Goal: Task Accomplishment & Management: Use online tool/utility

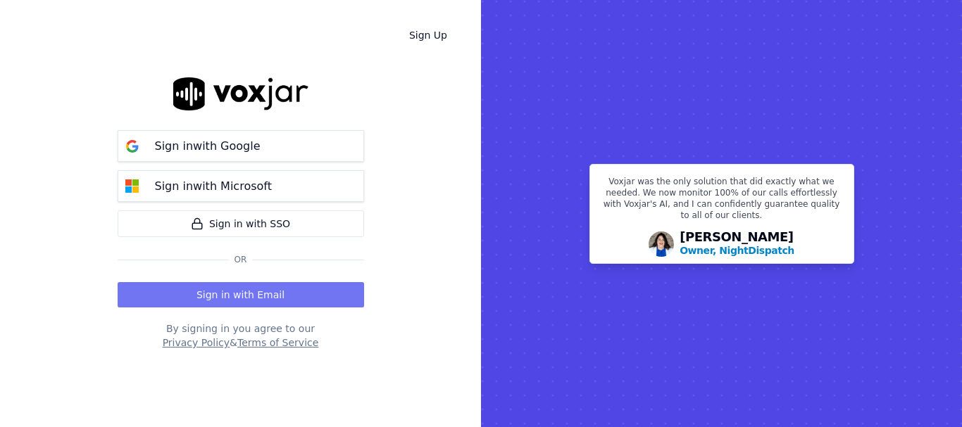
click at [228, 294] on button "Sign in with Email" at bounding box center [241, 294] width 246 height 25
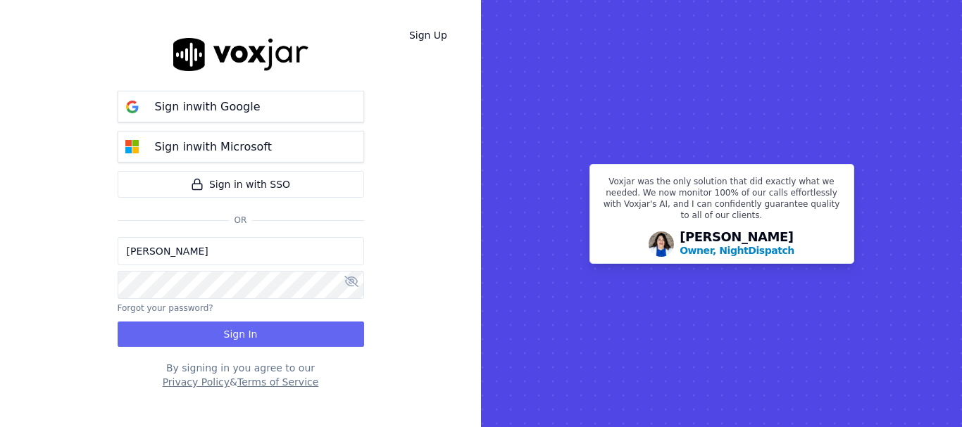
click at [206, 248] on input "[PERSON_NAME]" at bounding box center [241, 251] width 246 height 28
click at [180, 251] on input "[PERSON_NAME][EMAIL_ADDRESS][DOMAIN_NAME]" at bounding box center [241, 251] width 246 height 28
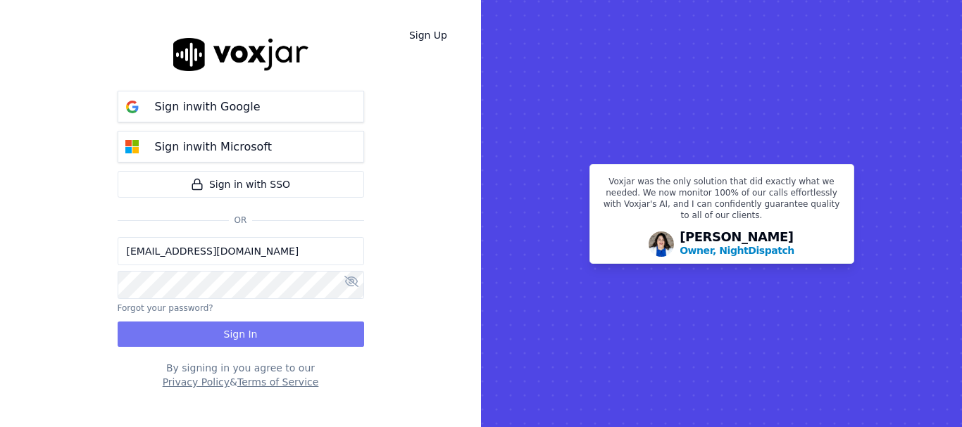
type input "[EMAIL_ADDRESS][DOMAIN_NAME]"
click at [243, 338] on button "Sign In" at bounding box center [241, 334] width 246 height 25
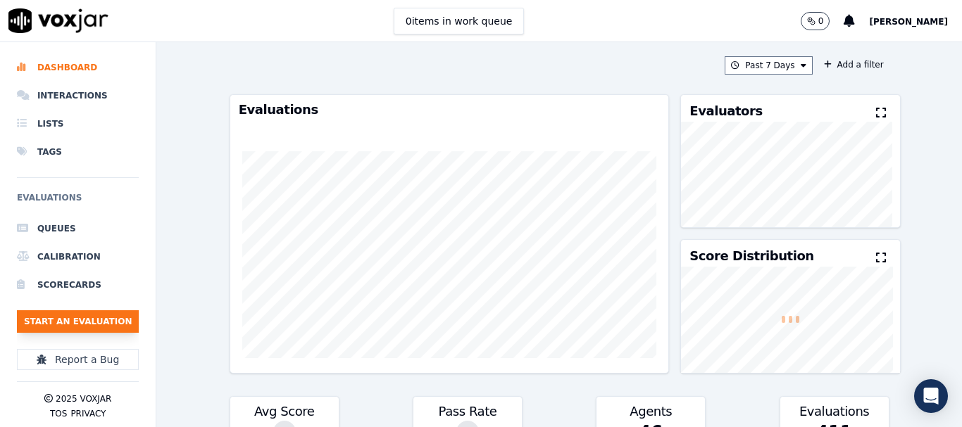
click at [87, 325] on button "Start an Evaluation" at bounding box center [78, 321] width 122 height 23
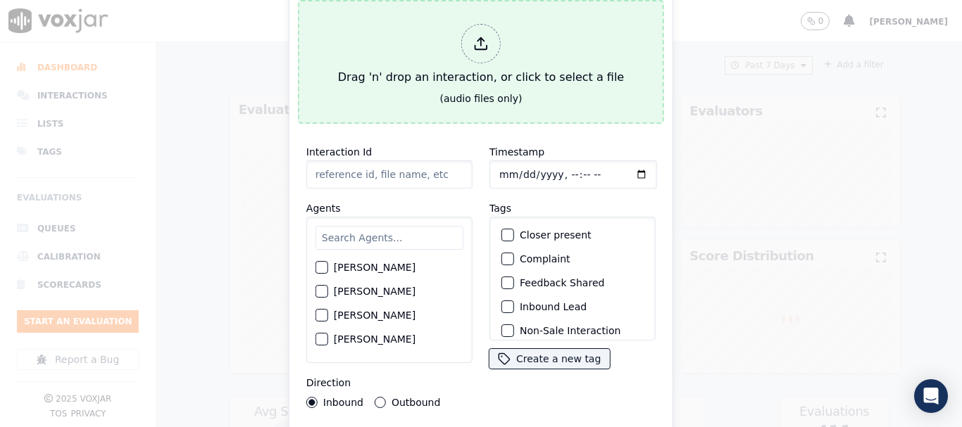
click at [429, 82] on div "Drag 'n' drop an interaction, or click to select a file" at bounding box center [480, 54] width 297 height 73
type input "20250814-175214_3348057431-all.mp3"
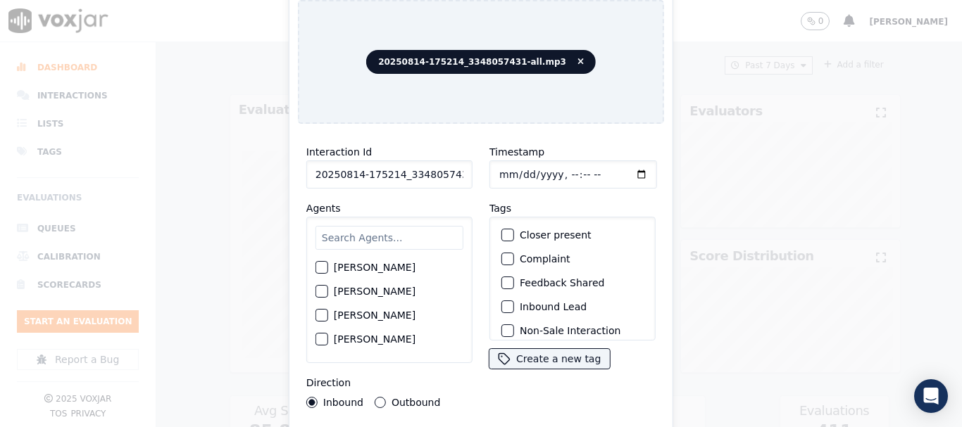
click at [375, 236] on input "text" at bounding box center [389, 238] width 148 height 24
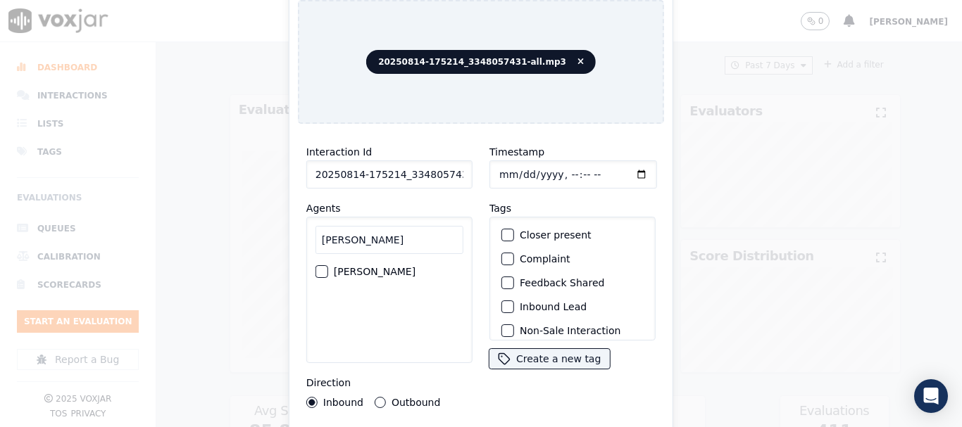
type input "mary"
click at [367, 267] on label "MARY OLIER" at bounding box center [375, 272] width 82 height 10
click at [328, 267] on button "MARY OLIER" at bounding box center [321, 271] width 13 height 13
click at [502, 170] on input "Timestamp" at bounding box center [573, 175] width 168 height 28
type input "2025-08-14T09:01"
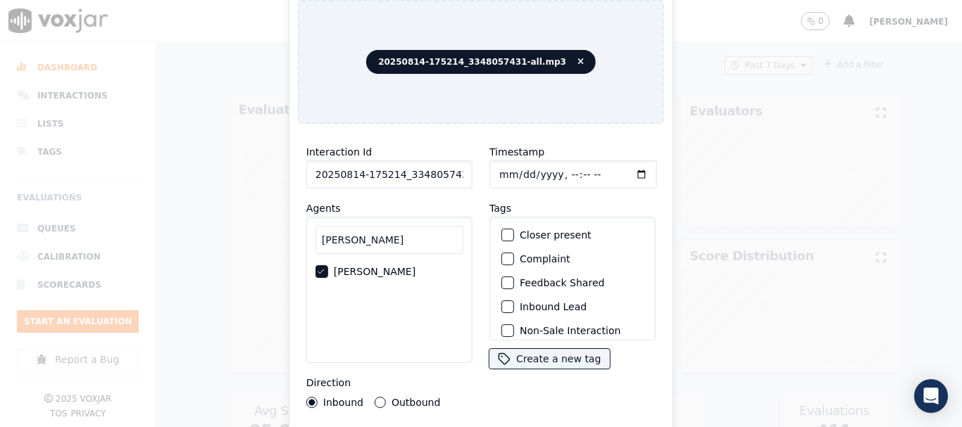
scroll to position [123, 0]
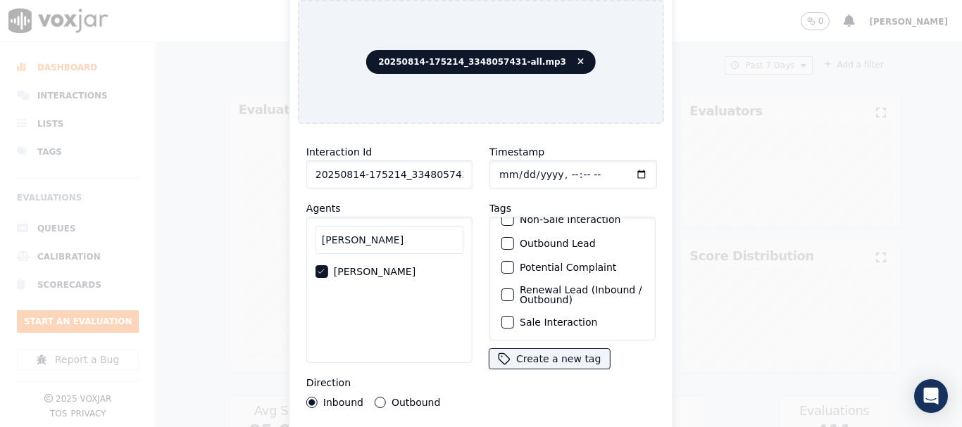
click at [536, 317] on label "Sale Interaction" at bounding box center [558, 322] width 77 height 10
click at [514, 316] on button "Sale Interaction" at bounding box center [507, 322] width 13 height 13
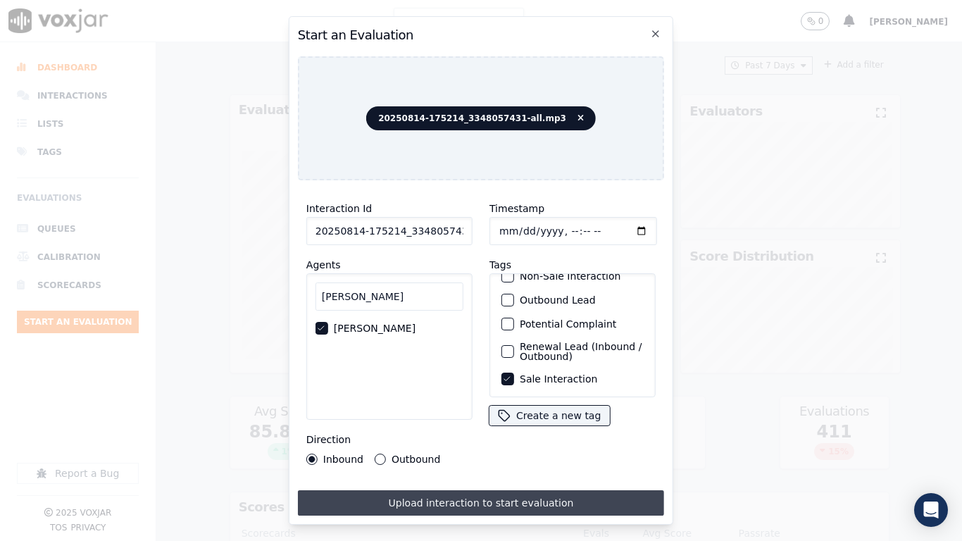
click at [522, 427] on button "Upload interaction to start evaluation" at bounding box center [481, 502] width 366 height 25
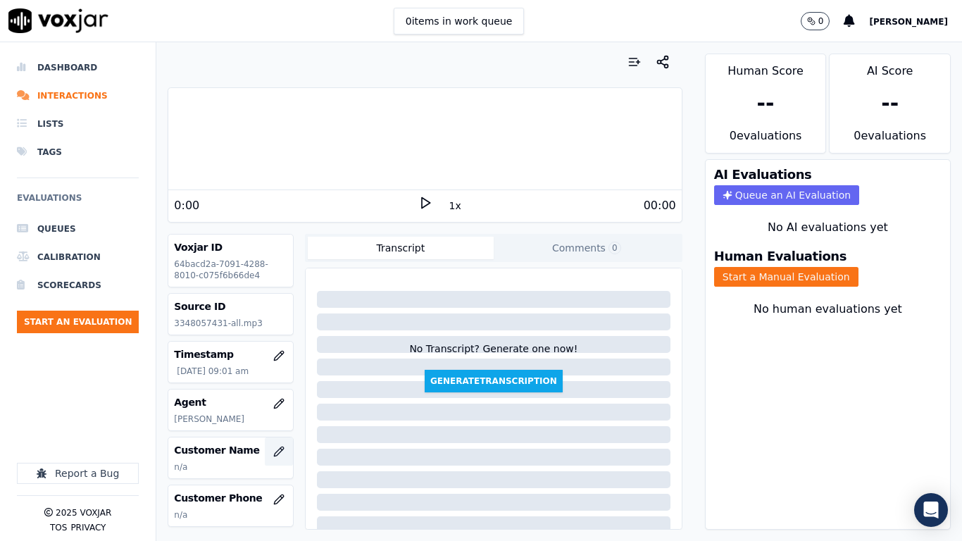
click at [273, 427] on icon "button" at bounding box center [278, 451] width 11 height 11
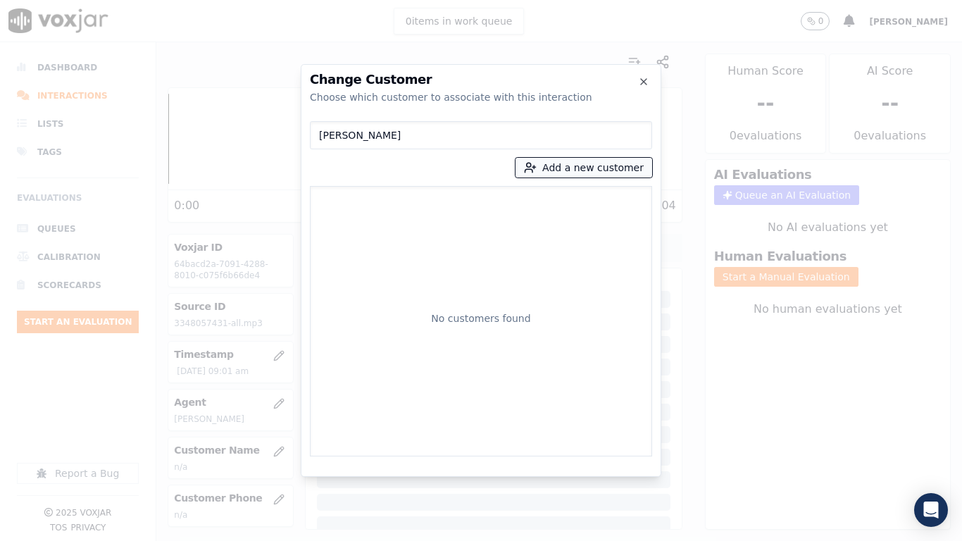
type input "KIMBERLY LISSEVELD"
drag, startPoint x: 580, startPoint y: 168, endPoint x: 560, endPoint y: 175, distance: 21.6
click at [580, 168] on button "Add a new customer" at bounding box center [583, 168] width 137 height 20
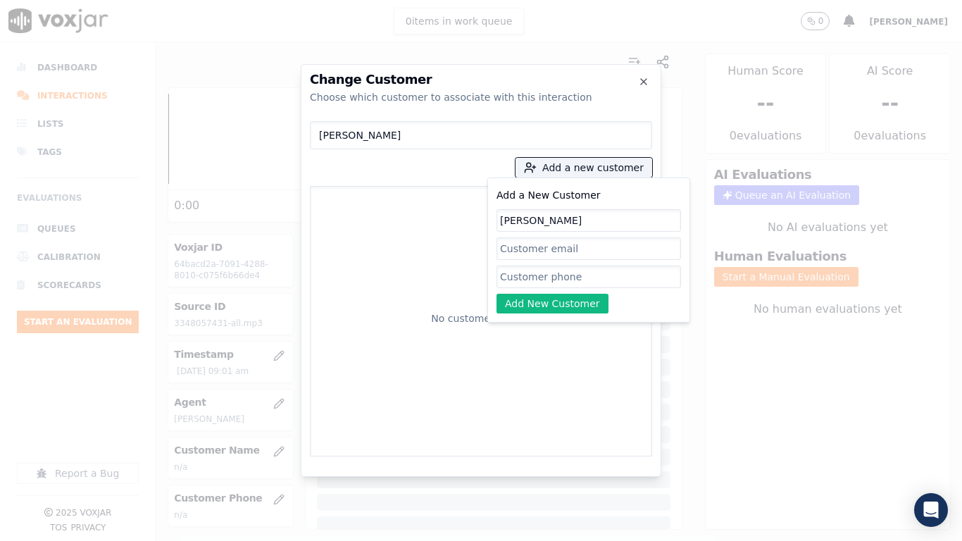
type input "KIMBERLY LISSEVELD"
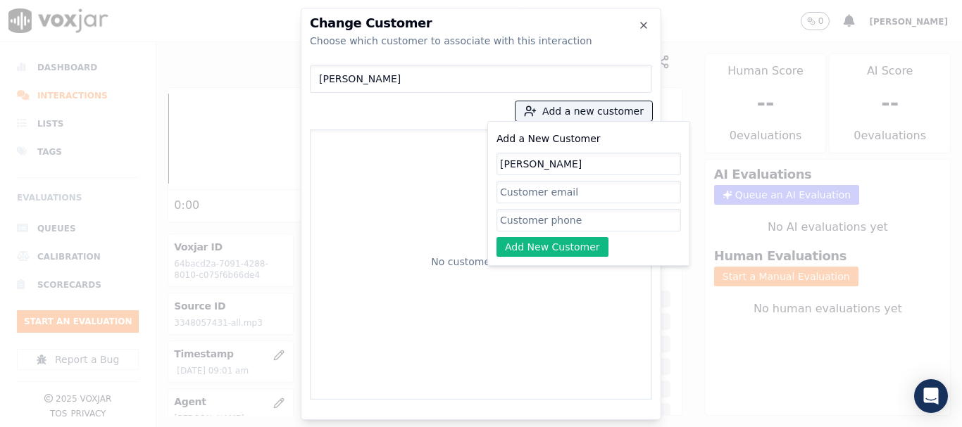
click at [531, 219] on input "Add a New Customer" at bounding box center [588, 220] width 184 height 23
paste input "3348057431"
type input "3348057431"
click at [564, 244] on button "Add New Customer" at bounding box center [552, 247] width 112 height 20
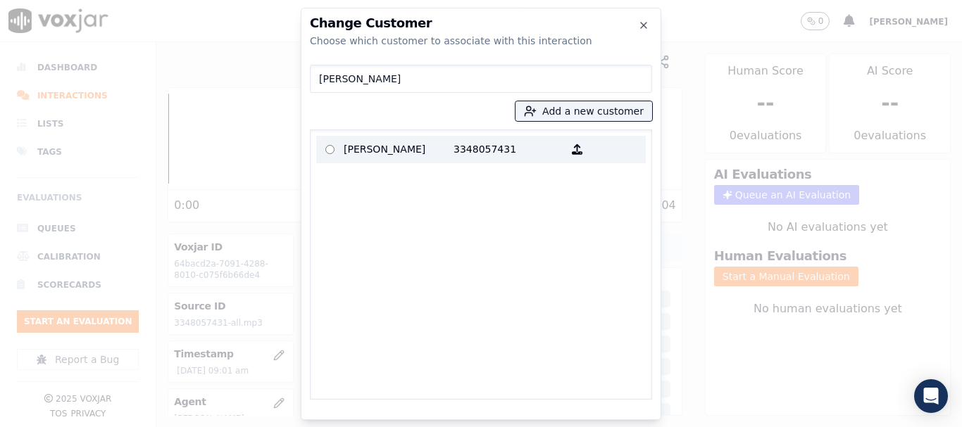
click at [387, 150] on p "KIMBERLY LISSEVELD" at bounding box center [399, 150] width 110 height 22
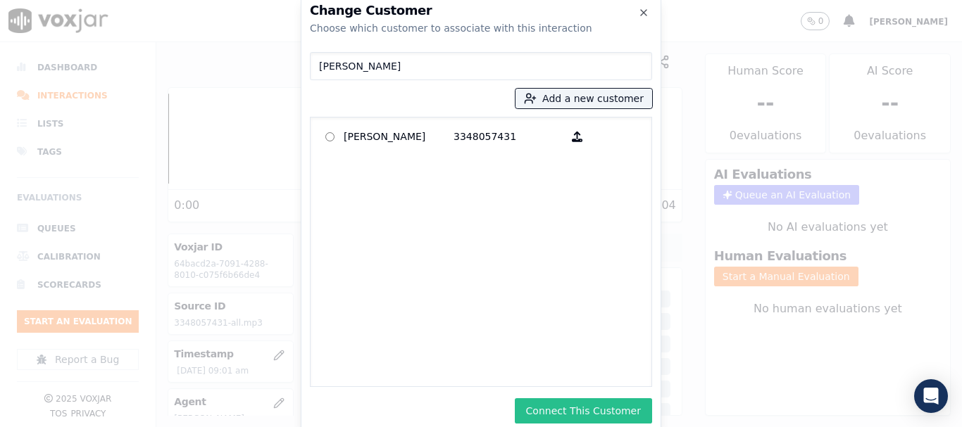
click at [608, 410] on button "Connect This Customer" at bounding box center [583, 410] width 137 height 25
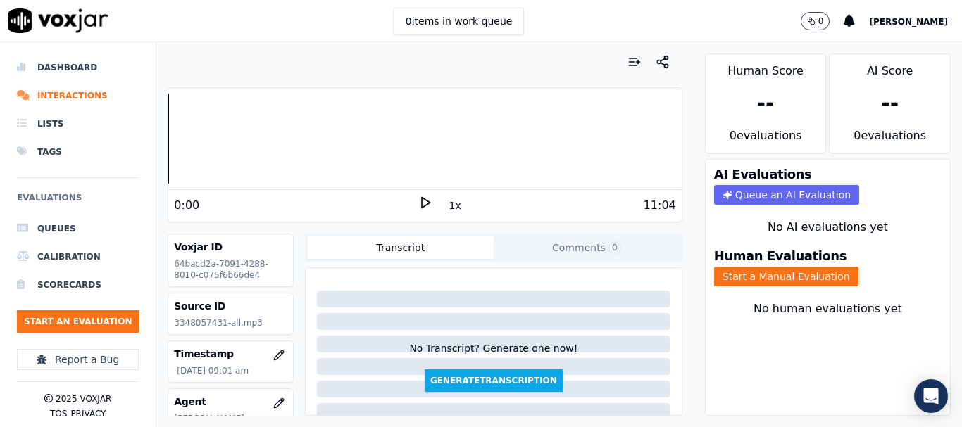
click at [791, 274] on button "Start a Manual Evaluation" at bounding box center [786, 277] width 144 height 20
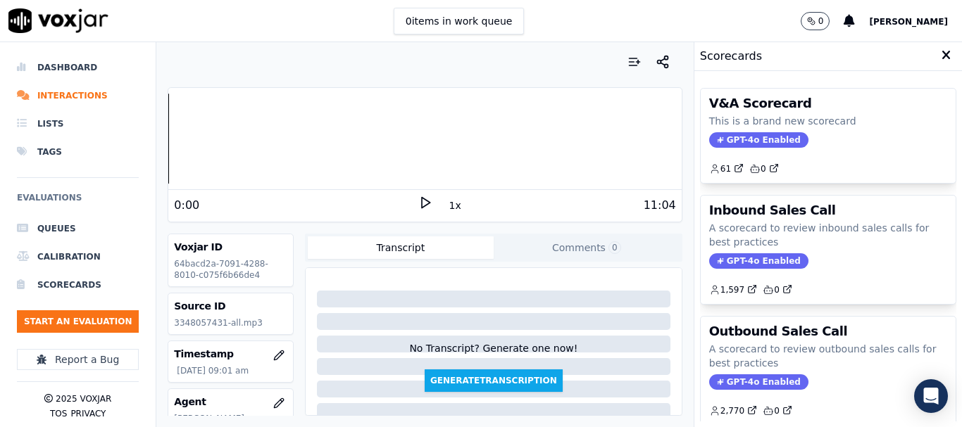
click at [806, 347] on p "A scorecard to review outbound sales calls for best practices" at bounding box center [828, 356] width 238 height 28
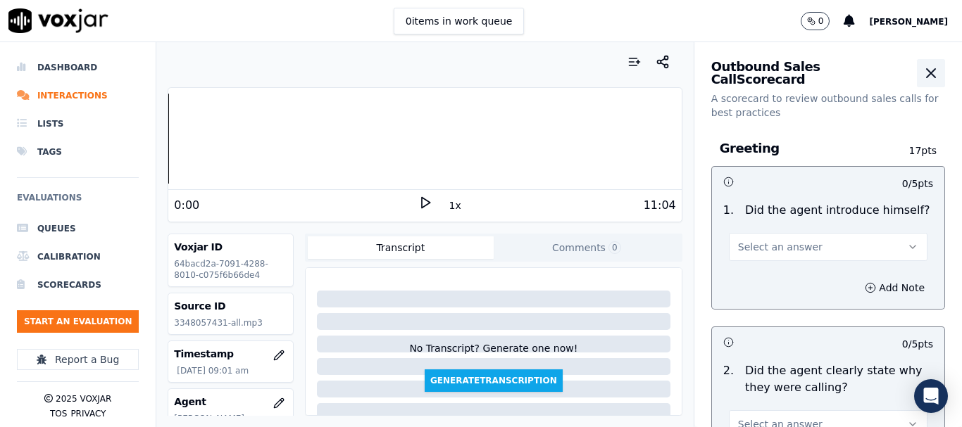
drag, startPoint x: 896, startPoint y: 73, endPoint x: 815, endPoint y: 190, distance: 142.2
click at [922, 77] on icon "button" at bounding box center [930, 73] width 17 height 17
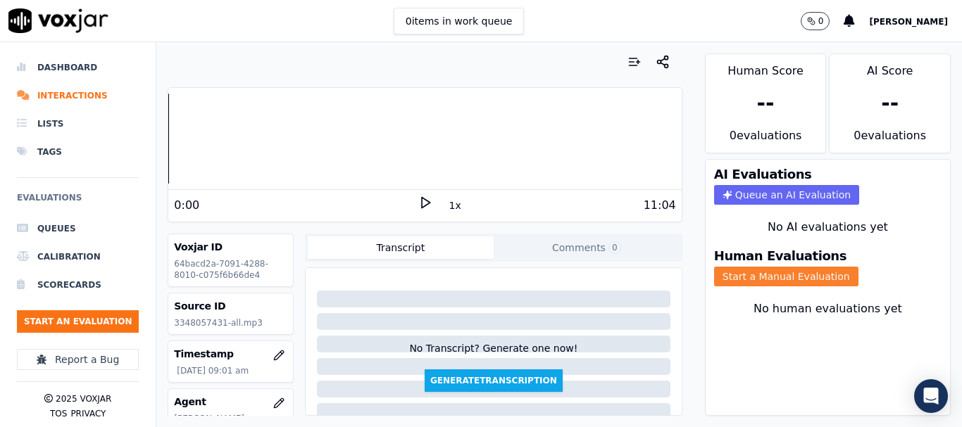
click at [776, 277] on button "Start a Manual Evaluation" at bounding box center [786, 277] width 144 height 20
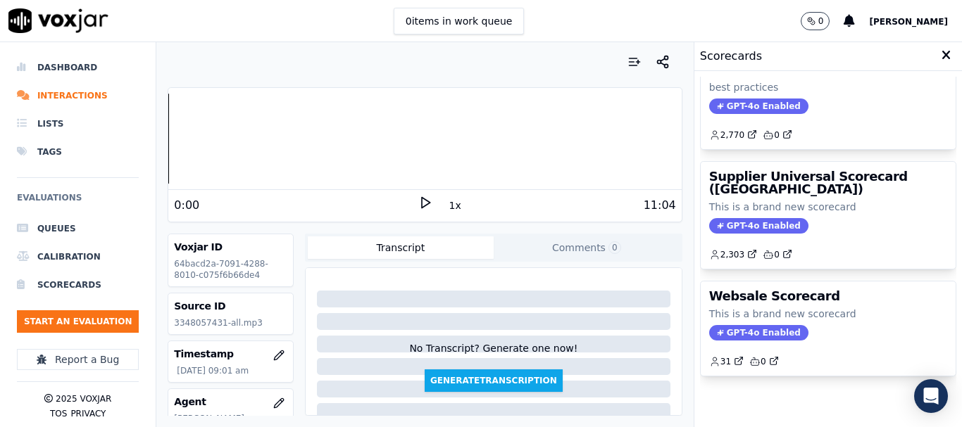
scroll to position [312, 0]
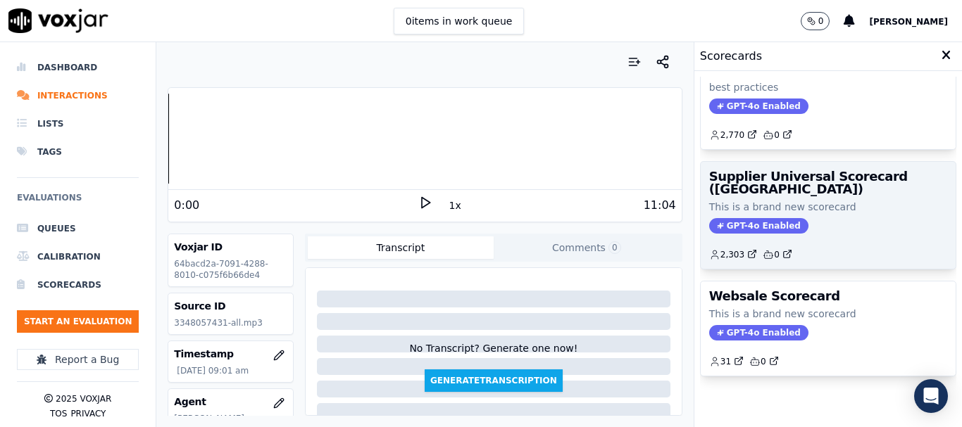
click at [769, 179] on div "Supplier Universal Scorecard (Colombia) This is a brand new scorecard GPT-4o En…" at bounding box center [827, 215] width 255 height 107
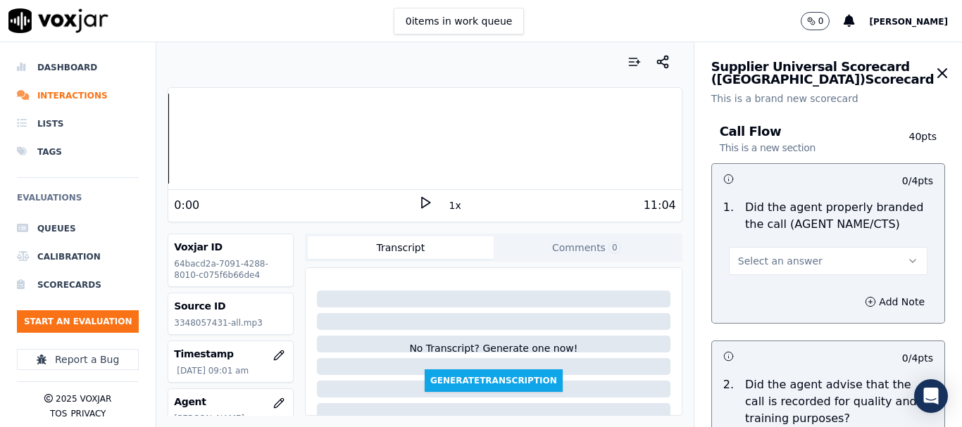
click at [789, 256] on span "Select an answer" at bounding box center [780, 261] width 84 height 14
click at [743, 295] on div "Yes" at bounding box center [802, 293] width 172 height 23
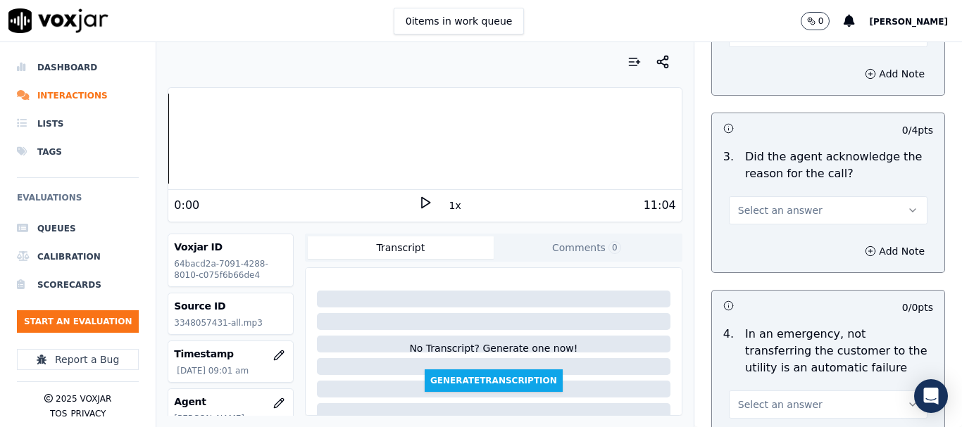
click at [760, 46] on button "Select an answer" at bounding box center [828, 33] width 199 height 28
click at [765, 58] on div "Yes" at bounding box center [802, 65] width 172 height 23
click at [772, 213] on span "Select an answer" at bounding box center [780, 210] width 84 height 14
click at [775, 241] on div "Yes" at bounding box center [802, 242] width 172 height 23
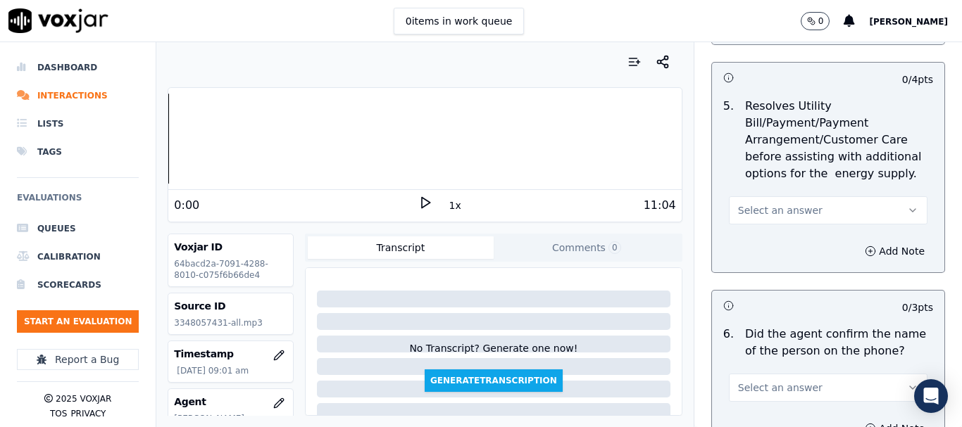
scroll to position [774, 0]
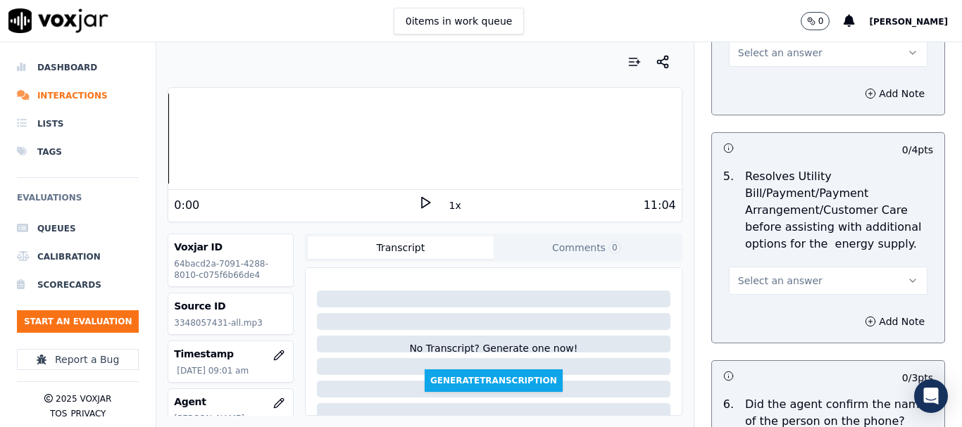
click at [767, 52] on span "Select an answer" at bounding box center [780, 53] width 84 height 14
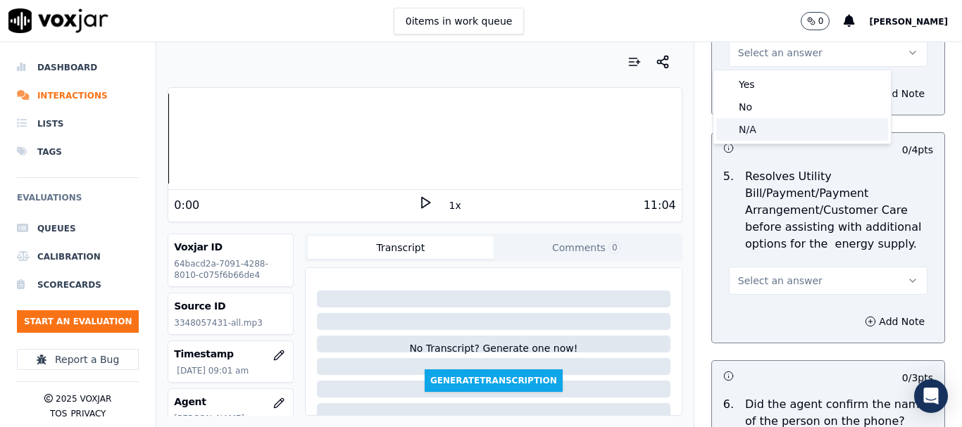
click at [774, 125] on div "N/A" at bounding box center [802, 129] width 172 height 23
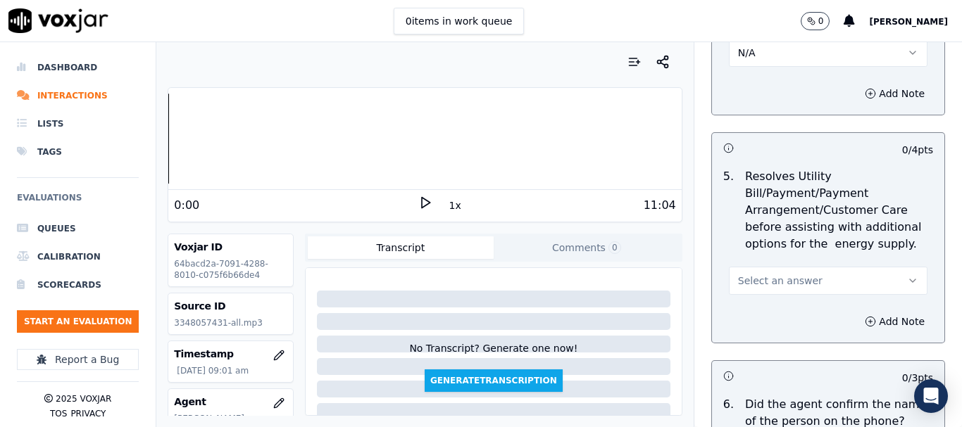
click at [784, 275] on span "Select an answer" at bounding box center [780, 281] width 84 height 14
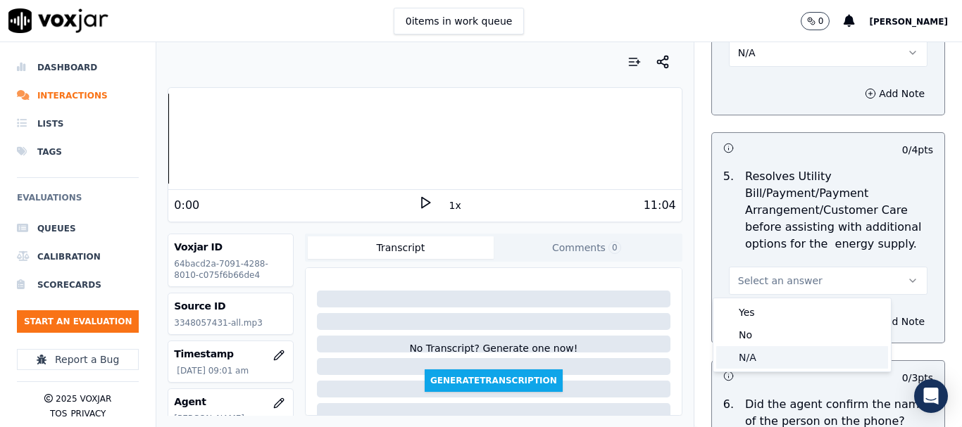
click at [776, 350] on div "N/A" at bounding box center [802, 357] width 172 height 23
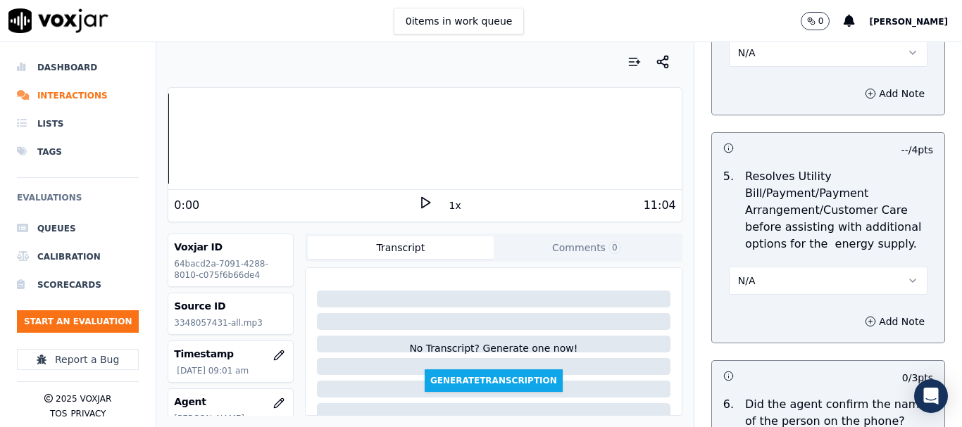
scroll to position [1197, 0]
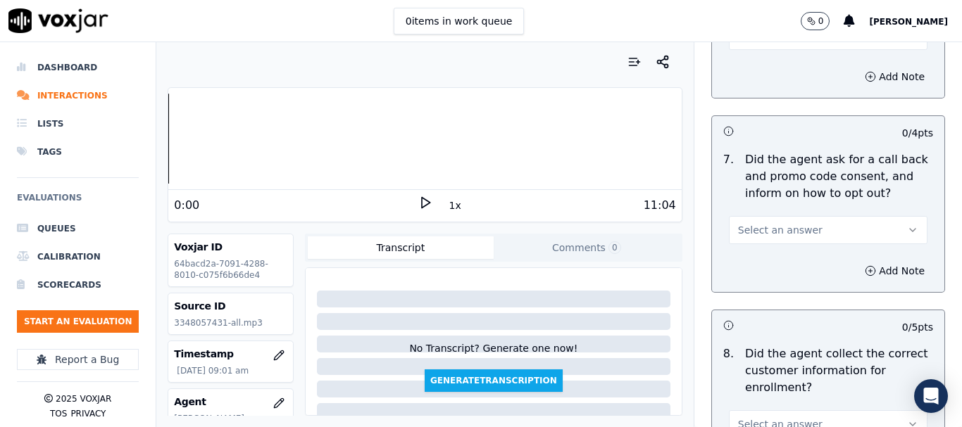
click at [743, 42] on div "0 items in work queue 0 Sukhwinder" at bounding box center [481, 21] width 962 height 42
click at [746, 45] on button "Select an answer" at bounding box center [828, 36] width 199 height 28
click at [749, 68] on div "Yes" at bounding box center [802, 67] width 172 height 23
click at [785, 229] on span "Select an answer" at bounding box center [780, 230] width 84 height 14
click at [779, 261] on div "Yes" at bounding box center [802, 262] width 172 height 23
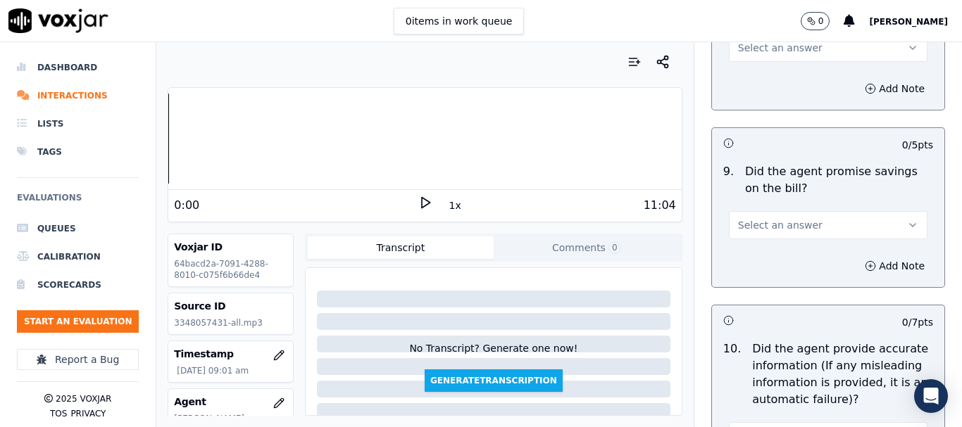
scroll to position [1549, 0]
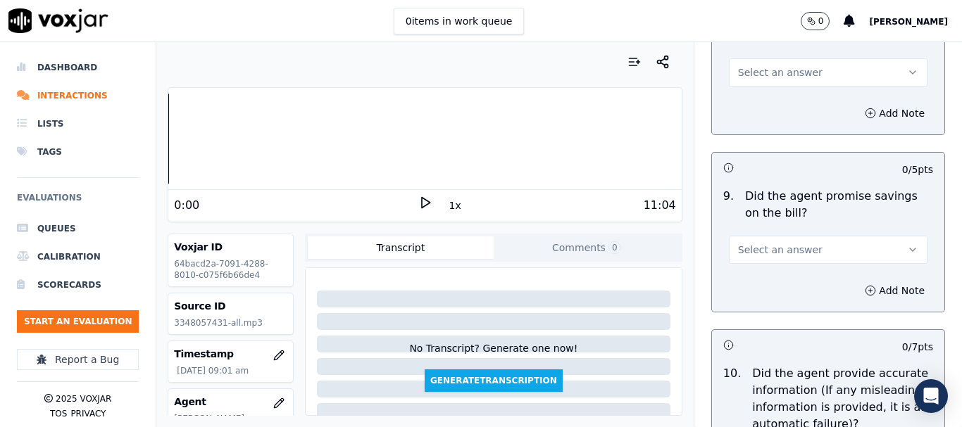
drag, startPoint x: 762, startPoint y: 70, endPoint x: 762, endPoint y: 80, distance: 10.6
click at [762, 70] on span "Select an answer" at bounding box center [780, 72] width 84 height 14
click at [766, 99] on div "Yes" at bounding box center [802, 104] width 172 height 23
click at [764, 249] on span "Select an answer" at bounding box center [780, 250] width 84 height 14
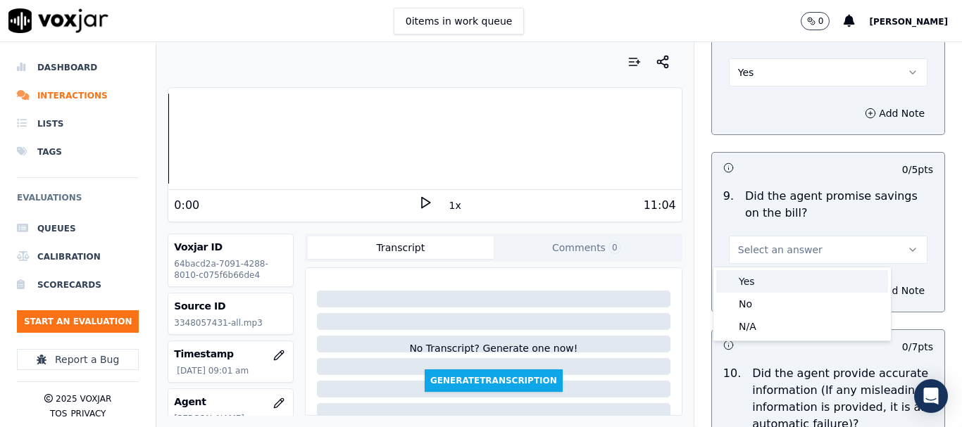
click at [766, 273] on div "Yes" at bounding box center [802, 281] width 172 height 23
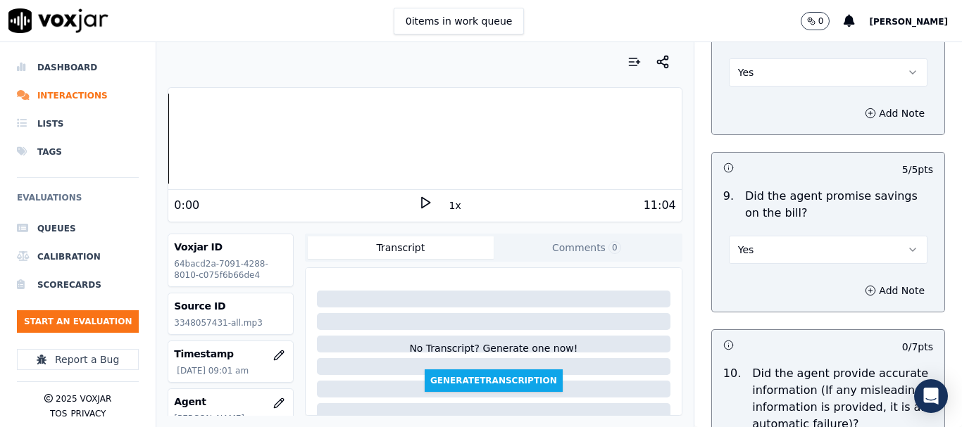
scroll to position [1971, 0]
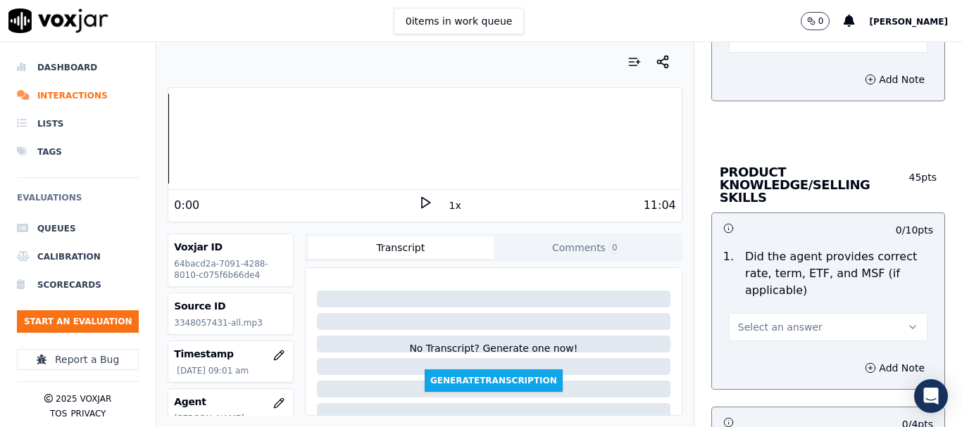
click at [731, 46] on button "Select an answer" at bounding box center [828, 39] width 199 height 28
click at [738, 71] on div "Yes" at bounding box center [802, 70] width 172 height 23
click at [779, 320] on span "Select an answer" at bounding box center [780, 327] width 84 height 14
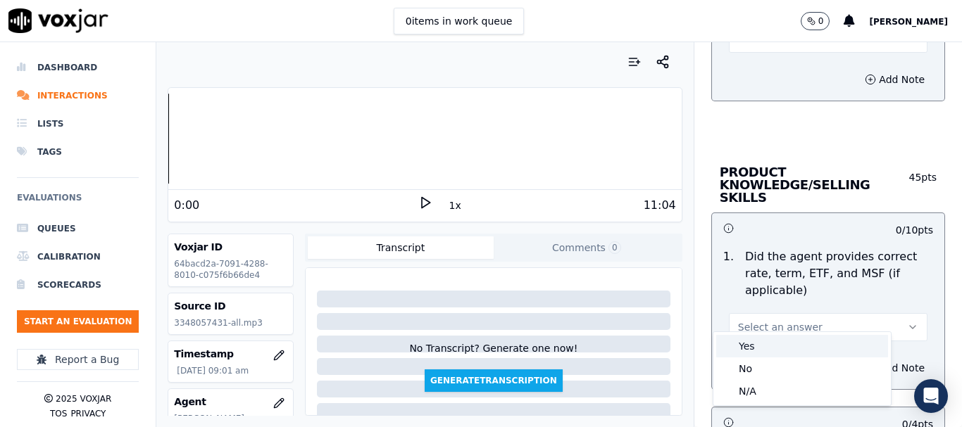
click at [774, 344] on div "Yes" at bounding box center [802, 346] width 172 height 23
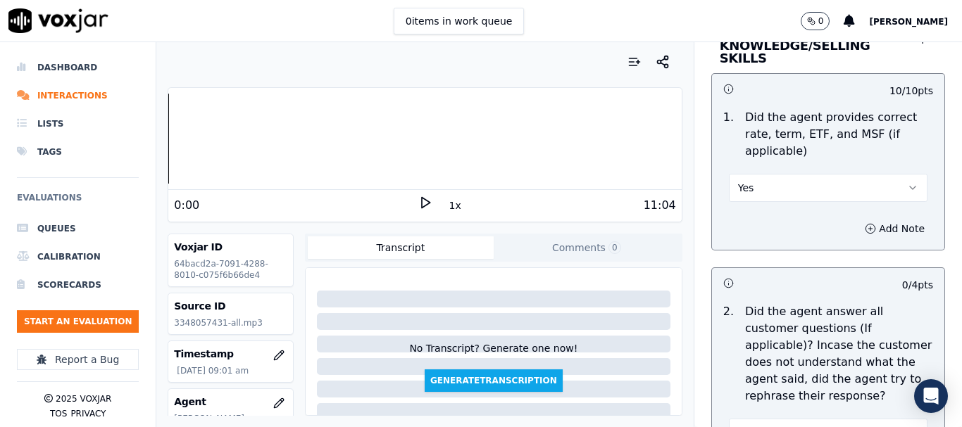
scroll to position [2323, 0]
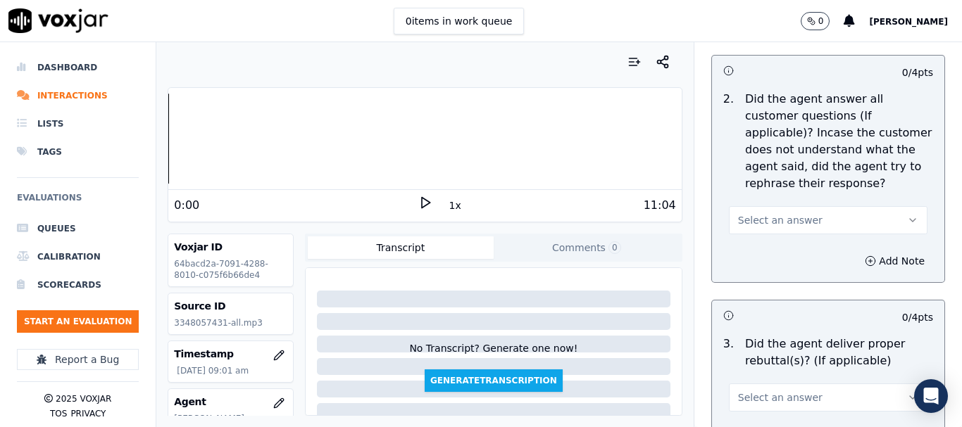
click at [777, 213] on span "Select an answer" at bounding box center [780, 220] width 84 height 14
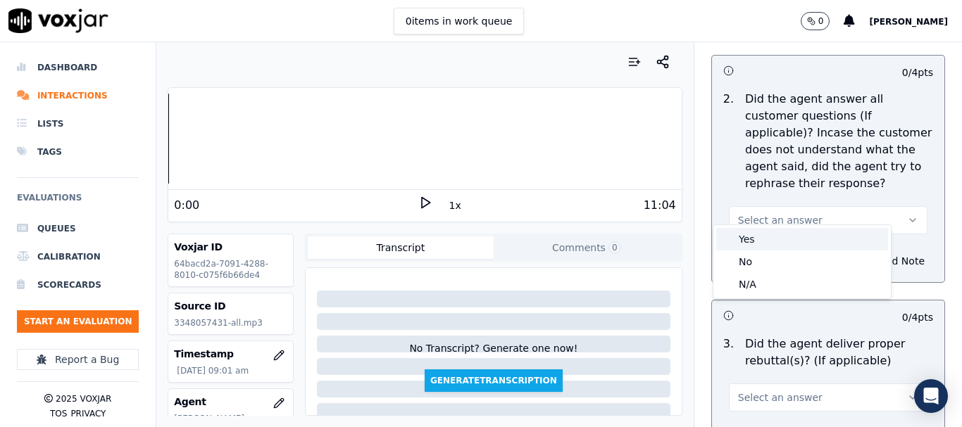
click at [768, 237] on div "Yes" at bounding box center [802, 239] width 172 height 23
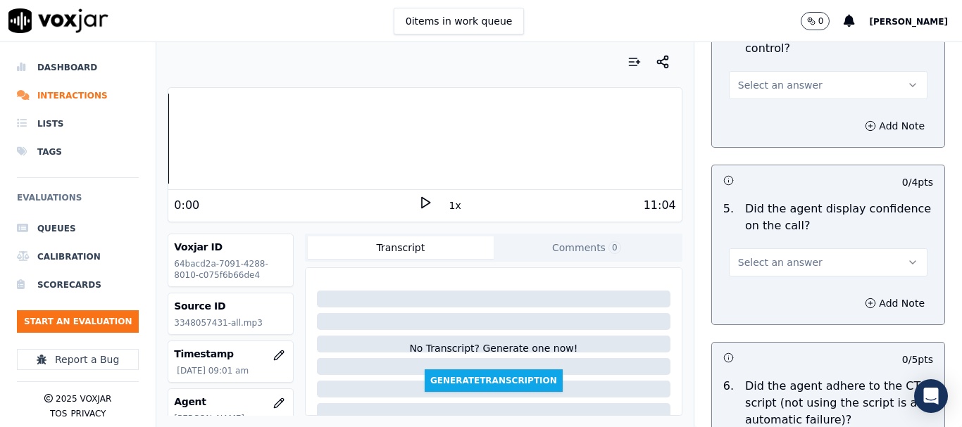
scroll to position [2816, 0]
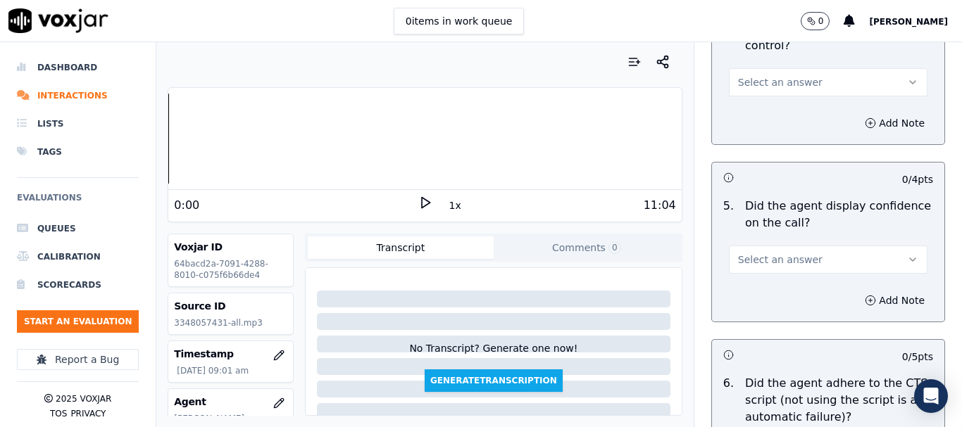
click at [750, 68] on button "Select an answer" at bounding box center [828, 82] width 199 height 28
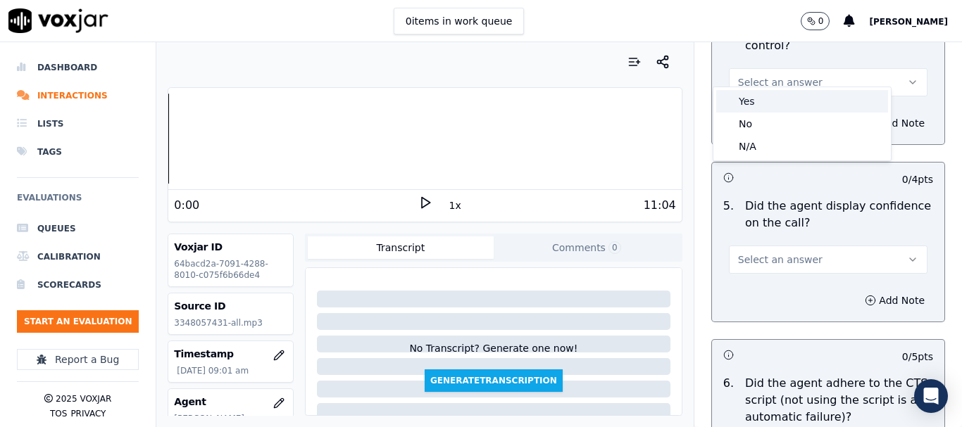
click at [754, 101] on div "Yes" at bounding box center [802, 101] width 172 height 23
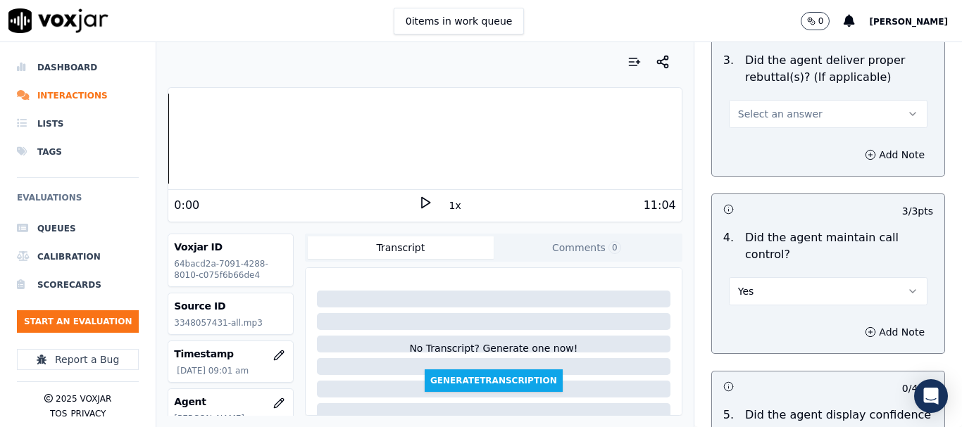
scroll to position [2605, 0]
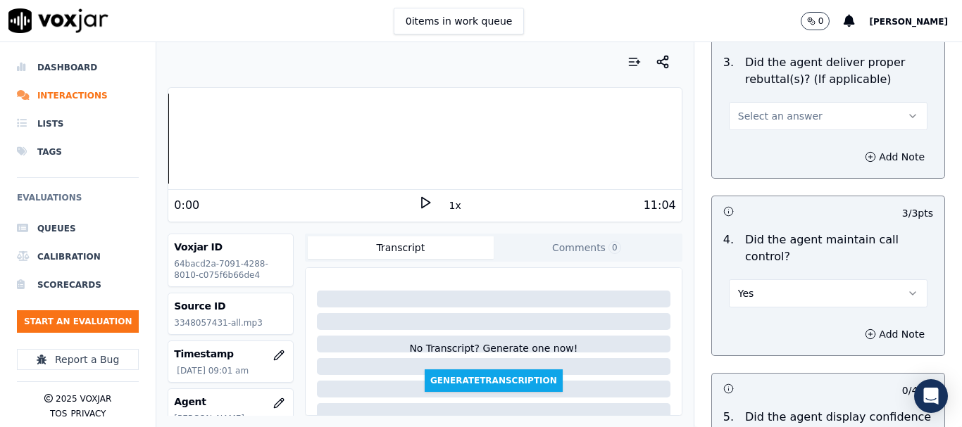
click at [786, 109] on span "Select an answer" at bounding box center [780, 116] width 84 height 14
click at [784, 135] on div "Yes" at bounding box center [802, 135] width 172 height 23
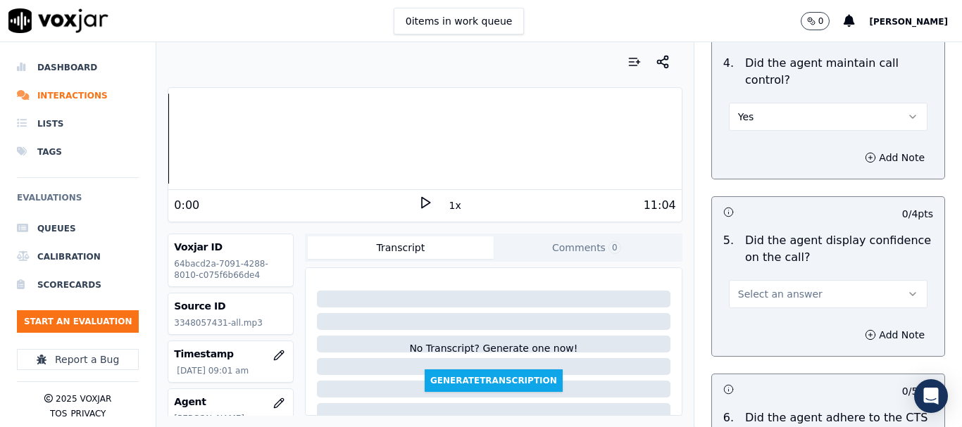
scroll to position [2957, 0]
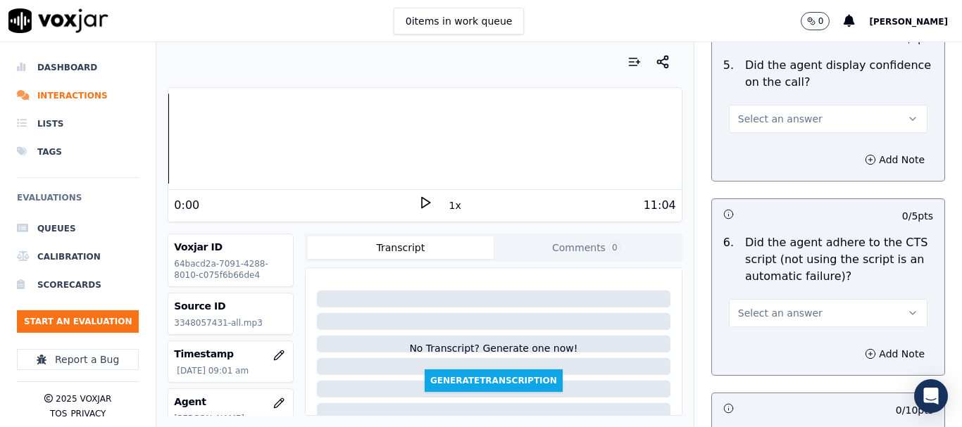
click at [765, 115] on button "Select an answer" at bounding box center [828, 119] width 199 height 28
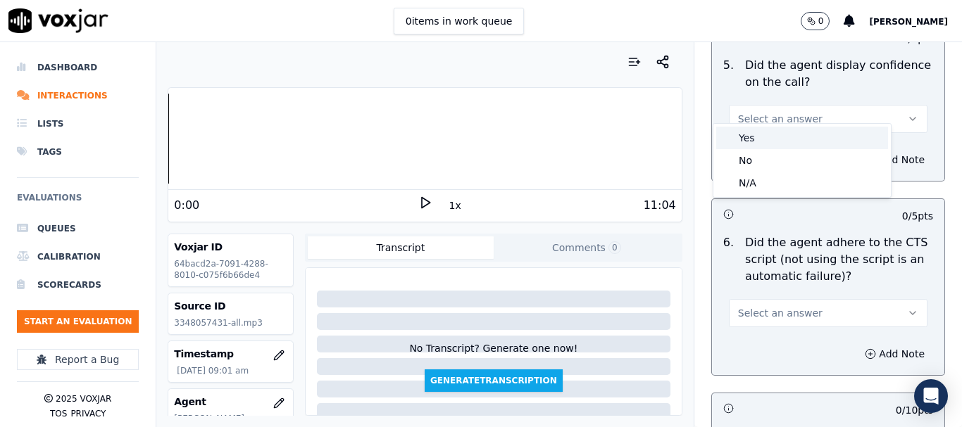
click at [765, 144] on div "Yes" at bounding box center [802, 138] width 172 height 23
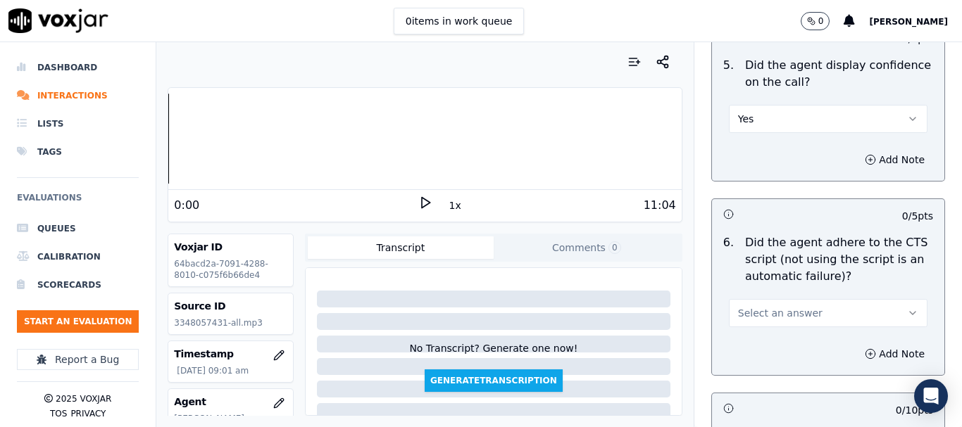
click at [782, 306] on span "Select an answer" at bounding box center [780, 313] width 84 height 14
click at [785, 337] on div "Yes" at bounding box center [802, 332] width 172 height 23
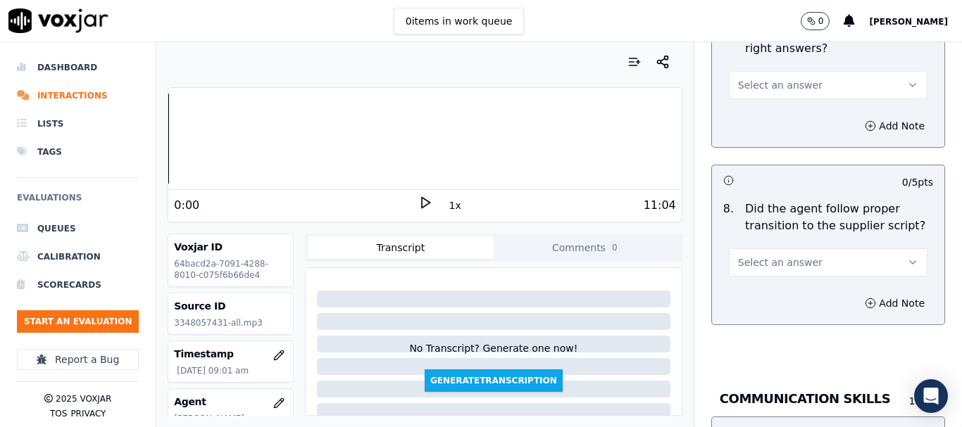
click at [738, 78] on span "Select an answer" at bounding box center [780, 85] width 84 height 14
click at [755, 106] on div "Yes" at bounding box center [802, 104] width 172 height 23
click at [786, 256] on span "Select an answer" at bounding box center [780, 263] width 84 height 14
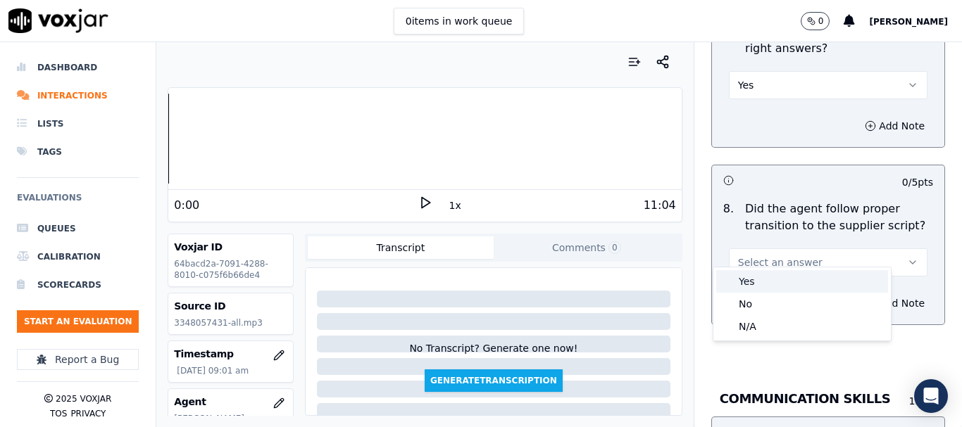
click at [776, 283] on div "Yes" at bounding box center [802, 281] width 172 height 23
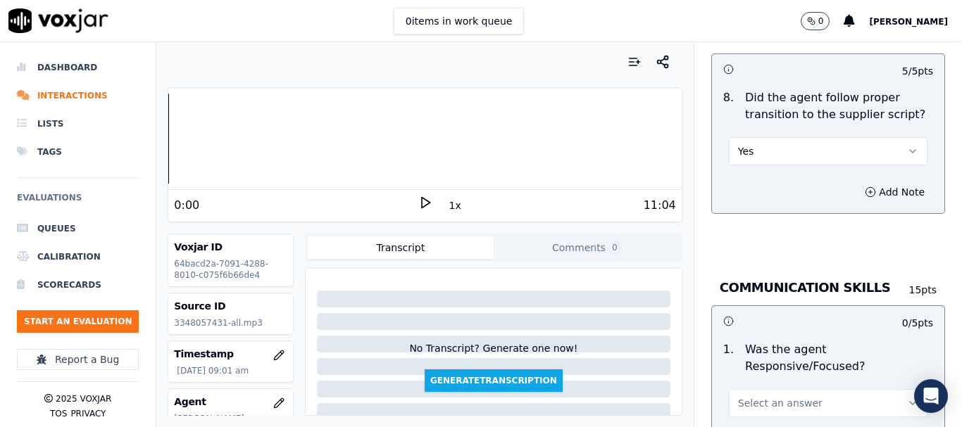
scroll to position [3731, 0]
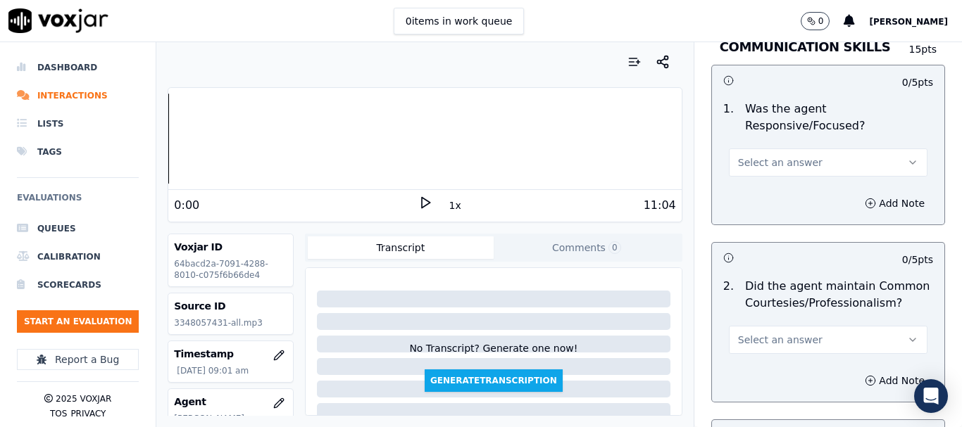
click at [768, 156] on span "Select an answer" at bounding box center [780, 163] width 84 height 14
click at [765, 180] on div "Yes" at bounding box center [802, 181] width 172 height 23
click at [803, 326] on button "Select an answer" at bounding box center [828, 340] width 199 height 28
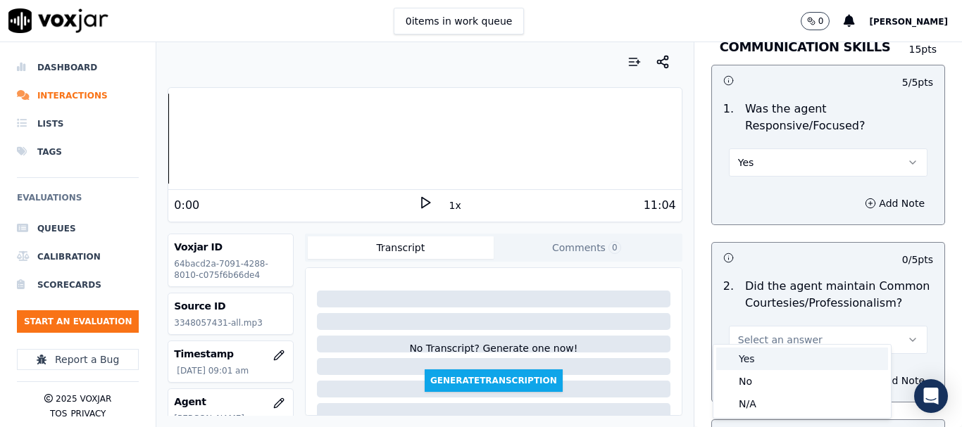
click at [788, 366] on div "Yes" at bounding box center [802, 359] width 172 height 23
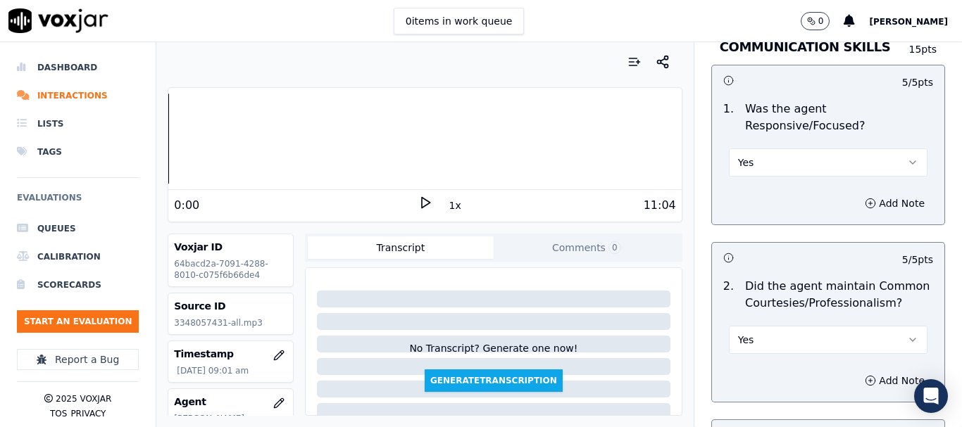
scroll to position [4008, 0]
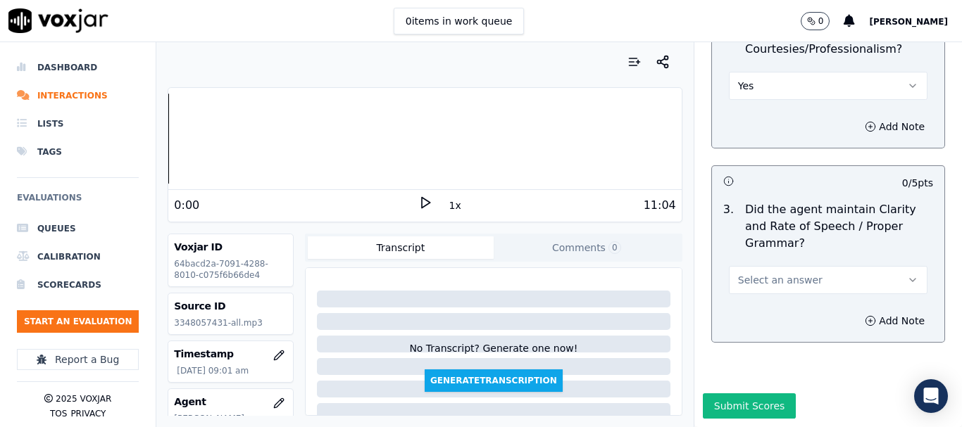
click at [758, 273] on span "Select an answer" at bounding box center [780, 280] width 84 height 14
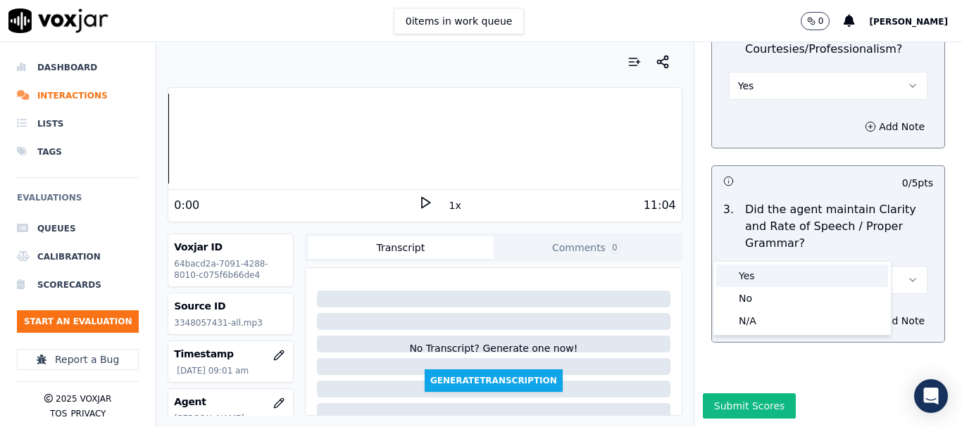
click at [751, 276] on div "Yes" at bounding box center [802, 276] width 172 height 23
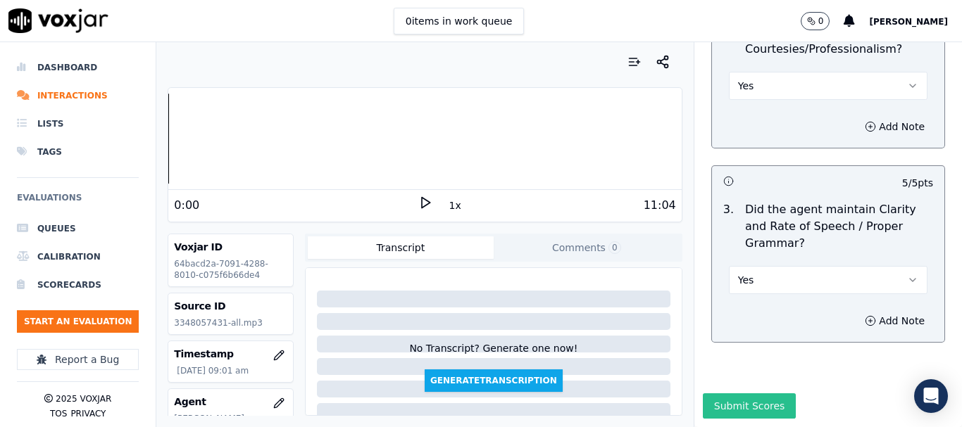
click at [757, 394] on button "Submit Scores" at bounding box center [750, 406] width 94 height 25
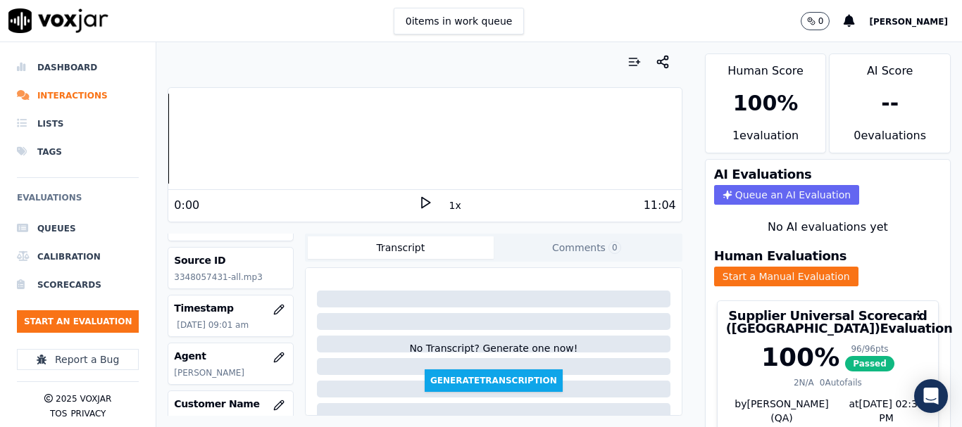
scroll to position [70, 0]
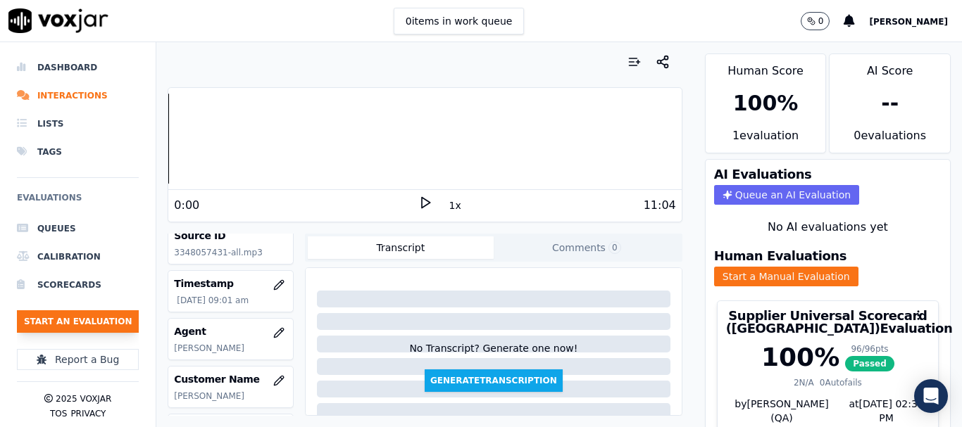
click at [94, 320] on button "Start an Evaluation" at bounding box center [78, 321] width 122 height 23
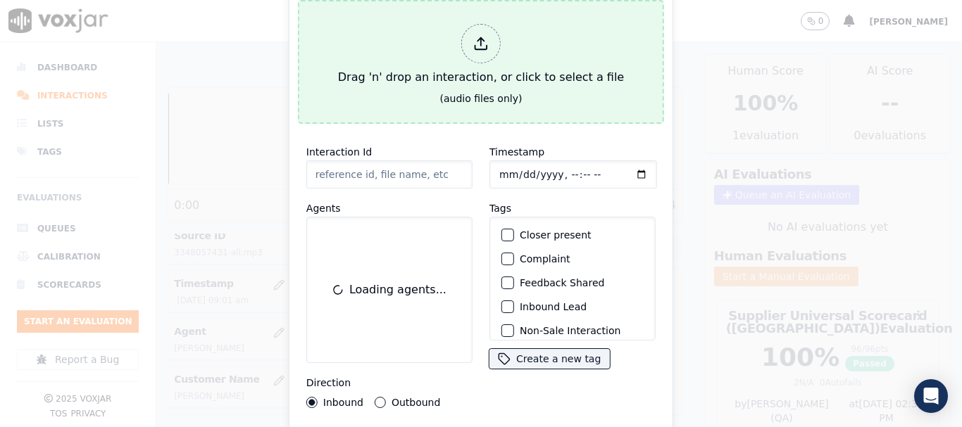
click at [484, 84] on div "Drag 'n' drop an interaction, or click to select a file" at bounding box center [480, 54] width 297 height 73
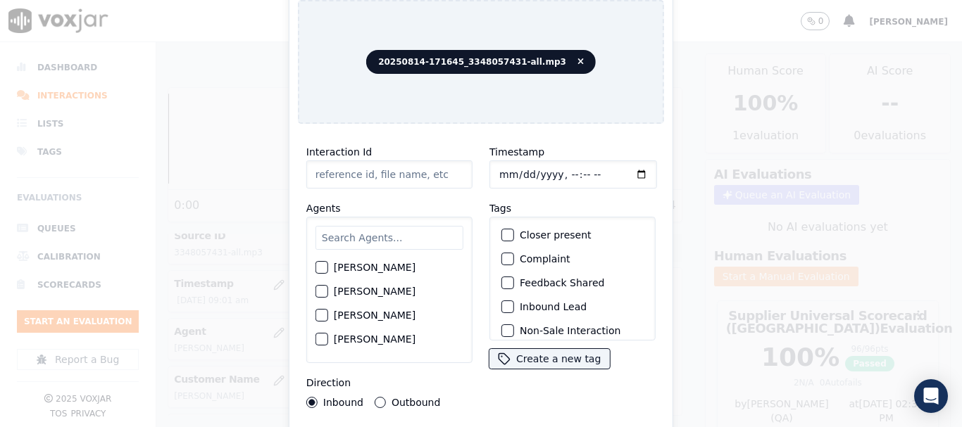
type input "20250814-171645_3348057431-all.mp3"
click at [374, 234] on input "text" at bounding box center [389, 238] width 148 height 24
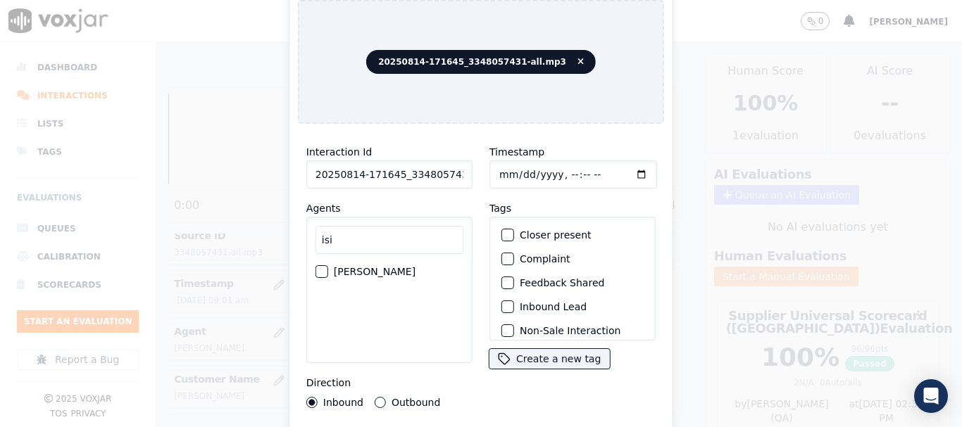
type input "isi"
click at [332, 270] on div "ISIS ALZATE" at bounding box center [389, 272] width 148 height 24
click at [332, 269] on div "ISIS ALZATE" at bounding box center [389, 272] width 148 height 24
click at [319, 268] on div "button" at bounding box center [321, 272] width 10 height 10
click at [499, 173] on input "Timestamp" at bounding box center [573, 175] width 168 height 28
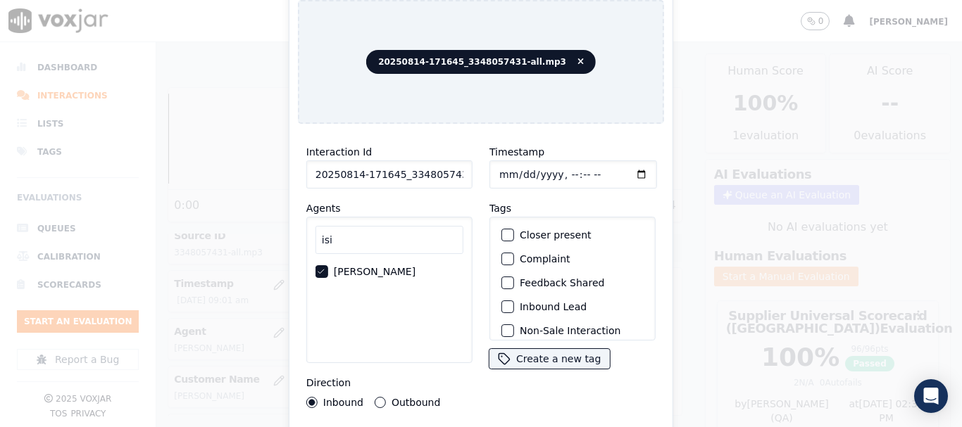
type input "2025-08-14T09:08"
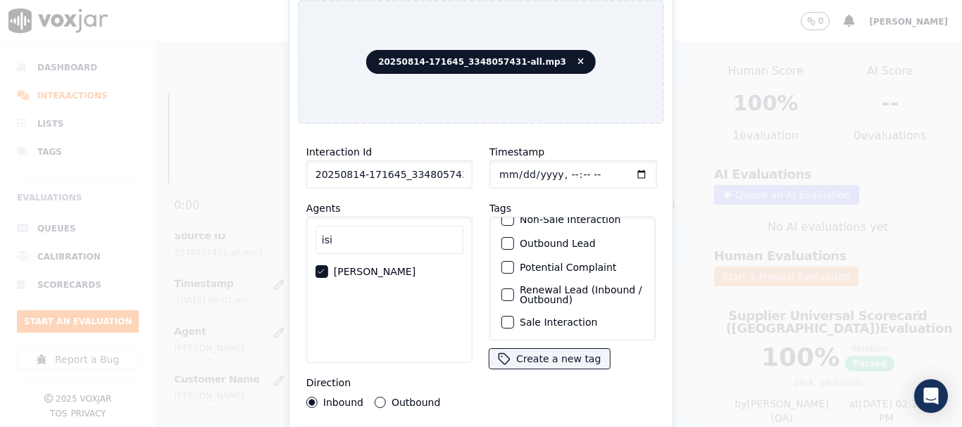
click at [549, 317] on label "Sale Interaction" at bounding box center [558, 322] width 77 height 10
click at [514, 316] on button "Sale Interaction" at bounding box center [507, 322] width 13 height 13
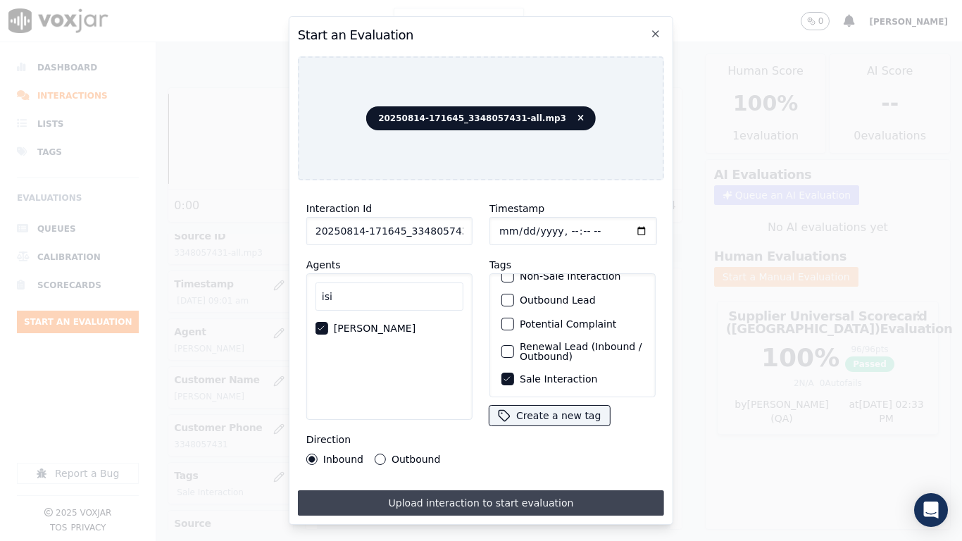
click at [490, 427] on button "Upload interaction to start evaluation" at bounding box center [481, 502] width 366 height 25
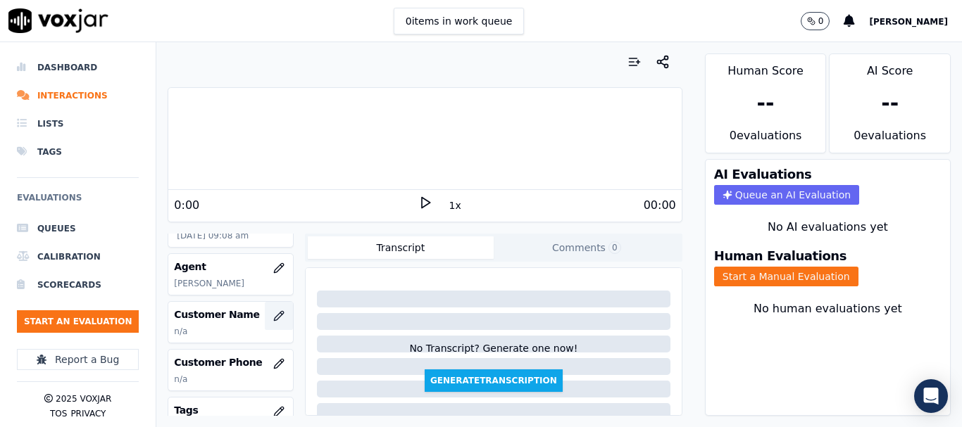
scroll to position [211, 0]
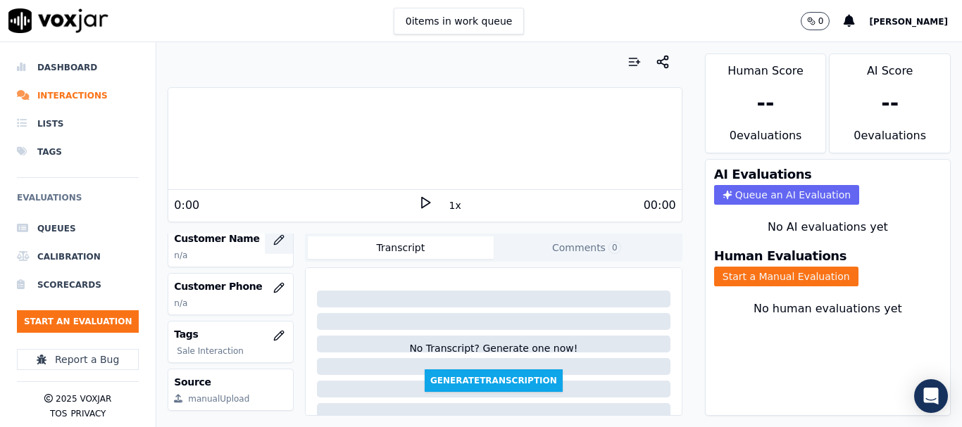
click at [273, 244] on icon "button" at bounding box center [278, 239] width 11 height 11
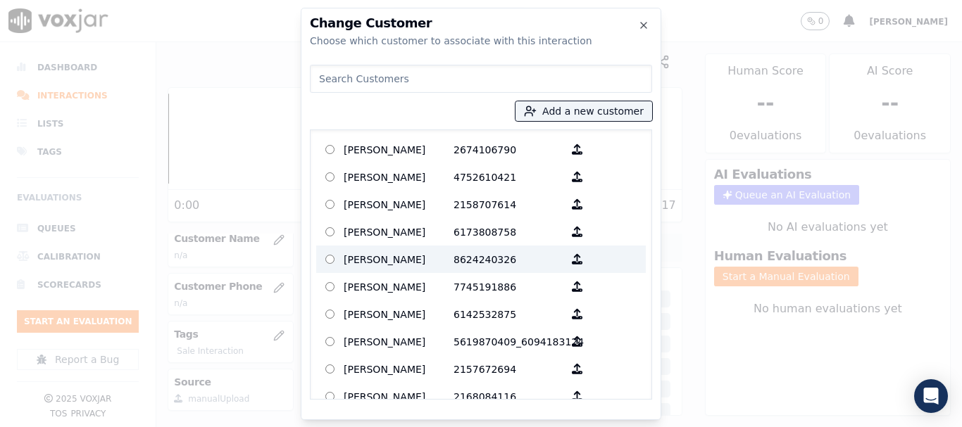
paste input "3348057431"
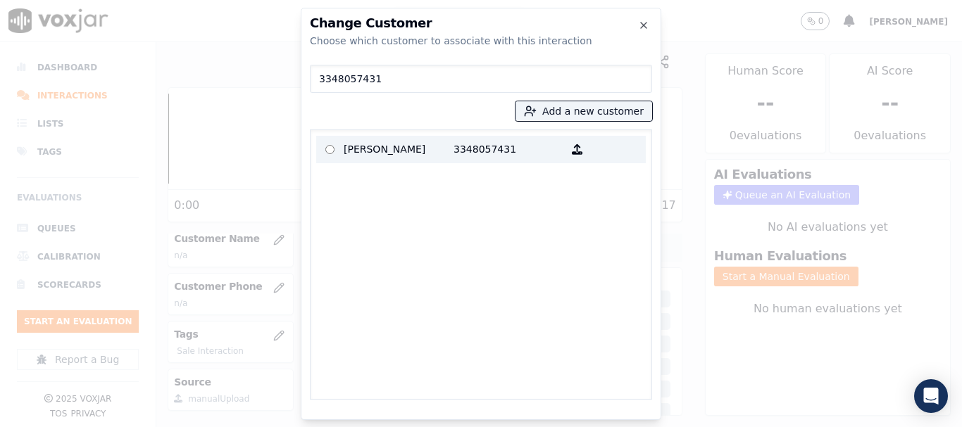
type input "3348057431"
click at [396, 147] on p "KIMBERLY LISSEVELD" at bounding box center [399, 150] width 110 height 22
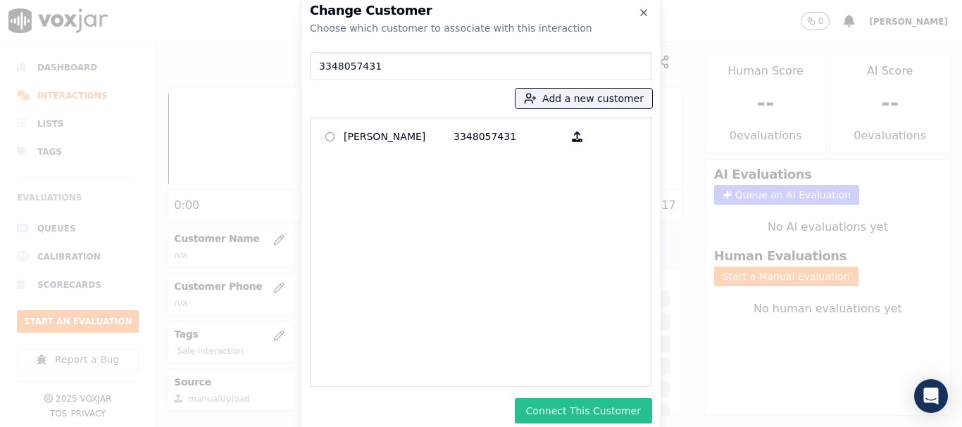
click at [605, 404] on button "Connect This Customer" at bounding box center [583, 410] width 137 height 25
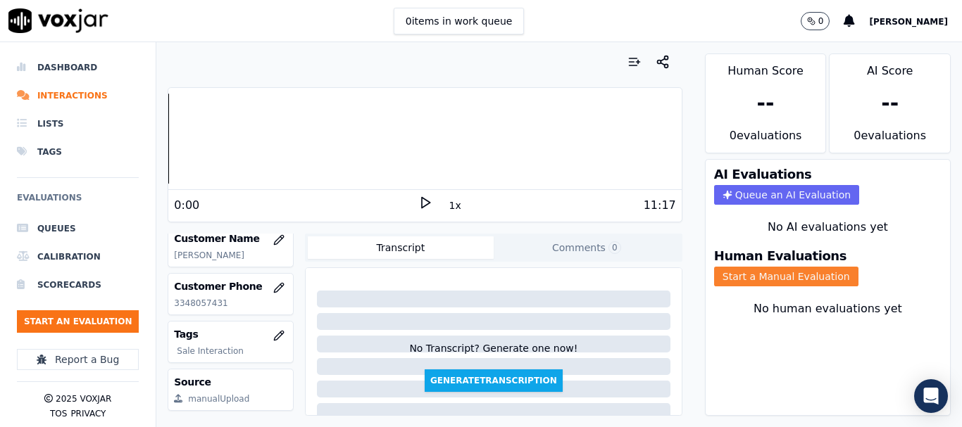
click at [781, 272] on button "Start a Manual Evaluation" at bounding box center [786, 277] width 144 height 20
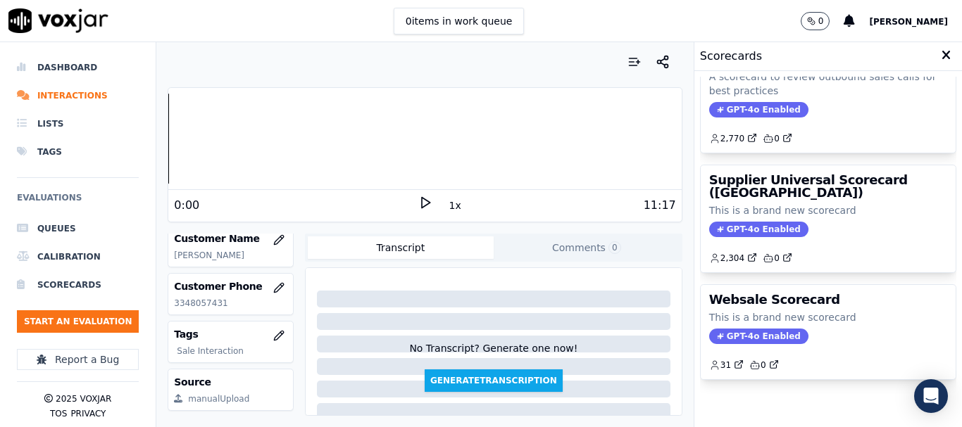
scroll to position [282, 0]
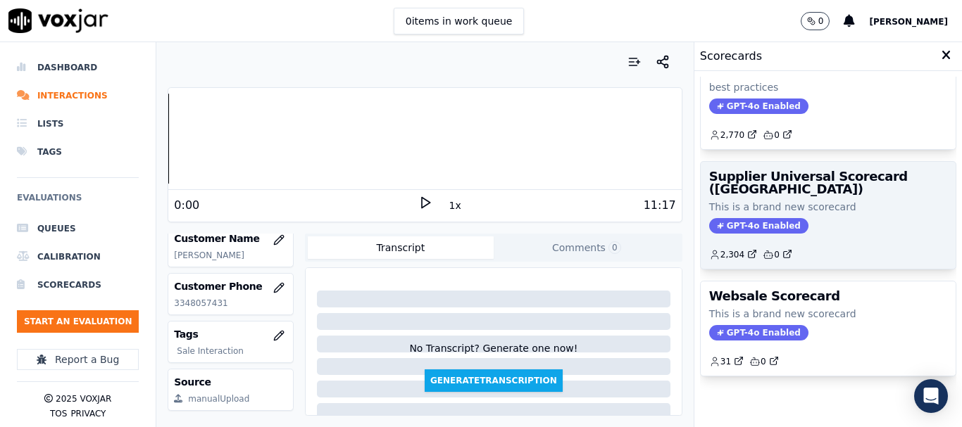
click at [784, 191] on div "Supplier Universal Scorecard (Colombia) This is a brand new scorecard GPT-4o En…" at bounding box center [827, 215] width 255 height 107
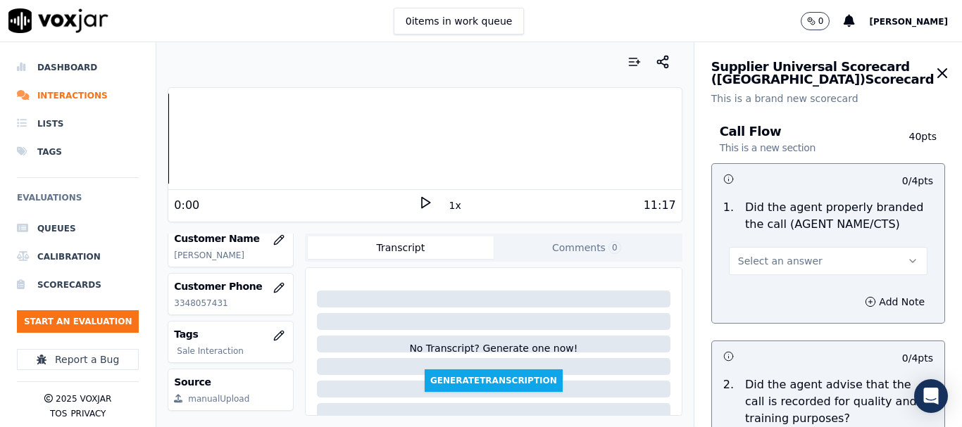
click at [782, 258] on span "Select an answer" at bounding box center [780, 261] width 84 height 14
click at [774, 289] on div "Yes" at bounding box center [802, 293] width 172 height 23
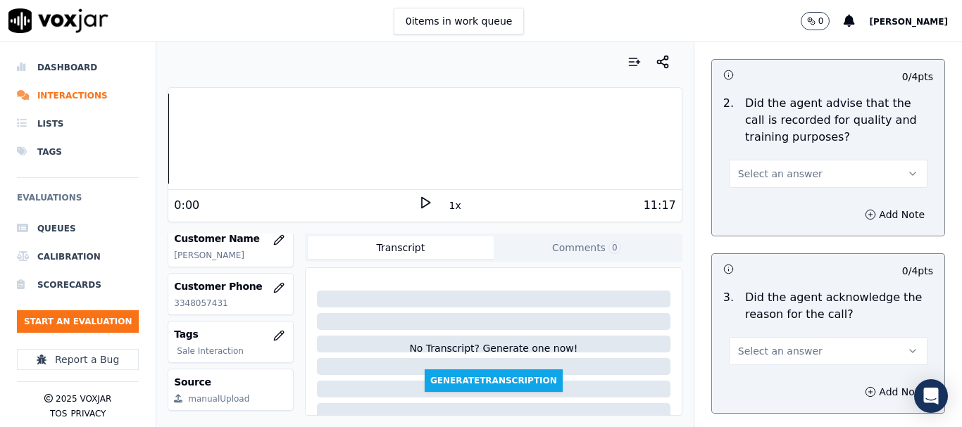
click at [785, 170] on span "Select an answer" at bounding box center [780, 174] width 84 height 14
click at [772, 206] on div "Yes" at bounding box center [802, 205] width 172 height 23
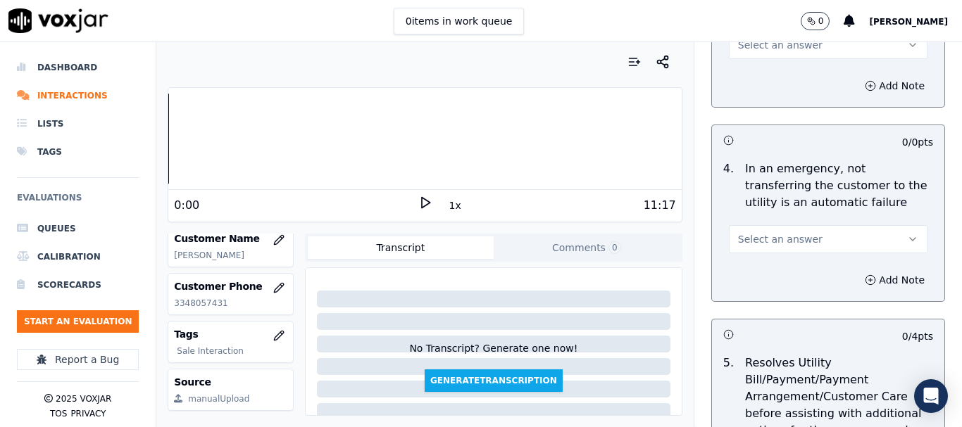
scroll to position [563, 0]
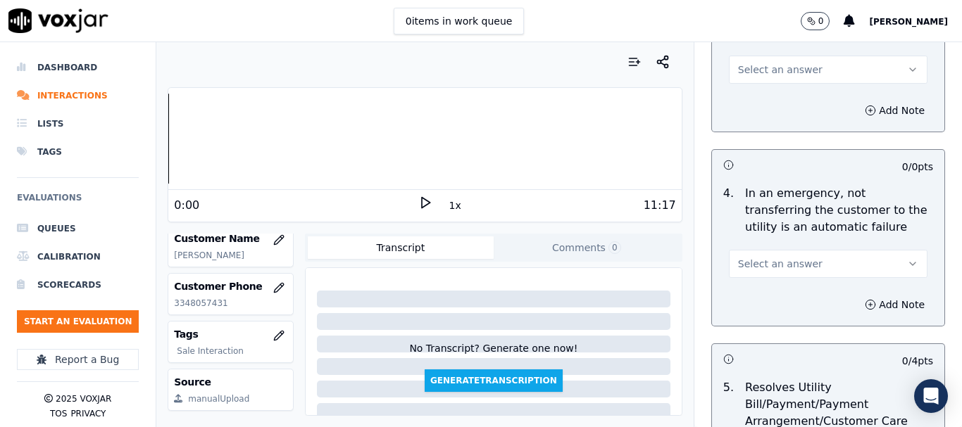
click at [769, 73] on span "Select an answer" at bounding box center [780, 70] width 84 height 14
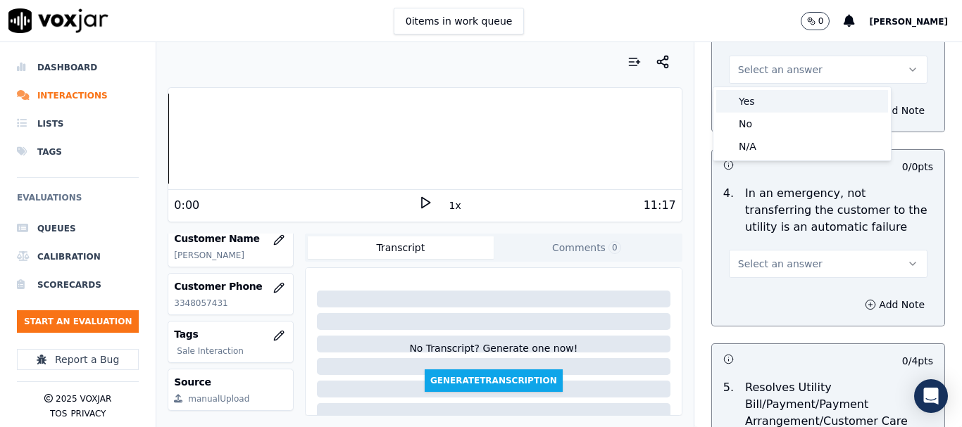
click at [769, 93] on div "Yes" at bounding box center [802, 101] width 172 height 23
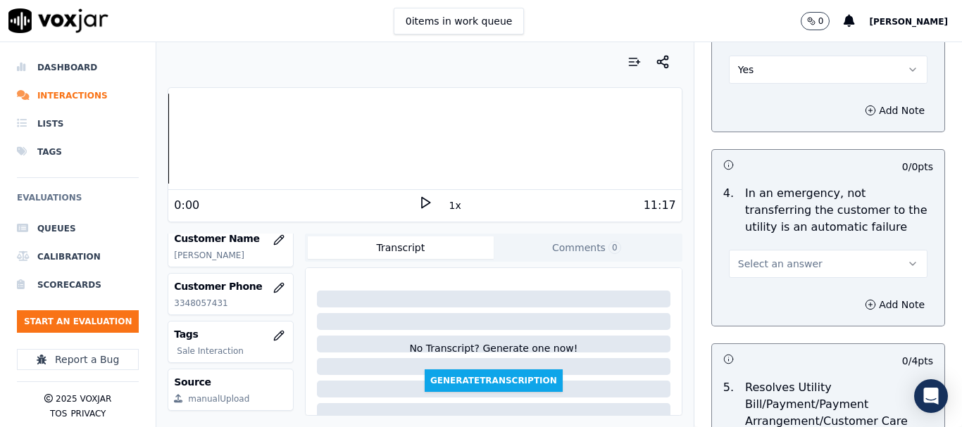
click at [766, 259] on span "Select an answer" at bounding box center [780, 264] width 84 height 14
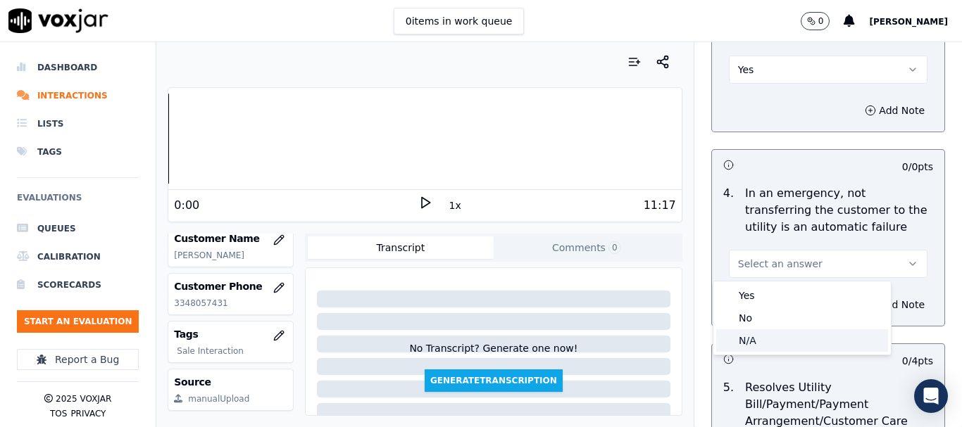
click at [784, 340] on div "N/A" at bounding box center [802, 340] width 172 height 23
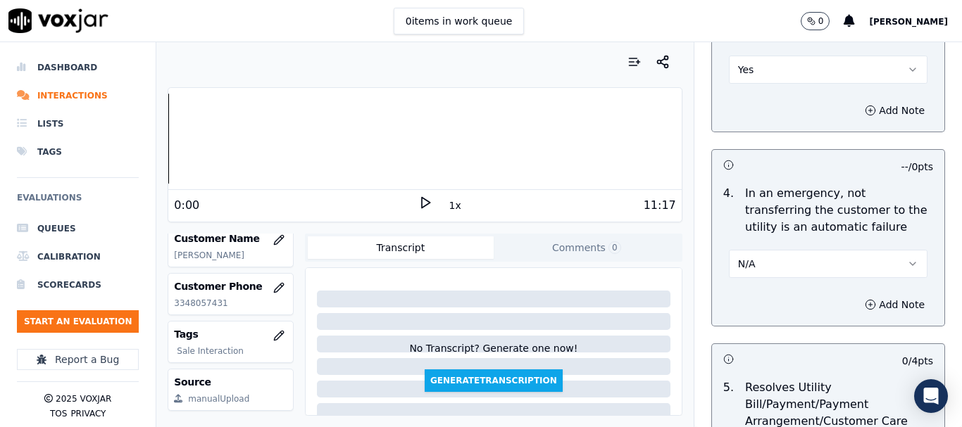
scroll to position [915, 0]
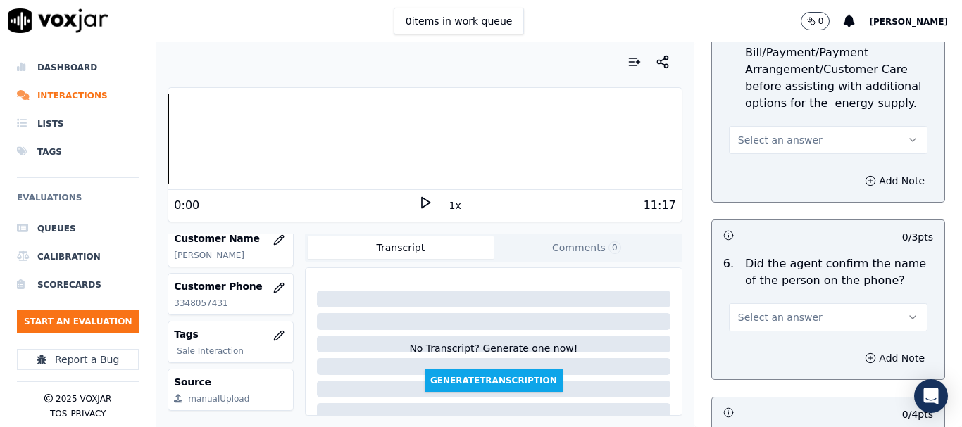
click at [749, 140] on span "Select an answer" at bounding box center [780, 140] width 84 height 14
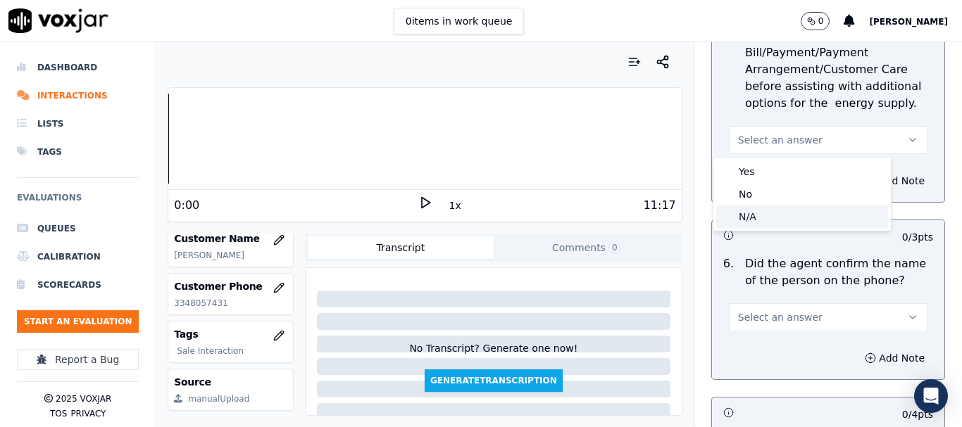
click at [755, 210] on div "N/A" at bounding box center [802, 217] width 172 height 23
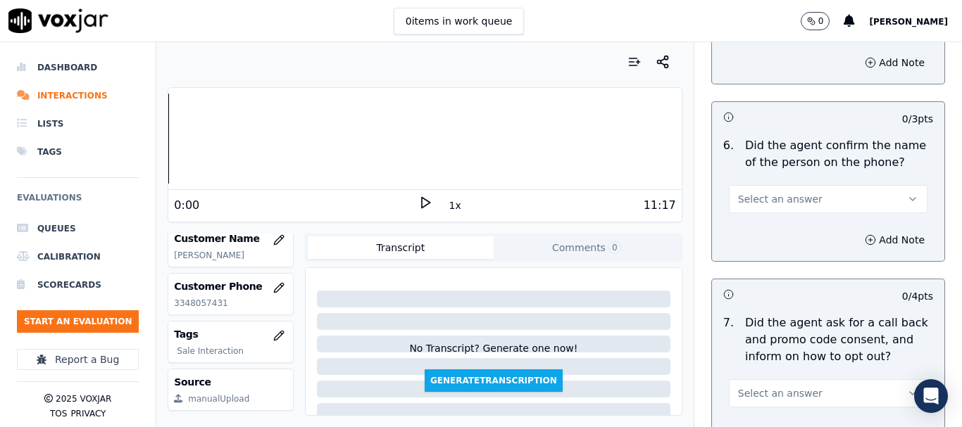
scroll to position [1056, 0]
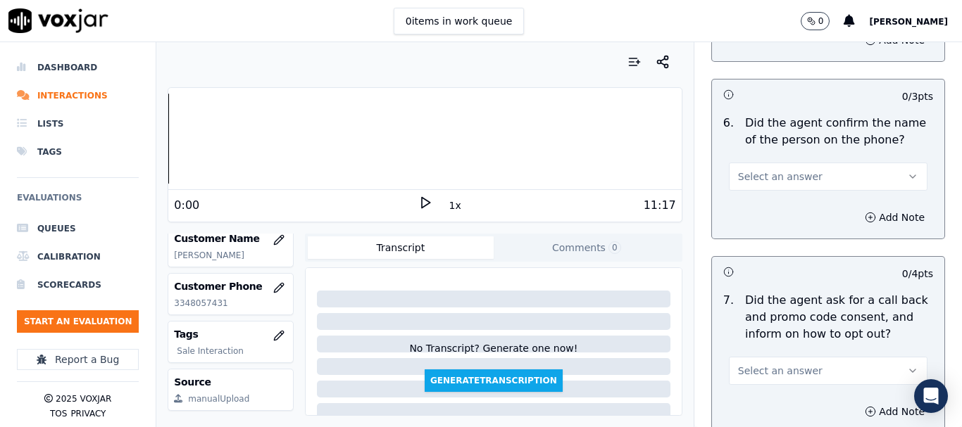
click at [762, 186] on button "Select an answer" at bounding box center [828, 177] width 199 height 28
click at [762, 201] on div "Yes" at bounding box center [802, 208] width 172 height 23
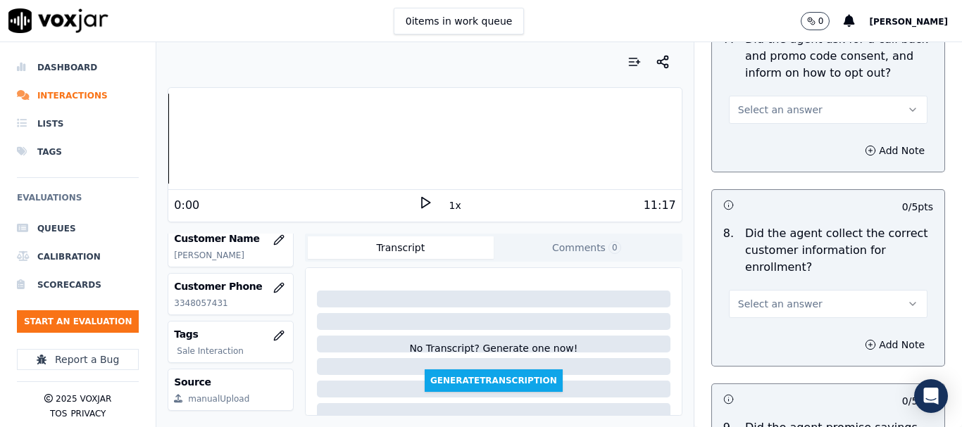
scroll to position [1338, 0]
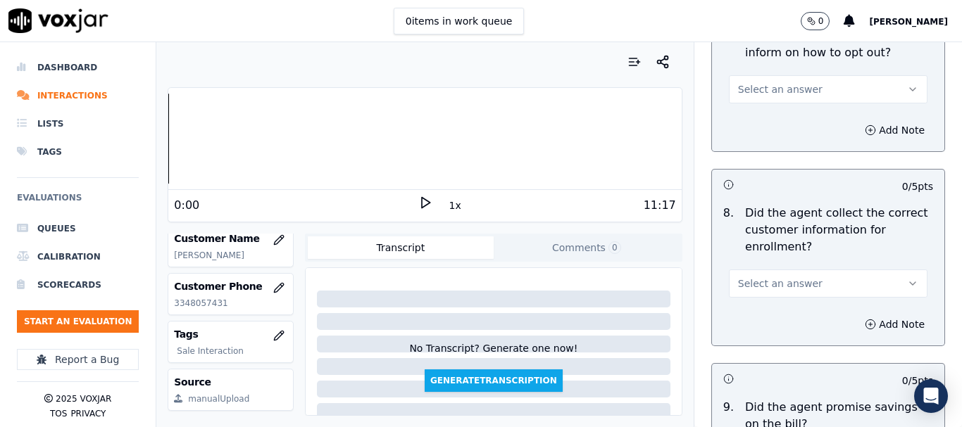
click at [763, 90] on span "Select an answer" at bounding box center [780, 89] width 84 height 14
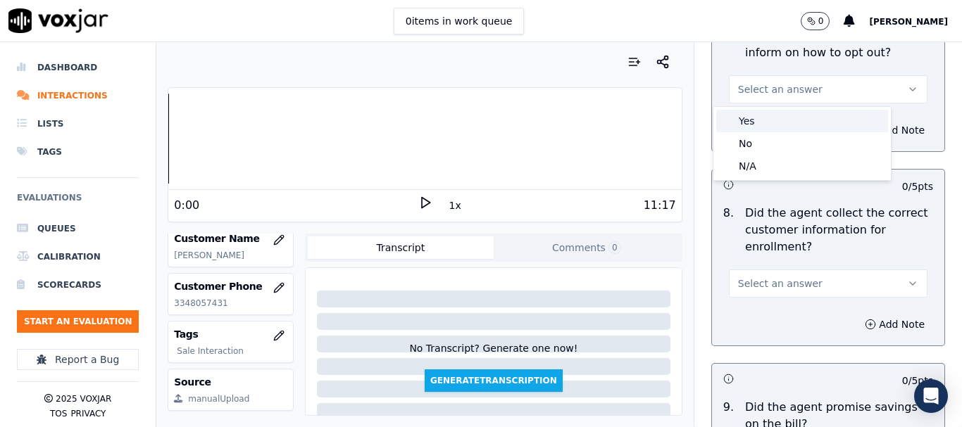
click at [750, 120] on div "Yes" at bounding box center [802, 121] width 172 height 23
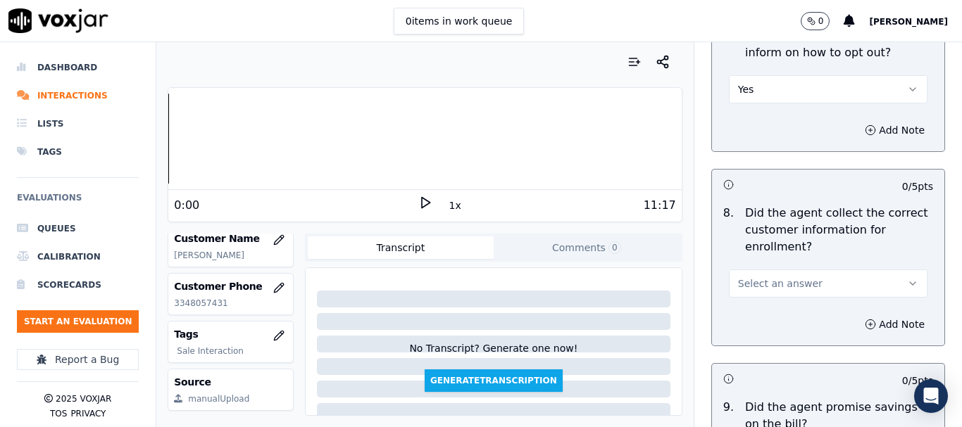
click at [793, 282] on span "Select an answer" at bounding box center [780, 284] width 84 height 14
click at [784, 310] on div "Yes" at bounding box center [802, 315] width 172 height 23
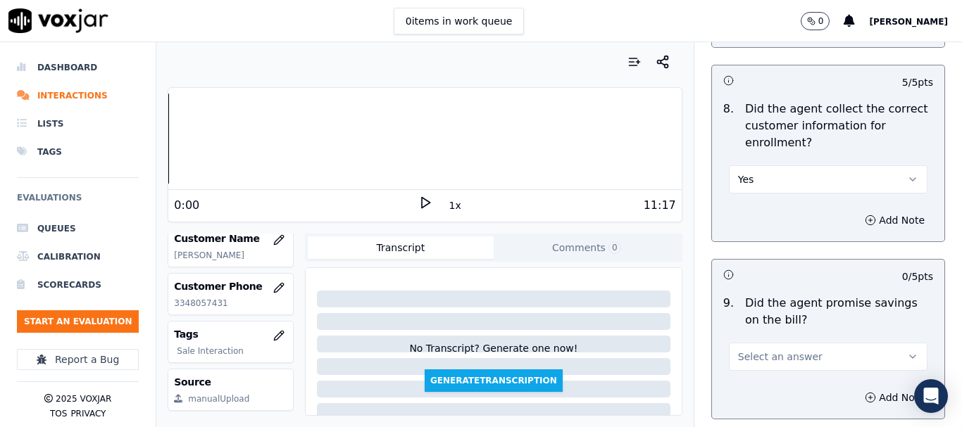
scroll to position [1549, 0]
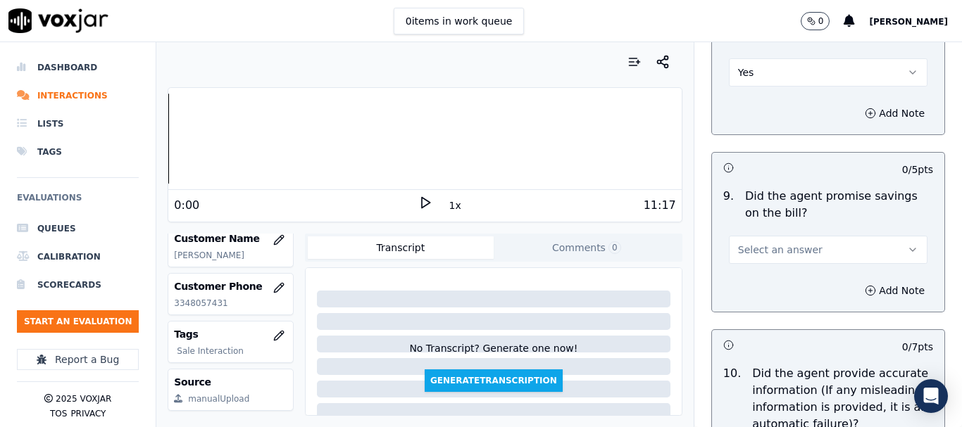
click at [783, 253] on span "Select an answer" at bounding box center [780, 250] width 84 height 14
click at [777, 278] on div "Yes" at bounding box center [802, 281] width 172 height 23
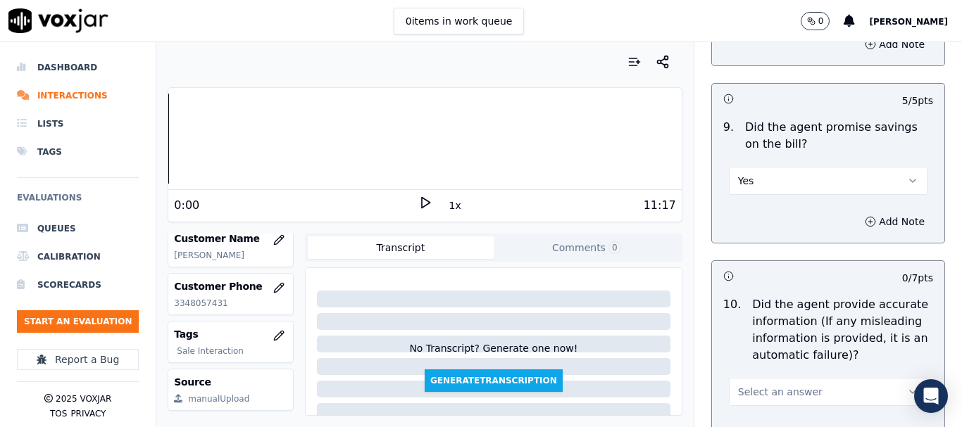
scroll to position [1830, 0]
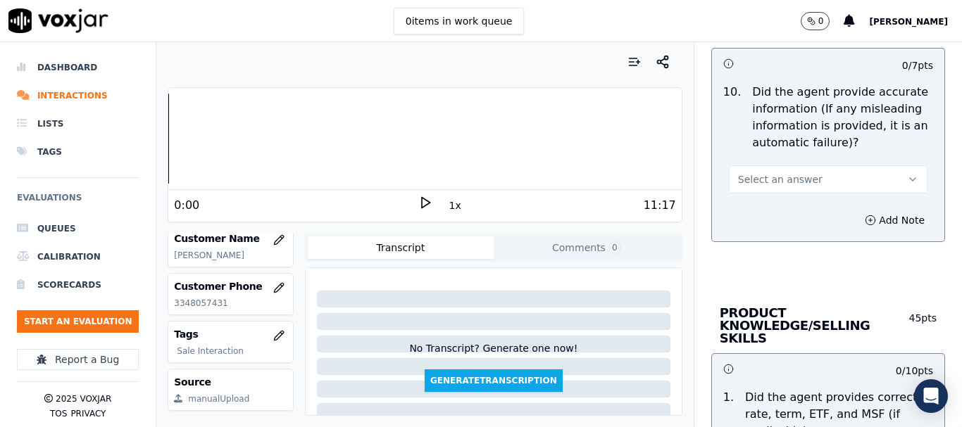
click at [782, 176] on span "Select an answer" at bounding box center [780, 179] width 84 height 14
click at [782, 208] on div "Yes" at bounding box center [802, 211] width 172 height 23
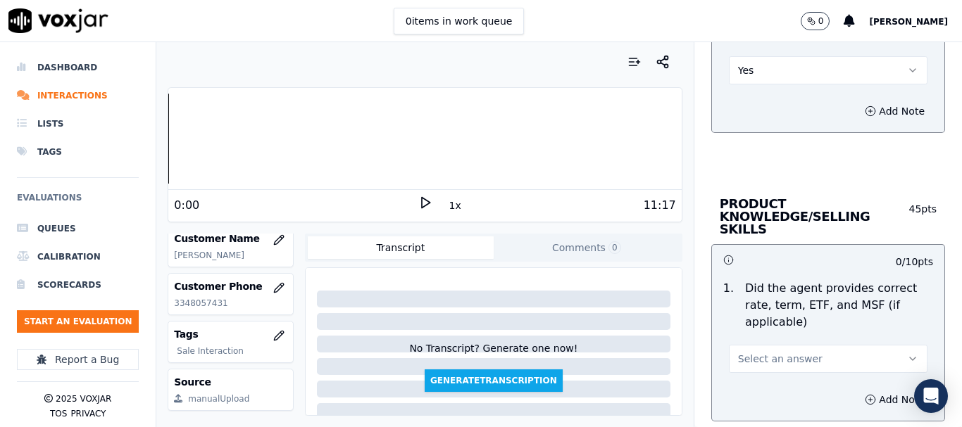
scroll to position [2112, 0]
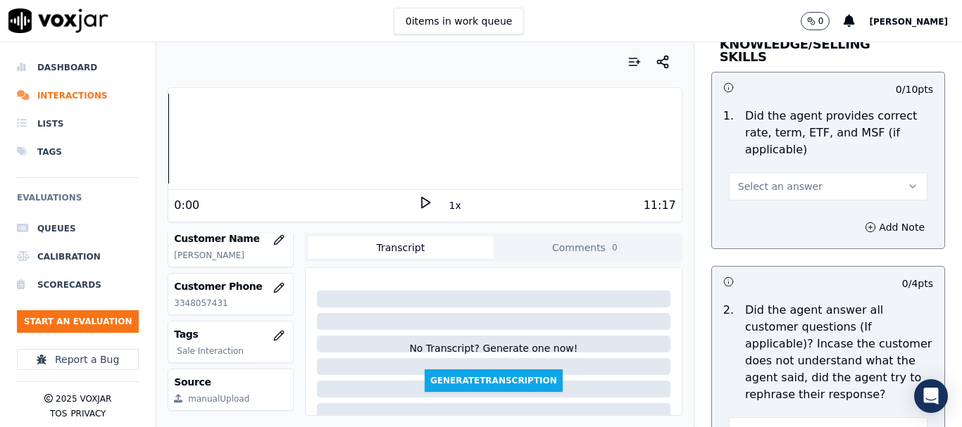
click at [767, 180] on span "Select an answer" at bounding box center [780, 187] width 84 height 14
click at [760, 206] on div "Yes" at bounding box center [802, 205] width 172 height 23
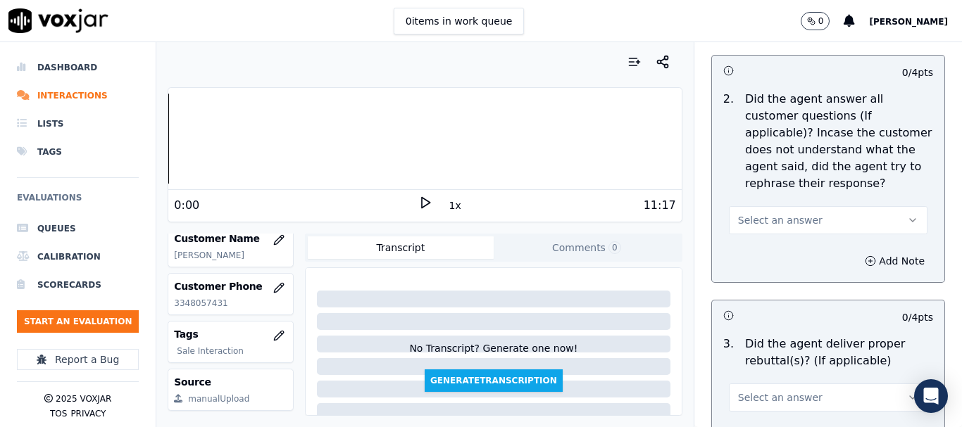
click at [772, 213] on span "Select an answer" at bounding box center [780, 220] width 84 height 14
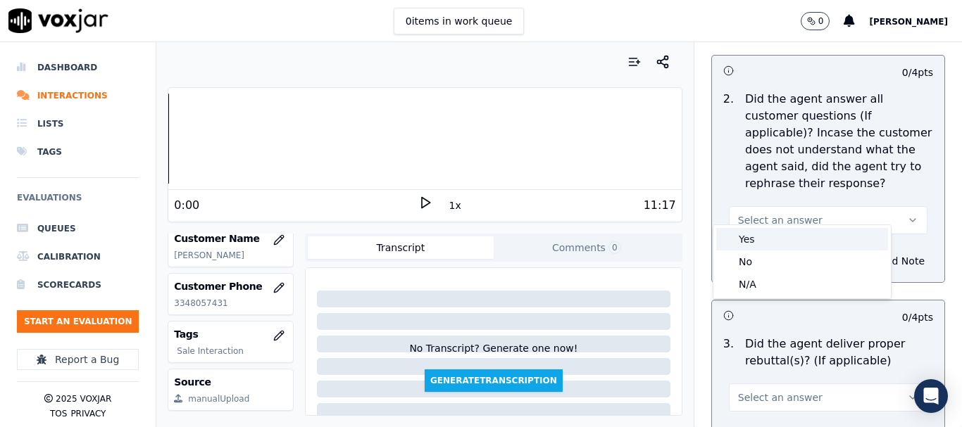
click at [772, 233] on div "Yes" at bounding box center [802, 239] width 172 height 23
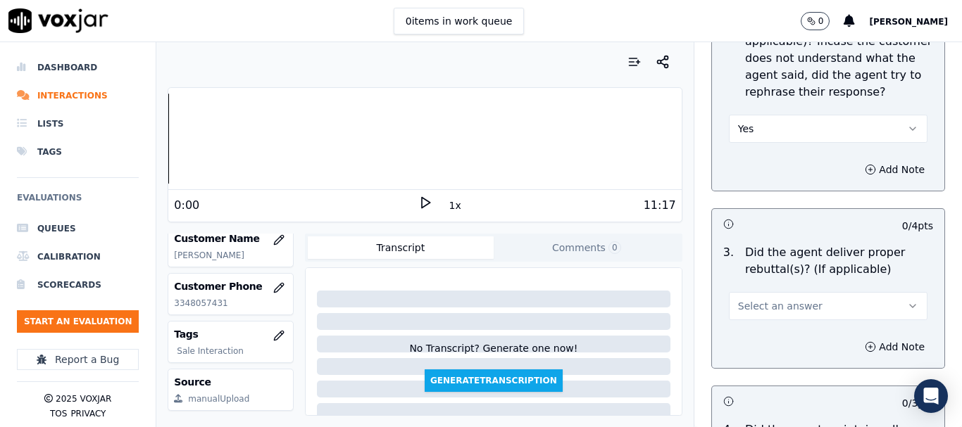
scroll to position [2605, 0]
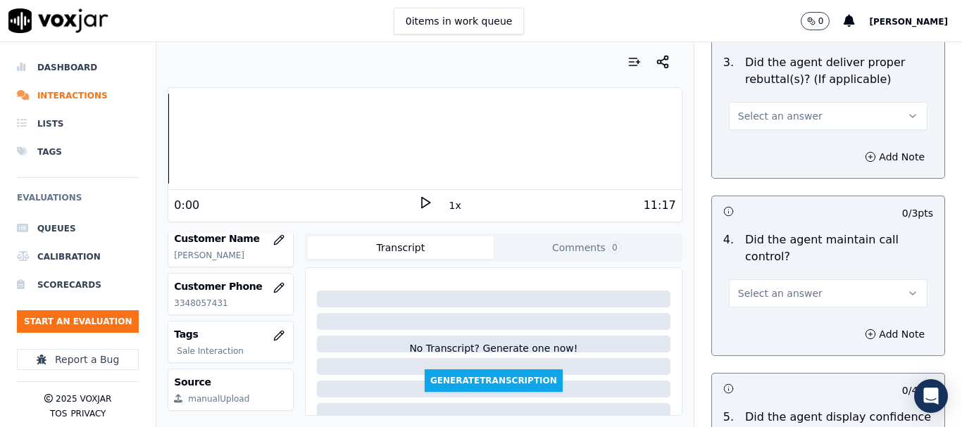
click at [750, 109] on span "Select an answer" at bounding box center [780, 116] width 84 height 14
click at [748, 135] on div "Yes" at bounding box center [802, 135] width 172 height 23
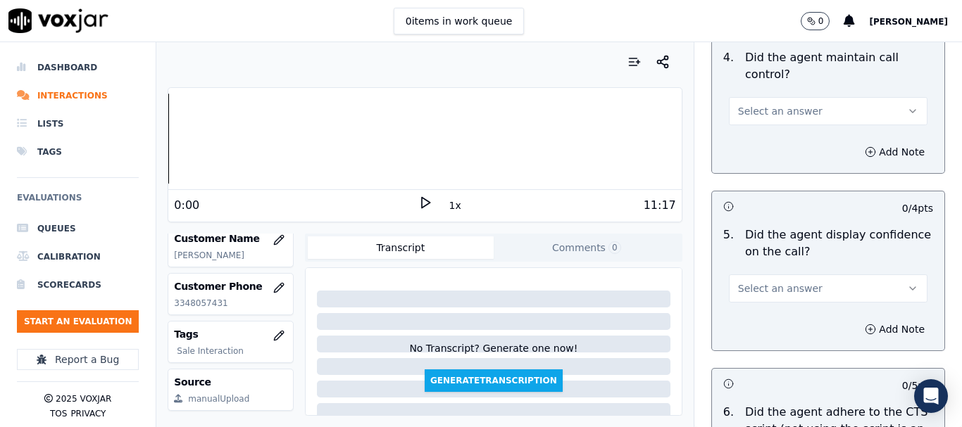
scroll to position [2816, 0]
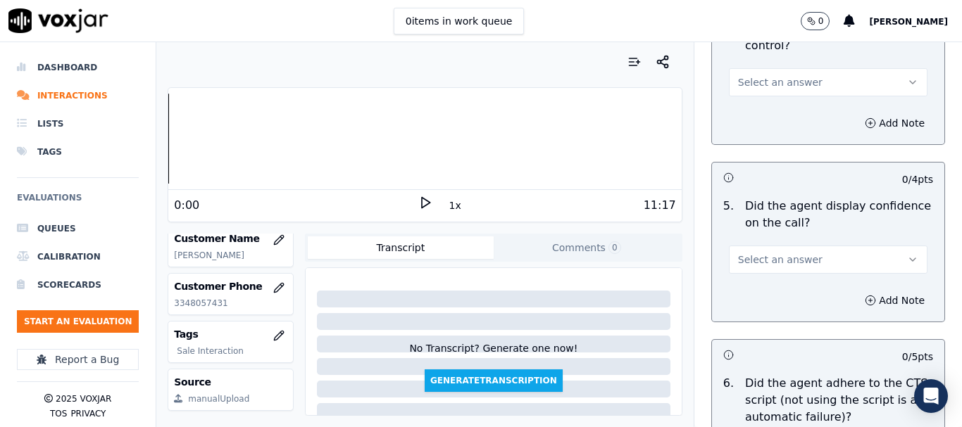
click at [755, 75] on span "Select an answer" at bounding box center [780, 82] width 84 height 14
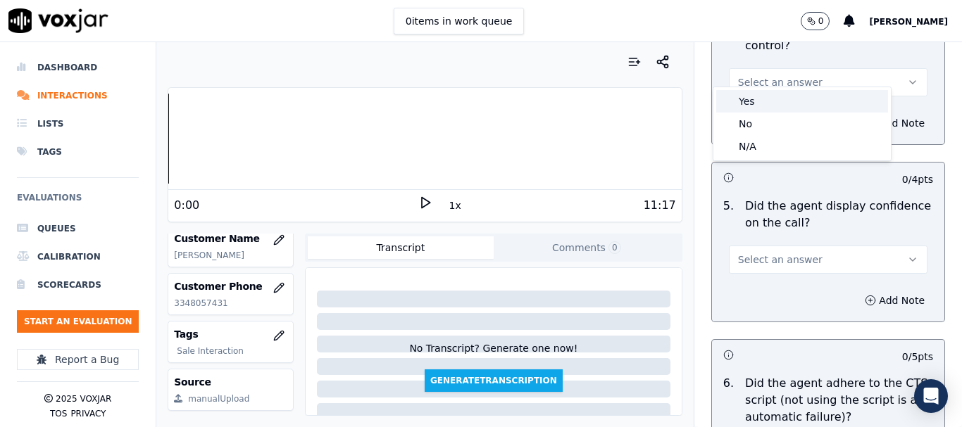
click at [755, 99] on div "Yes" at bounding box center [802, 101] width 172 height 23
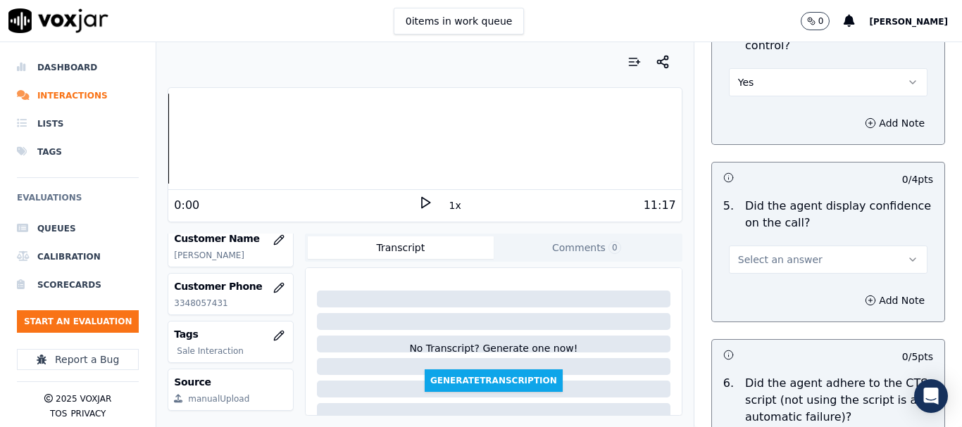
click at [793, 253] on span "Select an answer" at bounding box center [780, 260] width 84 height 14
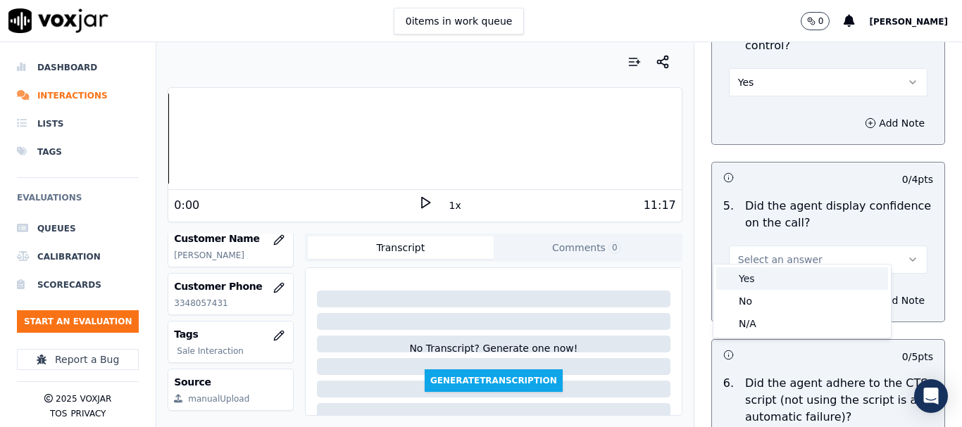
click at [776, 270] on div "Yes" at bounding box center [802, 279] width 172 height 23
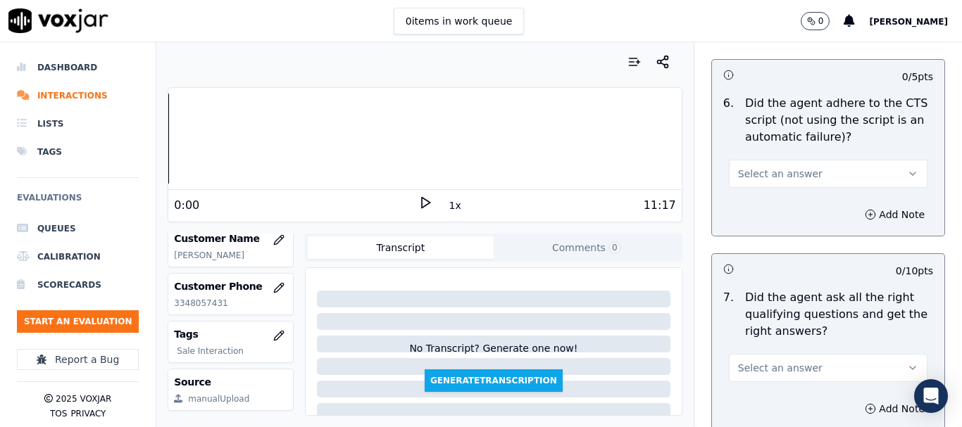
scroll to position [3098, 0]
click at [762, 165] on span "Select an answer" at bounding box center [780, 172] width 84 height 14
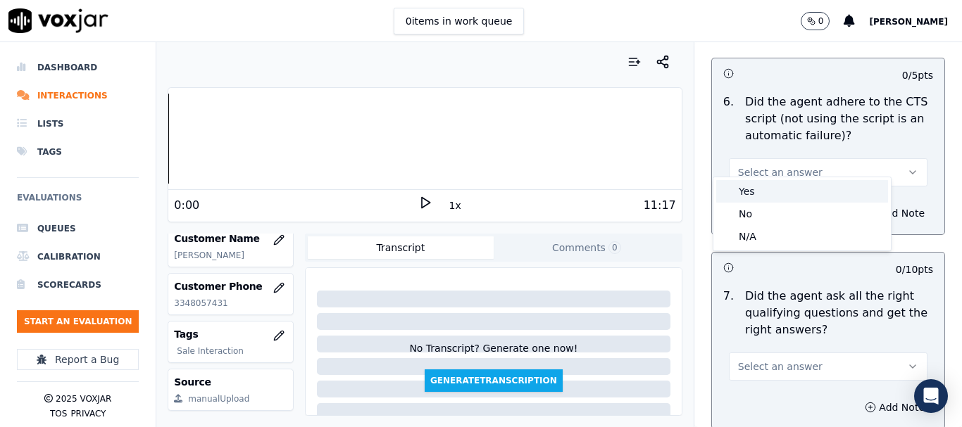
click at [765, 189] on div "Yes" at bounding box center [802, 191] width 172 height 23
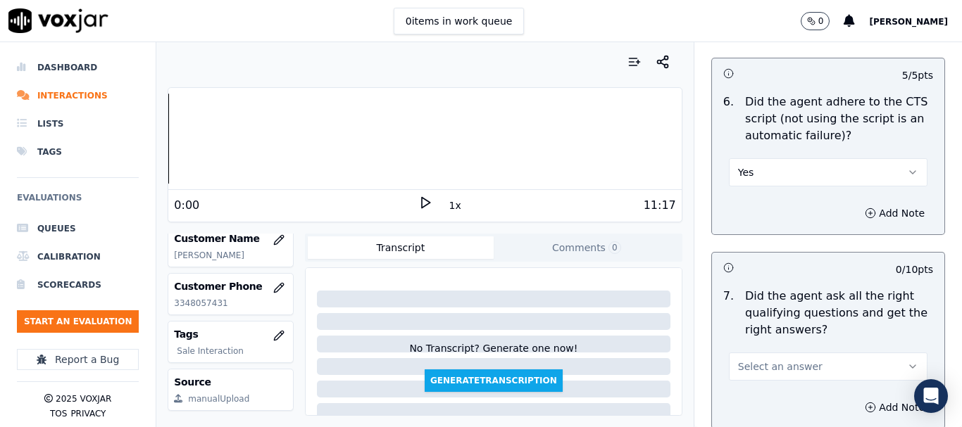
scroll to position [3309, 0]
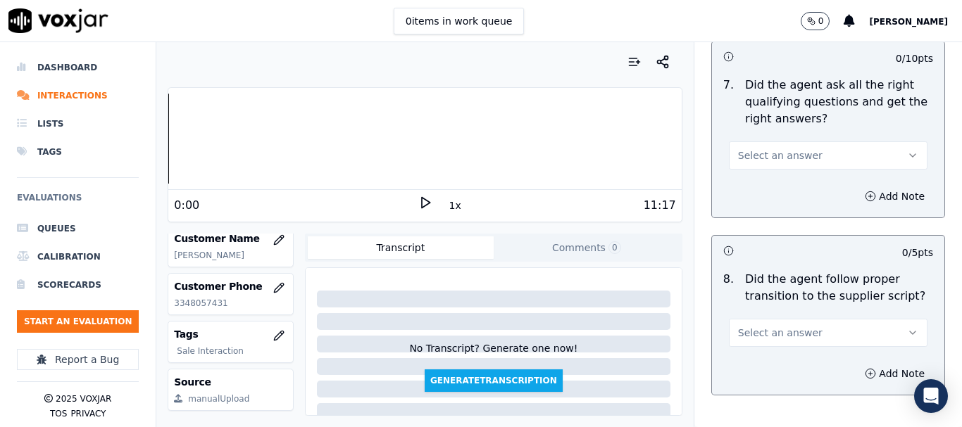
click at [760, 149] on span "Select an answer" at bounding box center [780, 156] width 84 height 14
click at [761, 180] on div "Yes" at bounding box center [802, 174] width 172 height 23
click at [779, 319] on button "Select an answer" at bounding box center [828, 333] width 199 height 28
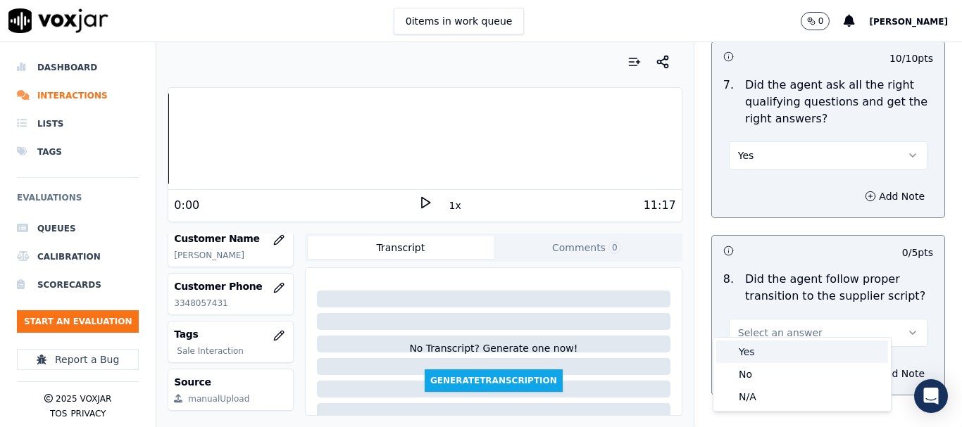
click at [778, 345] on div "Yes" at bounding box center [802, 352] width 172 height 23
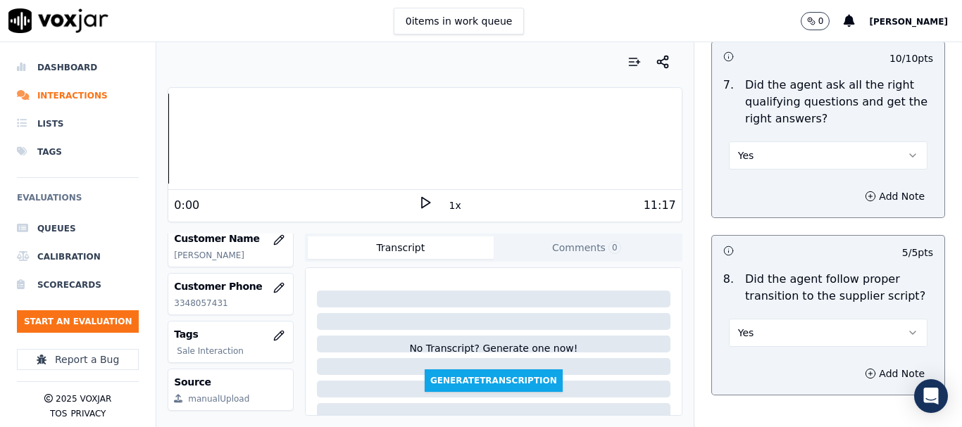
scroll to position [3731, 0]
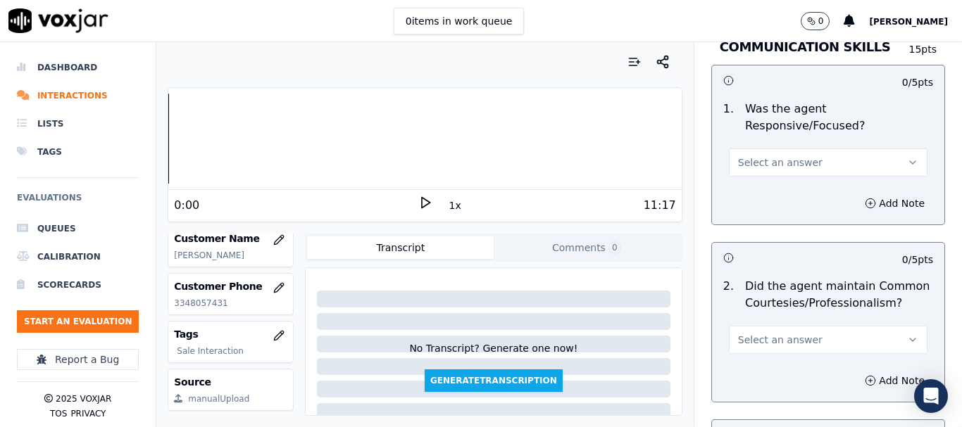
click at [764, 156] on span "Select an answer" at bounding box center [780, 163] width 84 height 14
click at [767, 178] on div "Yes" at bounding box center [802, 181] width 172 height 23
click at [770, 326] on button "Select an answer" at bounding box center [828, 340] width 199 height 28
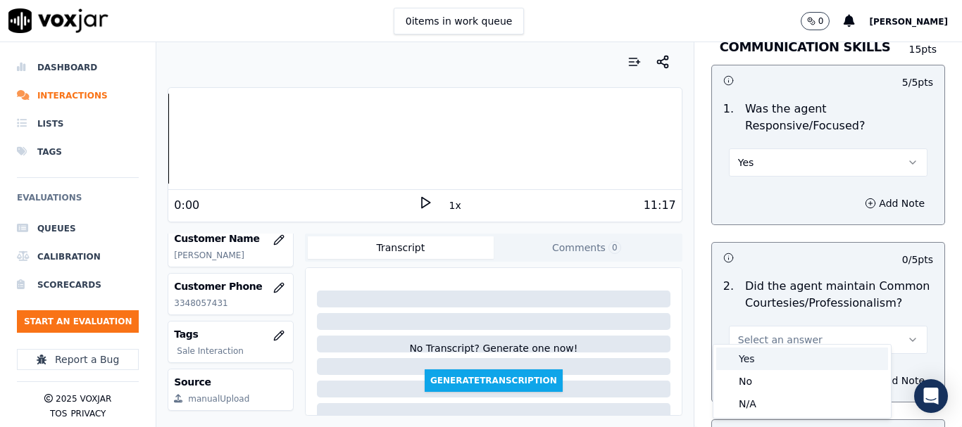
click at [766, 351] on div "Yes" at bounding box center [802, 359] width 172 height 23
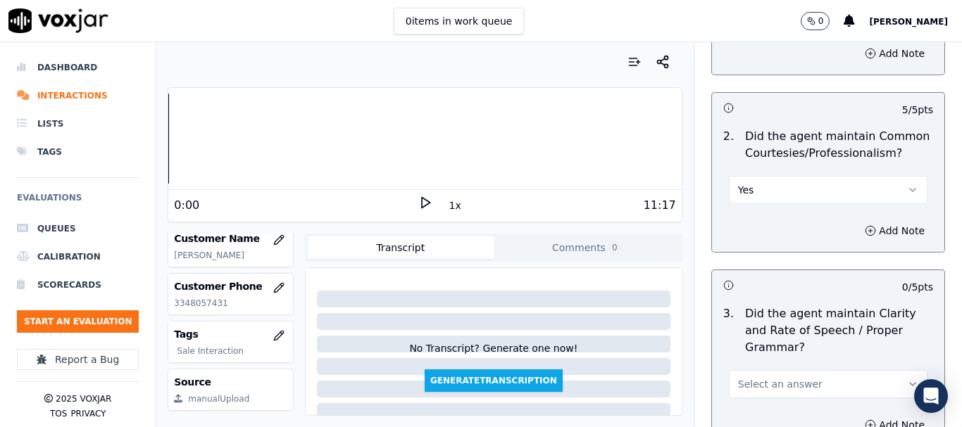
scroll to position [4008, 0]
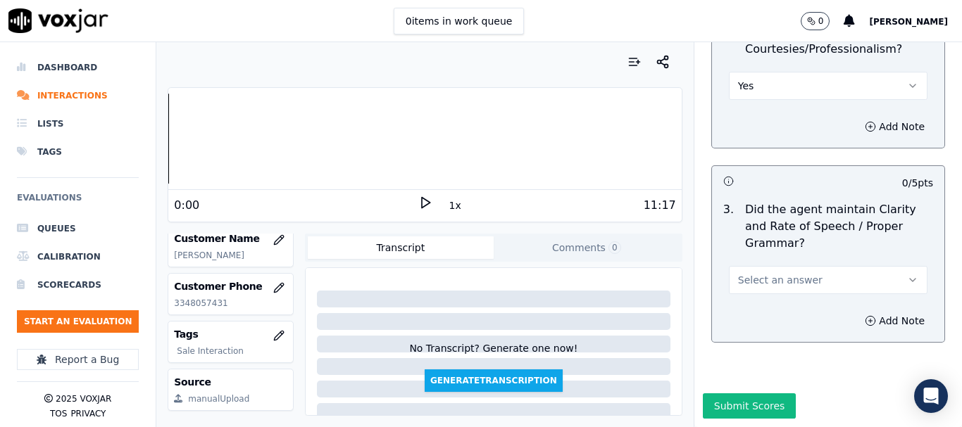
click at [771, 273] on span "Select an answer" at bounding box center [780, 280] width 84 height 14
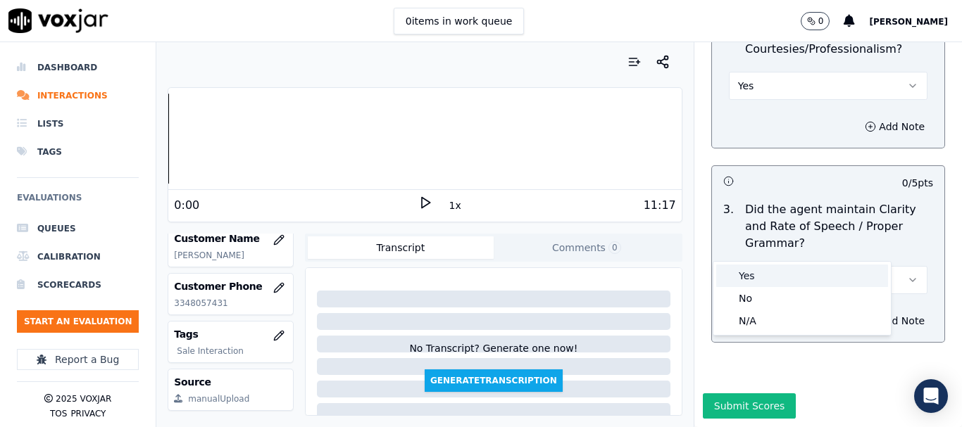
click at [765, 273] on div "Yes" at bounding box center [802, 276] width 172 height 23
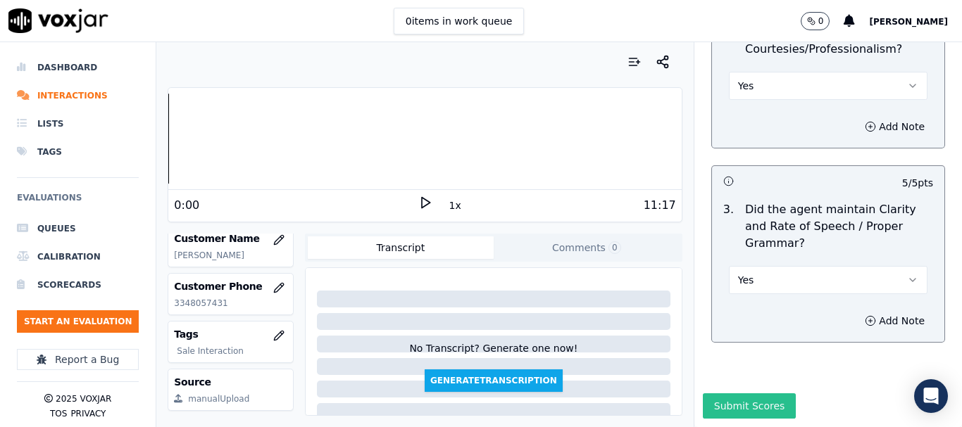
click at [742, 394] on button "Submit Scores" at bounding box center [750, 406] width 94 height 25
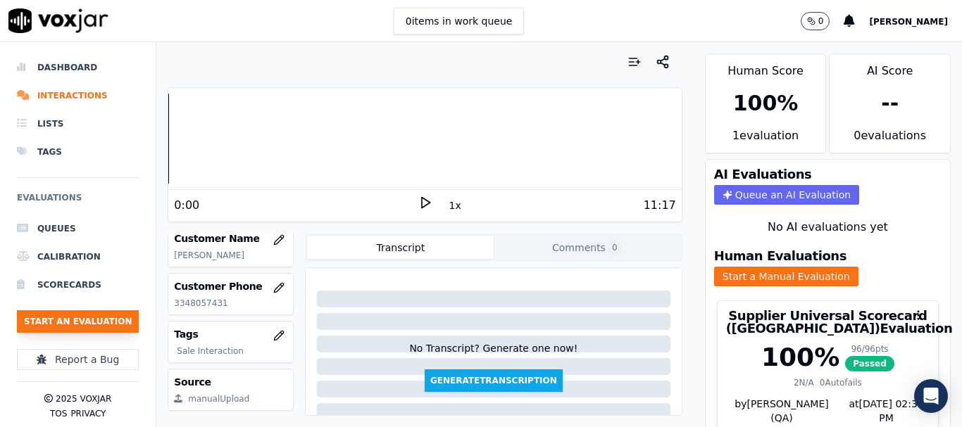
click at [108, 319] on button "Start an Evaluation" at bounding box center [78, 321] width 122 height 23
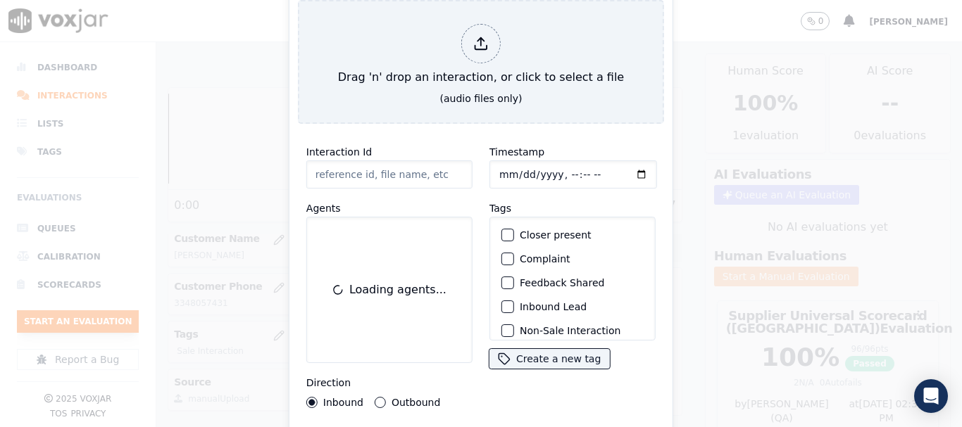
click at [387, 65] on div "Drag 'n' drop an interaction, or click to select a file" at bounding box center [480, 54] width 297 height 73
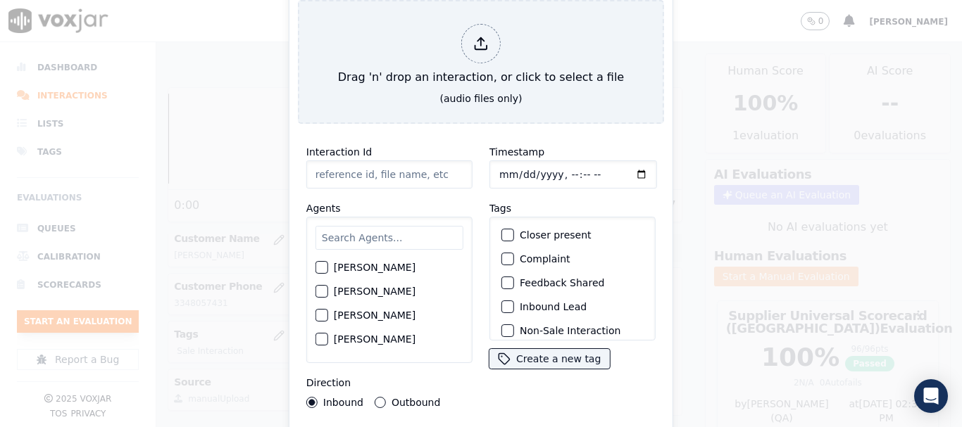
type input "20250814-145054_2675470163-all.mp3"
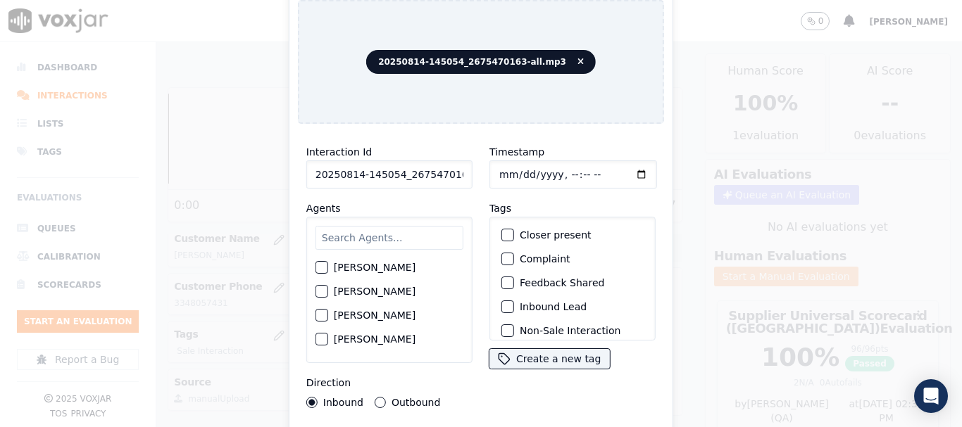
click at [379, 230] on input "text" at bounding box center [389, 238] width 148 height 24
type input "ca"
click at [385, 267] on label "CAROLINE JARAMILLO" at bounding box center [375, 268] width 82 height 10
click at [328, 267] on button "CAROLINE JARAMILLO" at bounding box center [321, 268] width 13 height 13
click at [498, 170] on input "Timestamp" at bounding box center [573, 175] width 168 height 28
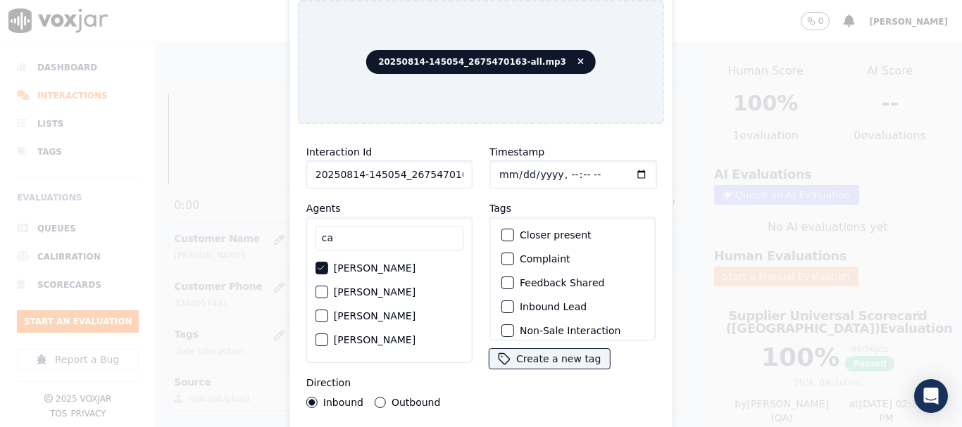
type input "2025-08-14T09:45"
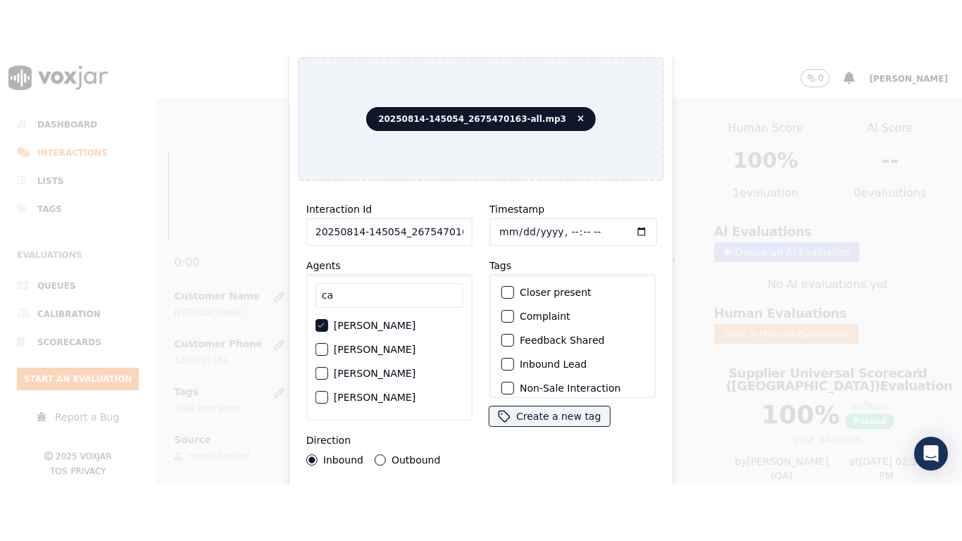
scroll to position [123, 0]
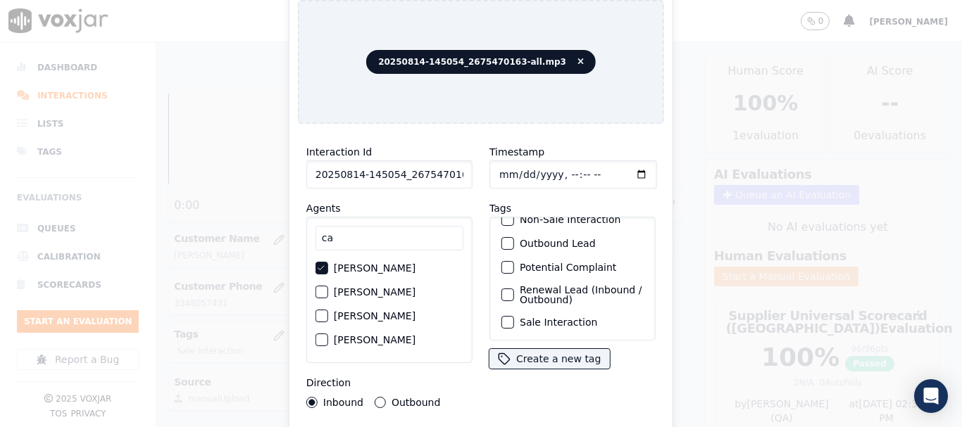
click at [556, 317] on label "Sale Interaction" at bounding box center [558, 322] width 77 height 10
click at [514, 316] on button "Sale Interaction" at bounding box center [507, 322] width 13 height 13
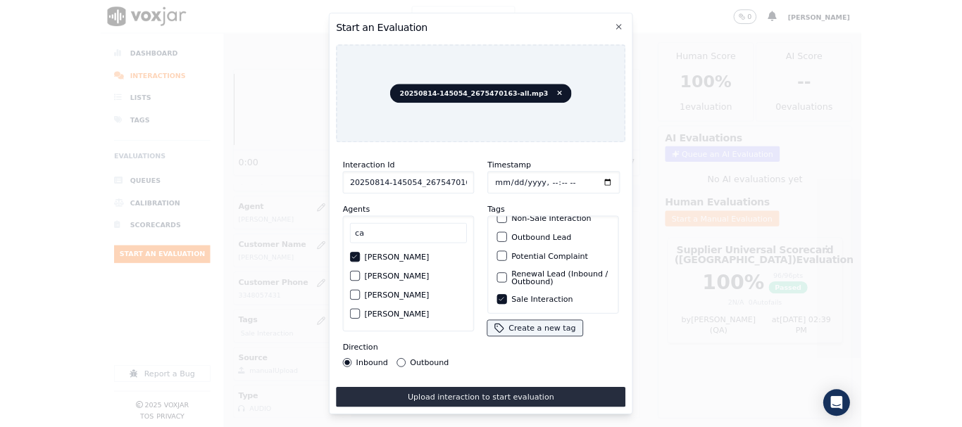
scroll to position [177, 0]
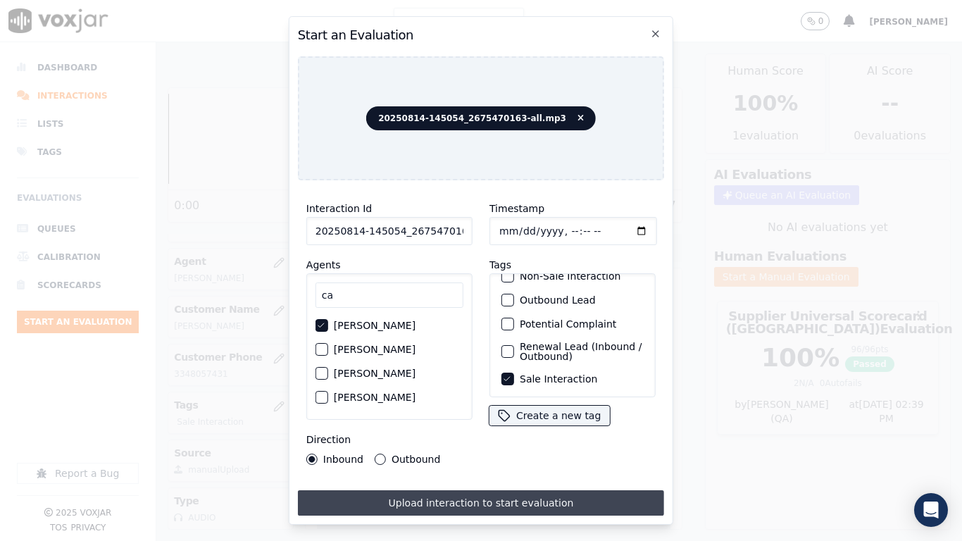
click at [544, 427] on button "Upload interaction to start evaluation" at bounding box center [481, 502] width 366 height 25
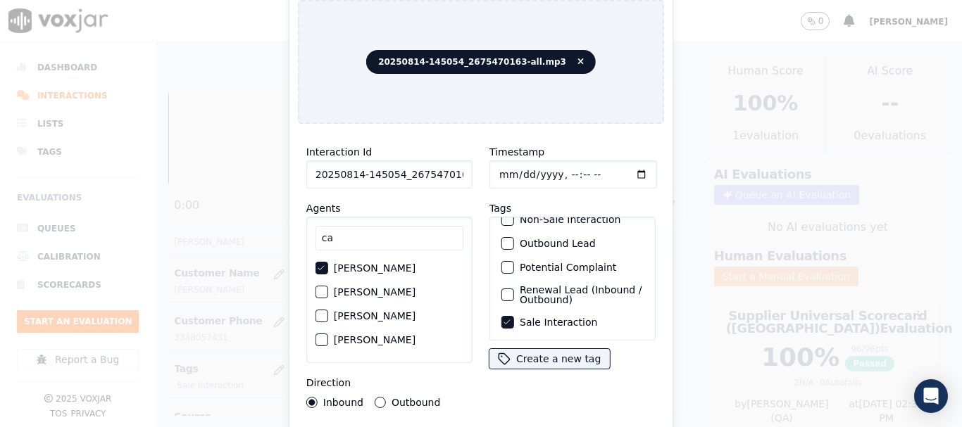
scroll to position [211, 0]
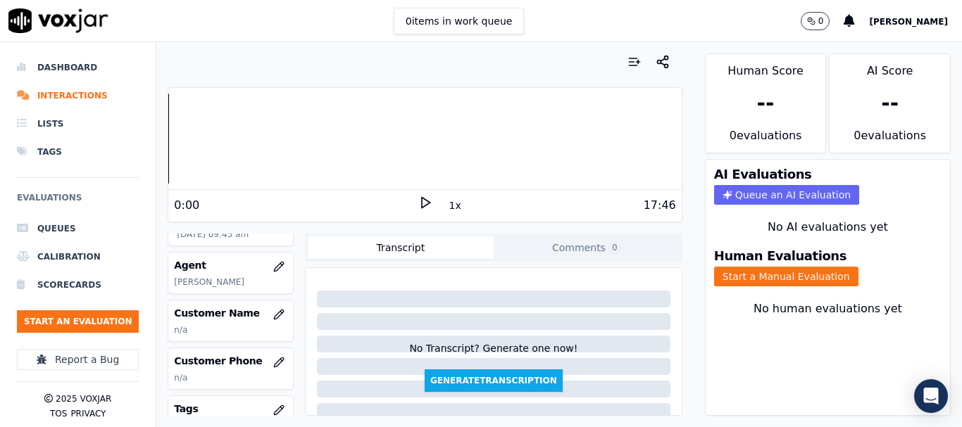
scroll to position [141, 0]
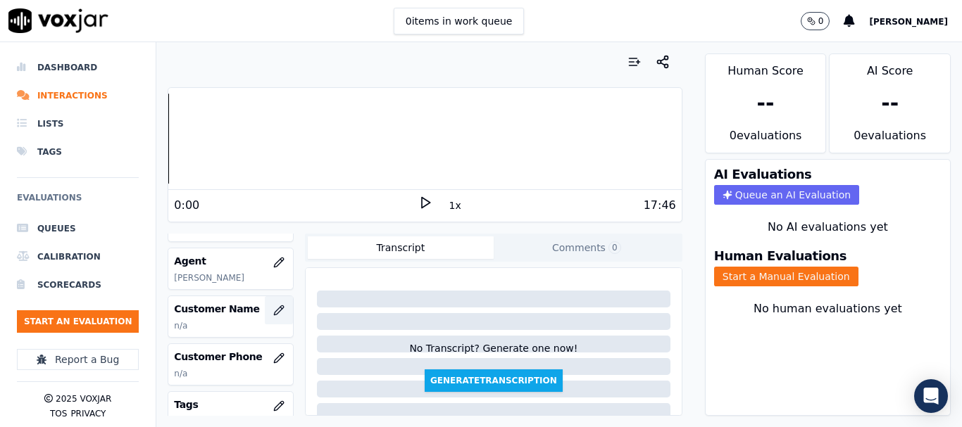
click at [273, 310] on icon "button" at bounding box center [278, 310] width 11 height 11
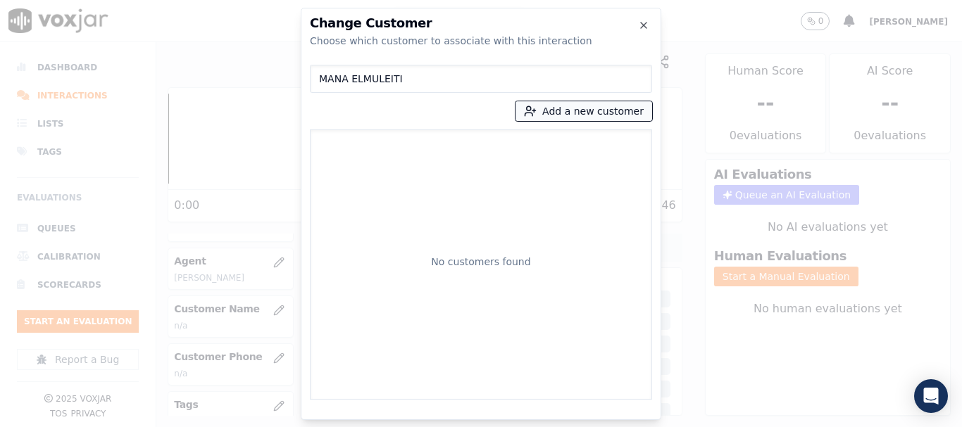
type input "MANA ELMULEITI"
click at [552, 108] on button "Add a new customer" at bounding box center [583, 111] width 137 height 20
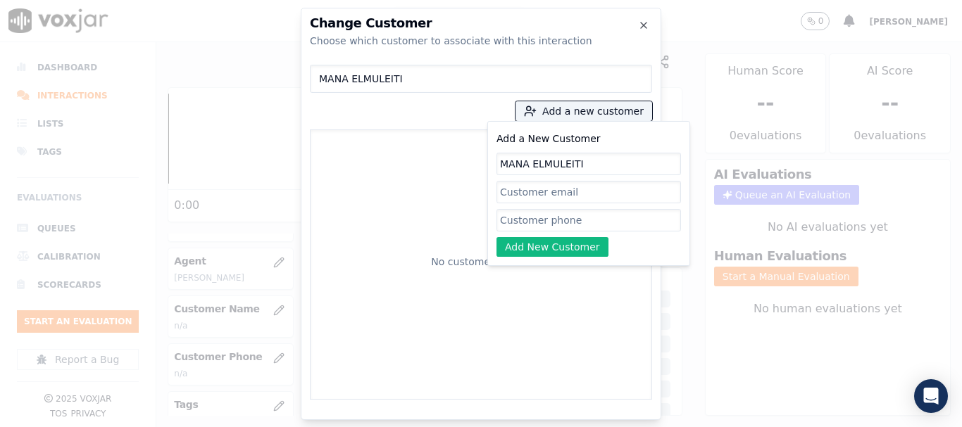
type input "MANA ELMULEITI"
drag, startPoint x: 537, startPoint y: 218, endPoint x: 542, endPoint y: 234, distance: 16.3
click at [537, 218] on input "Add a New Customer" at bounding box center [588, 220] width 184 height 23
paste input "2675470163"
type input "2675470163"
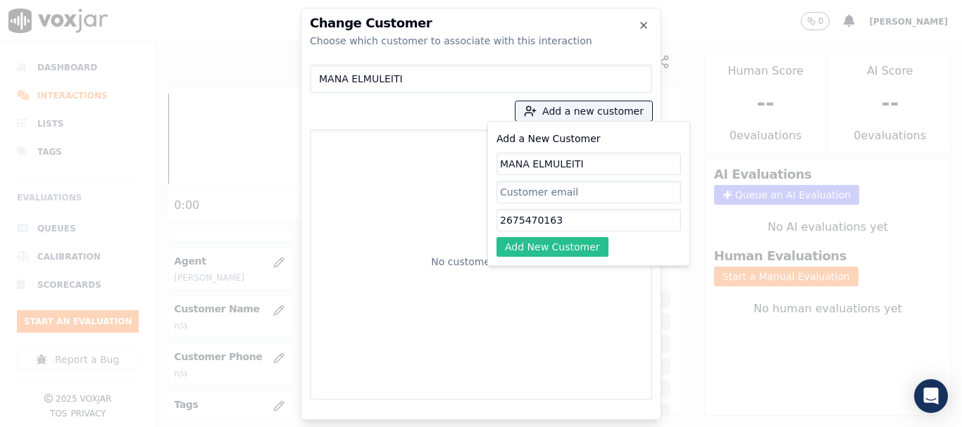
click at [519, 246] on button "Add New Customer" at bounding box center [552, 247] width 112 height 20
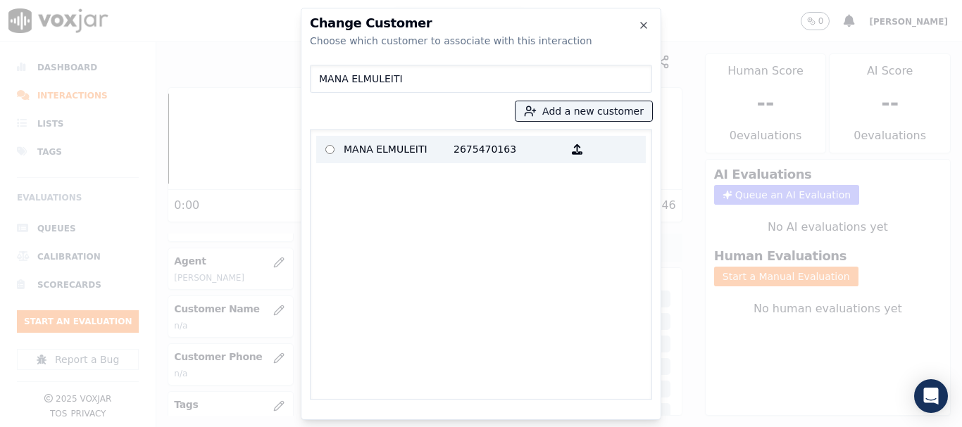
click at [367, 149] on p "MANA ELMULEITI" at bounding box center [399, 150] width 110 height 22
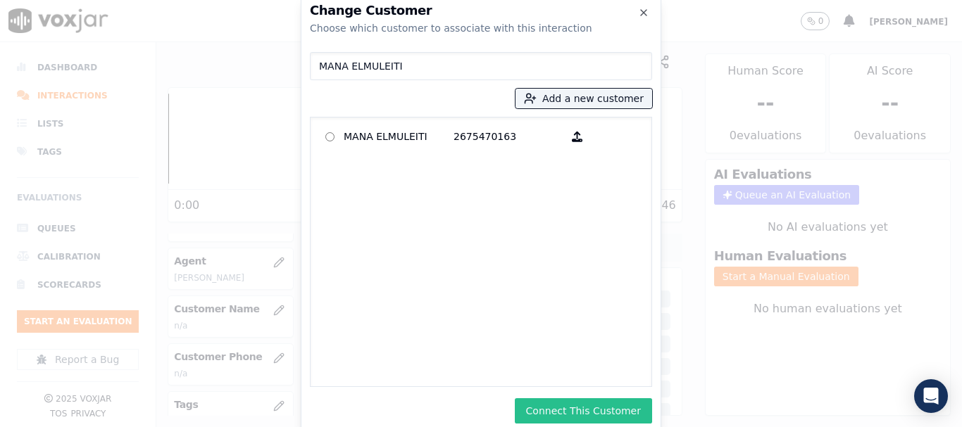
click at [559, 404] on button "Connect This Customer" at bounding box center [583, 410] width 137 height 25
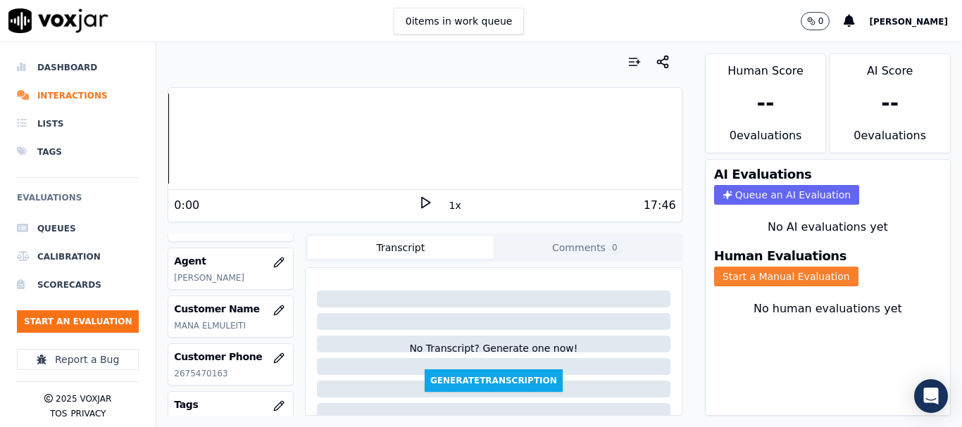
click at [787, 275] on button "Start a Manual Evaluation" at bounding box center [786, 277] width 144 height 20
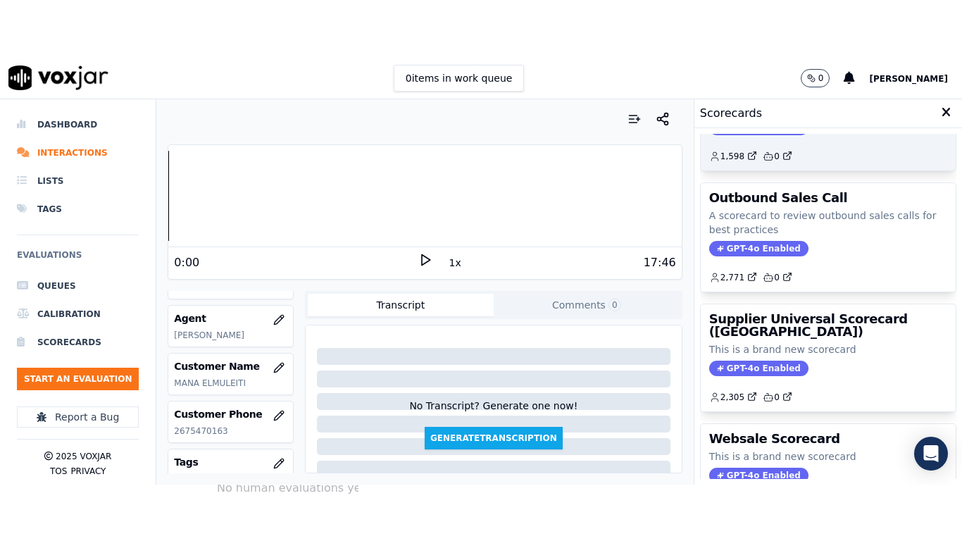
scroll to position [211, 0]
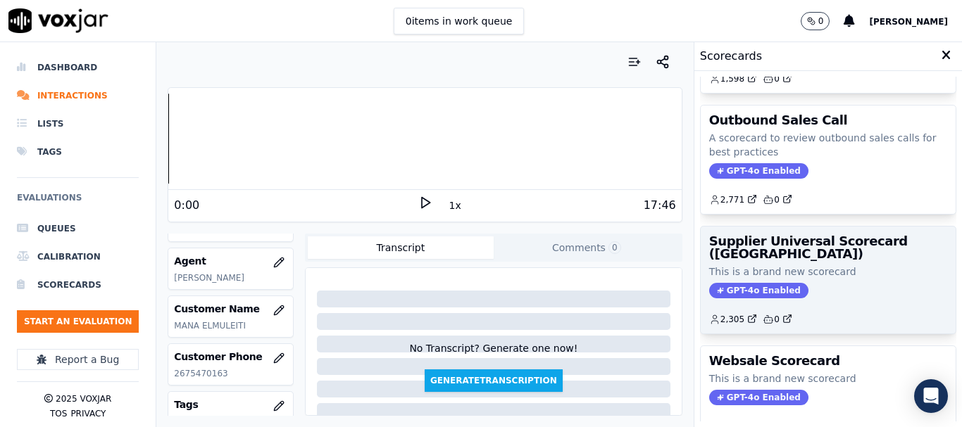
click at [800, 291] on div "GPT-4o Enabled" at bounding box center [828, 290] width 238 height 15
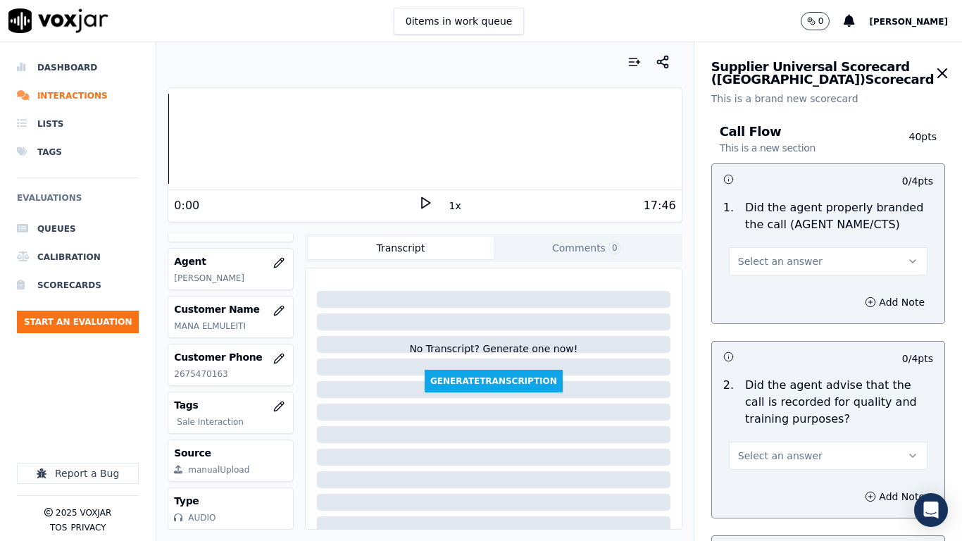
click at [800, 261] on button "Select an answer" at bounding box center [828, 261] width 199 height 28
click at [797, 289] on div "Yes" at bounding box center [802, 293] width 172 height 23
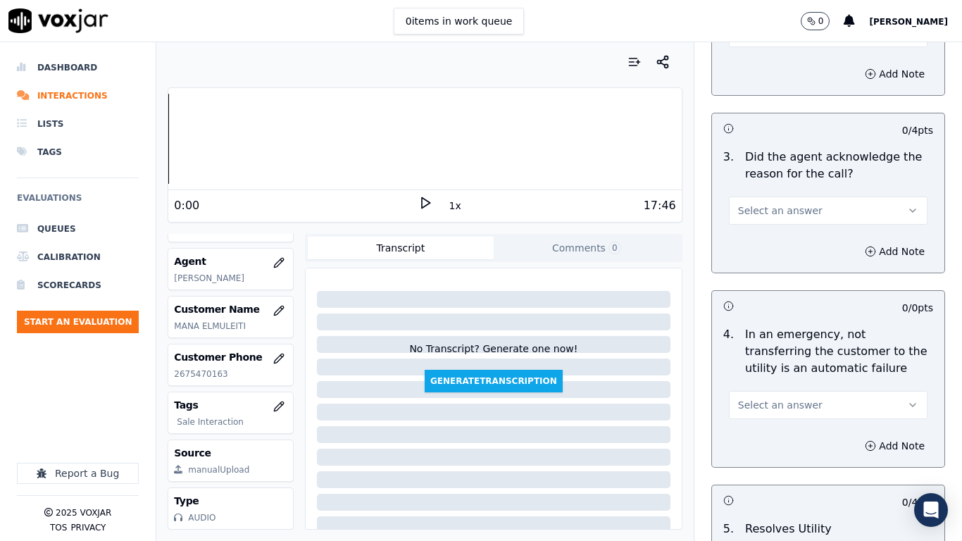
click at [754, 44] on button "Select an answer" at bounding box center [828, 33] width 199 height 28
click at [759, 60] on div "Yes" at bounding box center [802, 65] width 172 height 23
click at [773, 208] on span "Select an answer" at bounding box center [780, 210] width 84 height 14
click at [769, 290] on div "N/A" at bounding box center [802, 287] width 172 height 23
click at [743, 206] on button "N/A" at bounding box center [828, 210] width 199 height 28
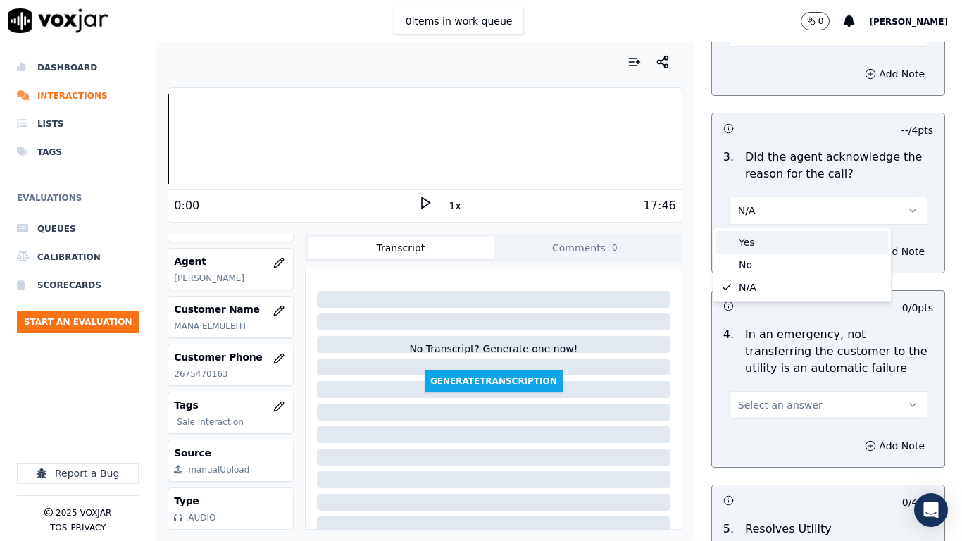
click at [744, 239] on div "Yes" at bounding box center [802, 242] width 172 height 23
click at [778, 401] on span "Select an answer" at bounding box center [780, 405] width 84 height 14
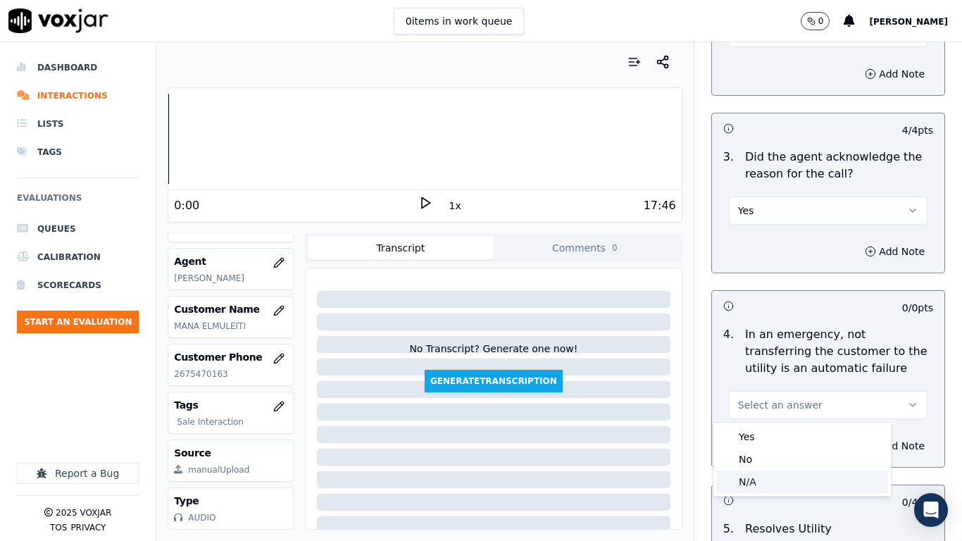
click at [782, 427] on div "N/A" at bounding box center [802, 481] width 172 height 23
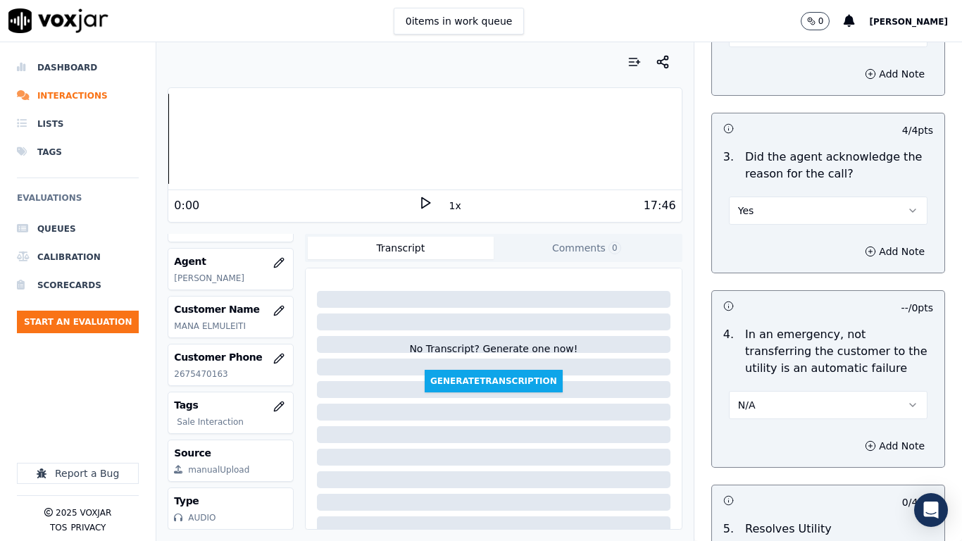
scroll to position [845, 0]
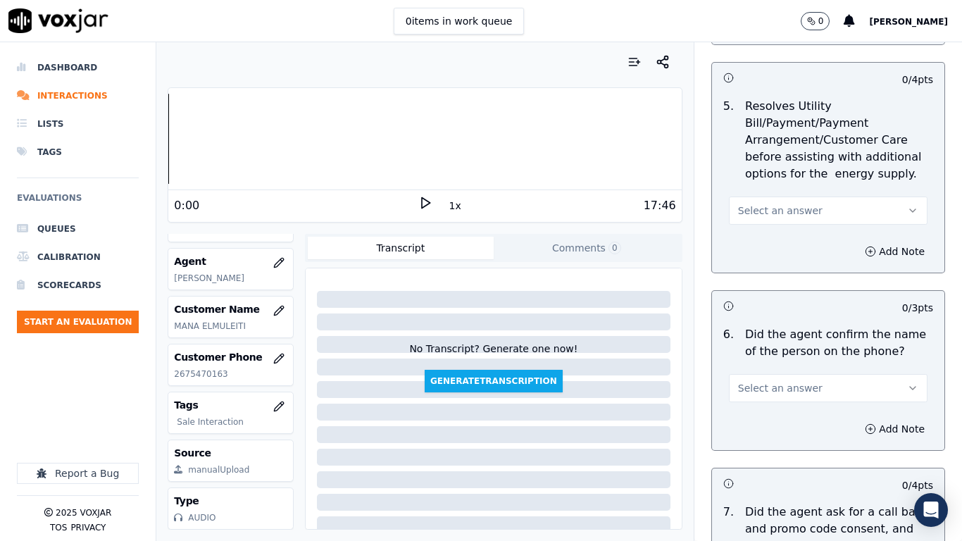
click at [783, 215] on span "Select an answer" at bounding box center [780, 210] width 84 height 14
click at [783, 287] on div "N/A" at bounding box center [802, 287] width 172 height 23
click at [773, 389] on span "Select an answer" at bounding box center [780, 388] width 84 height 14
click at [772, 427] on div "Yes" at bounding box center [802, 419] width 172 height 23
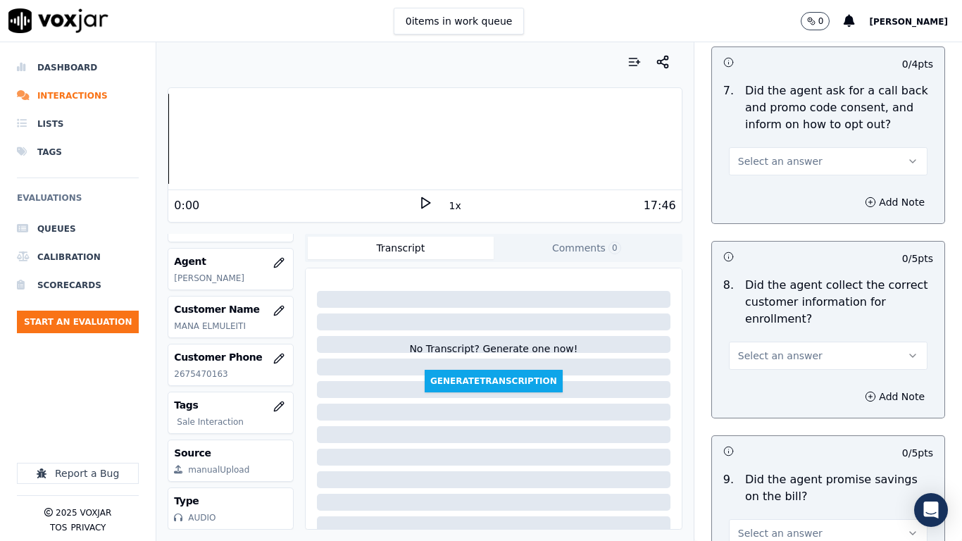
scroll to position [1267, 0]
click at [764, 165] on span "Select an answer" at bounding box center [780, 160] width 84 height 14
click at [764, 194] on div "Yes" at bounding box center [802, 191] width 172 height 23
click at [774, 355] on span "Select an answer" at bounding box center [780, 354] width 84 height 14
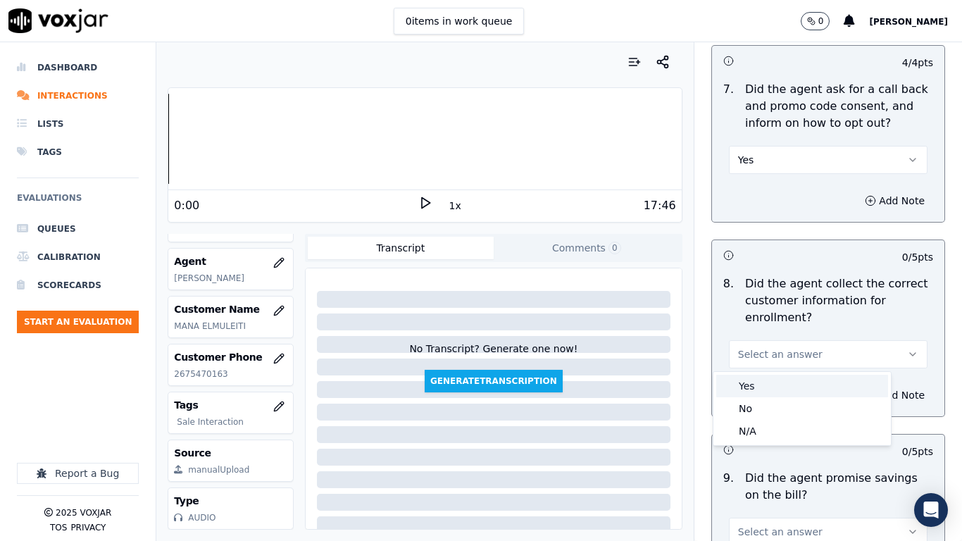
click at [769, 383] on div "Yes" at bounding box center [802, 386] width 172 height 23
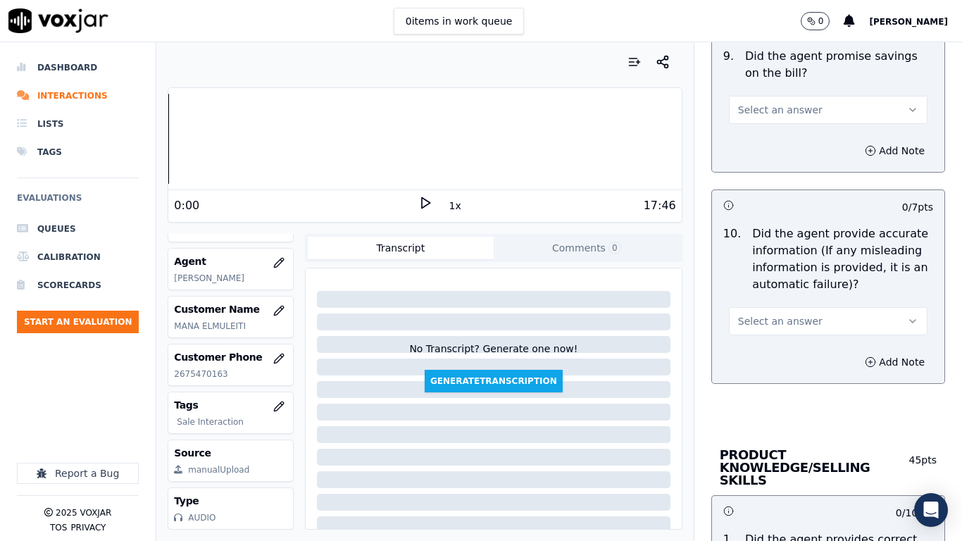
scroll to position [1690, 0]
click at [772, 108] on span "Select an answer" at bounding box center [780, 109] width 84 height 14
click at [769, 144] on div "Yes" at bounding box center [802, 141] width 172 height 23
click at [782, 320] on span "Select an answer" at bounding box center [780, 320] width 84 height 14
click at [781, 353] on div "Yes" at bounding box center [802, 352] width 172 height 23
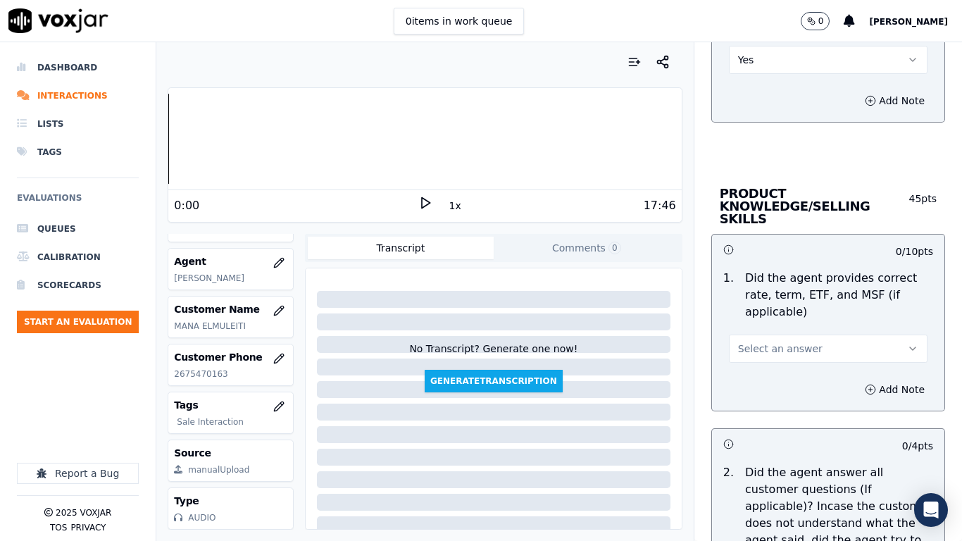
scroll to position [1971, 0]
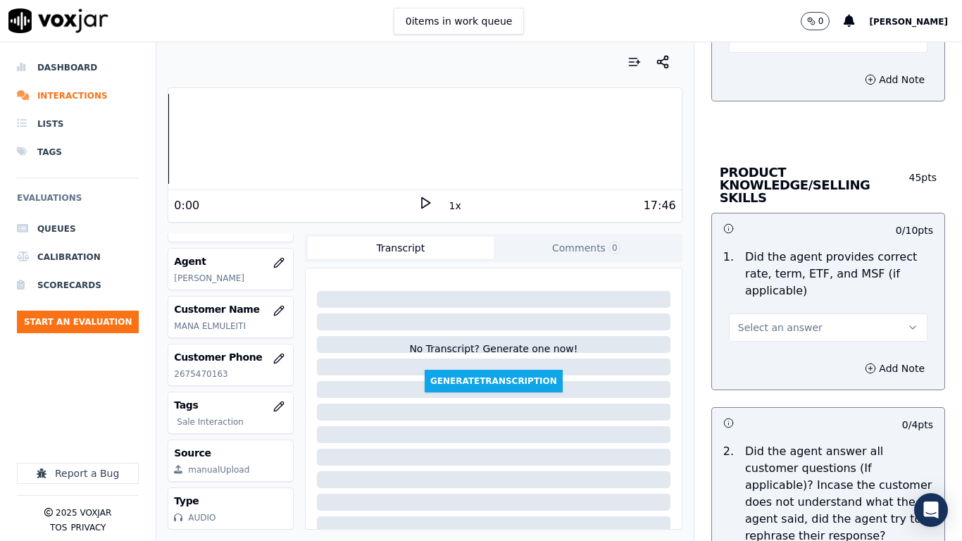
click at [781, 320] on span "Select an answer" at bounding box center [780, 327] width 84 height 14
click at [782, 346] on div "Yes" at bounding box center [802, 346] width 172 height 23
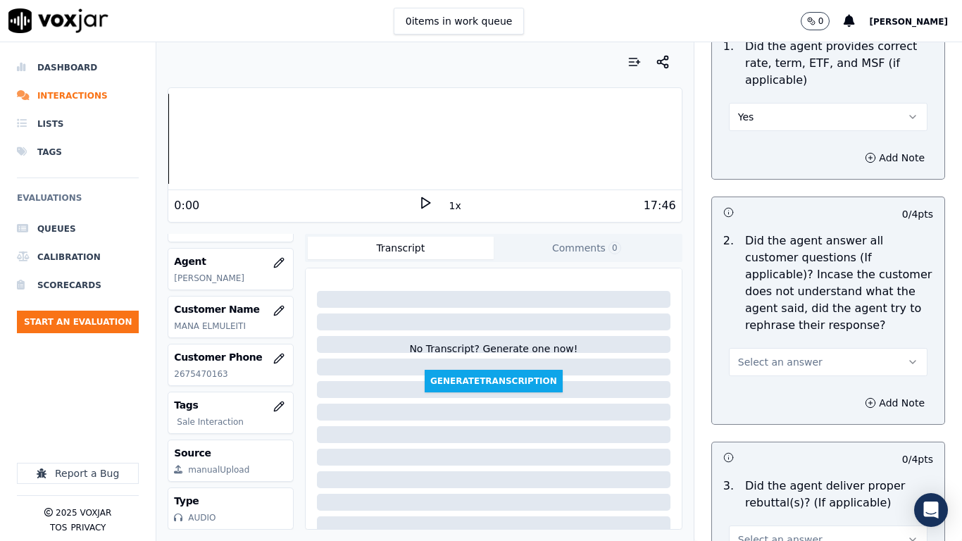
scroll to position [2182, 0]
click at [790, 354] on span "Select an answer" at bounding box center [780, 361] width 84 height 14
click at [790, 373] on div "Yes" at bounding box center [802, 380] width 172 height 23
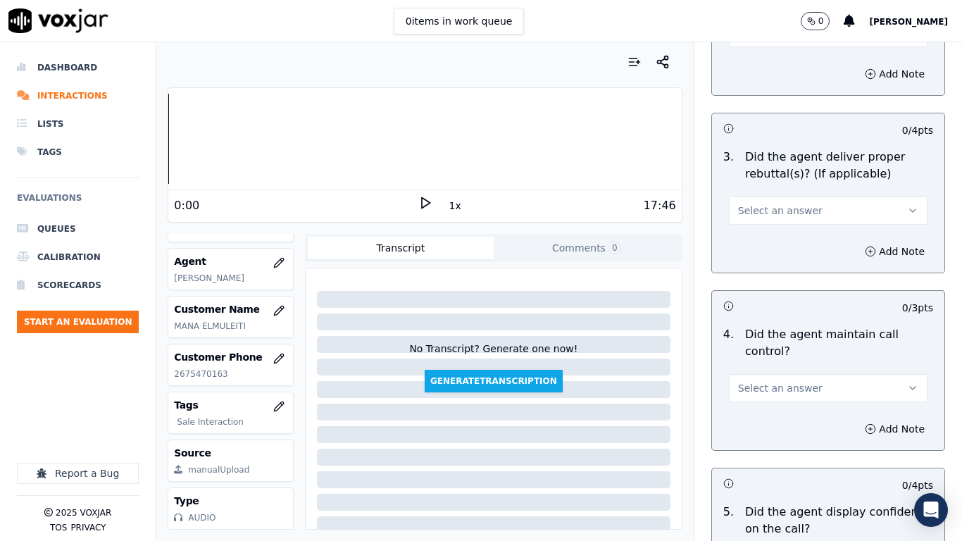
scroll to position [2534, 0]
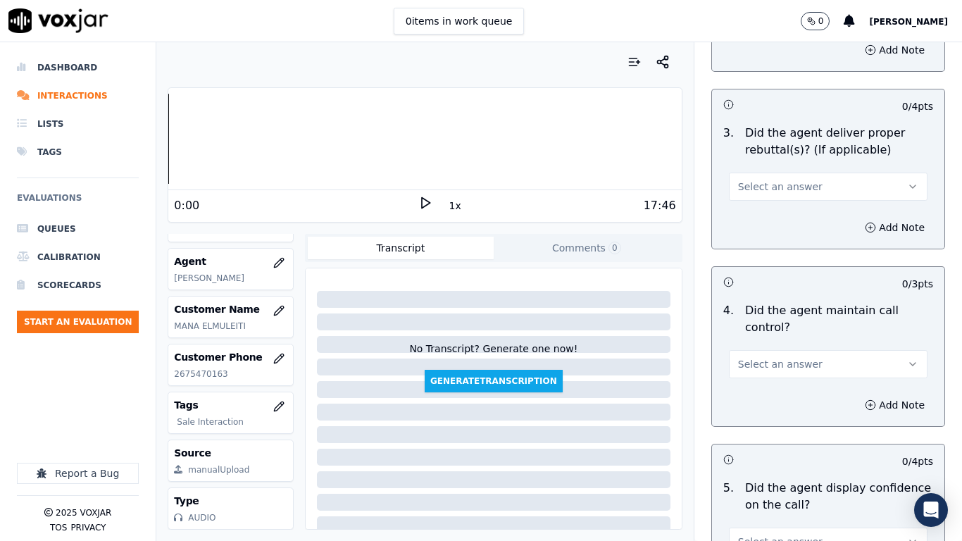
click at [795, 350] on button "Select an answer" at bounding box center [828, 364] width 199 height 28
click at [796, 378] on div "Yes" at bounding box center [802, 383] width 172 height 23
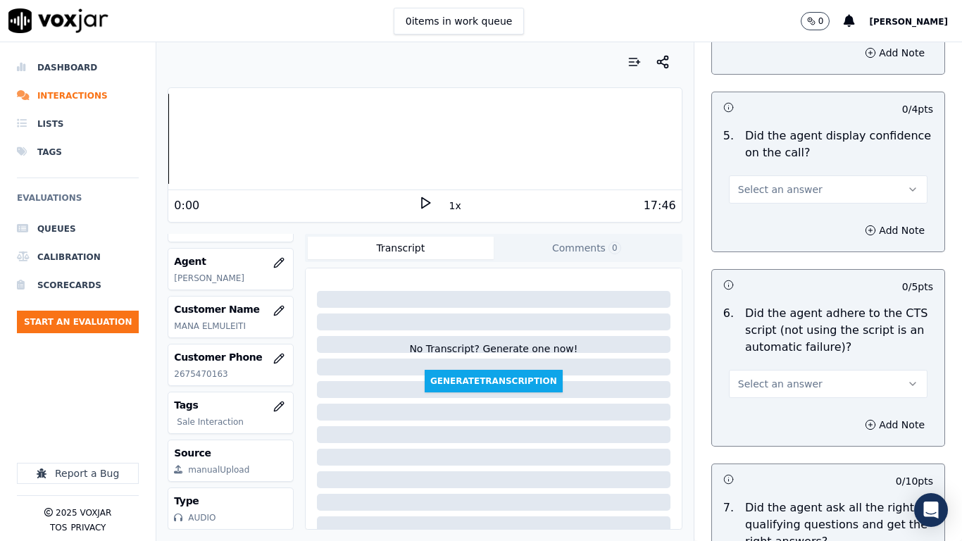
click at [777, 182] on span "Select an answer" at bounding box center [780, 189] width 84 height 14
click at [777, 208] on div "Yes" at bounding box center [802, 208] width 172 height 23
click at [774, 377] on span "Select an answer" at bounding box center [780, 384] width 84 height 14
click at [762, 419] on div "No" at bounding box center [802, 425] width 172 height 23
click at [873, 415] on button "Add Note" at bounding box center [894, 425] width 77 height 20
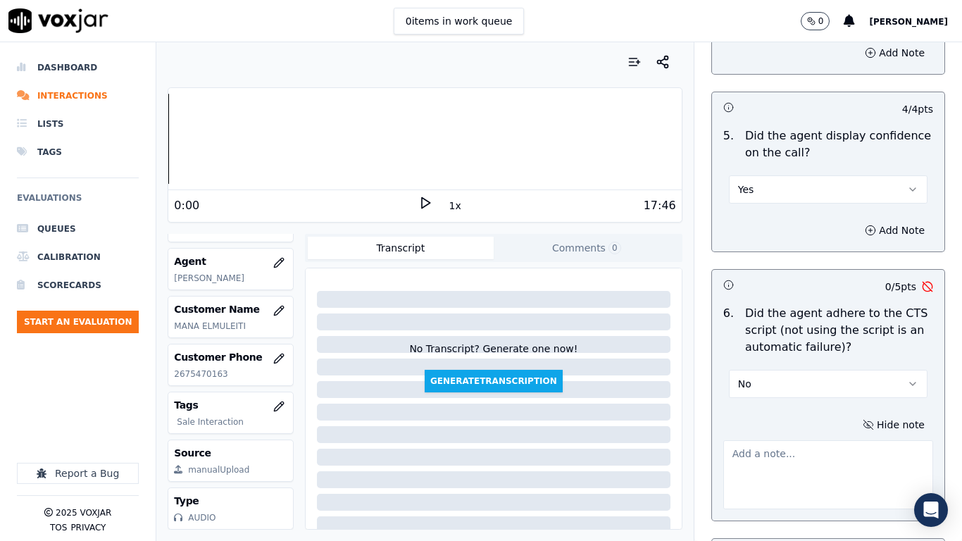
click at [749, 427] on textarea at bounding box center [828, 474] width 210 height 69
paste textarea "4.24sec & 6.46sec Cx's consent is required here but agent skipped that ,12.17se…"
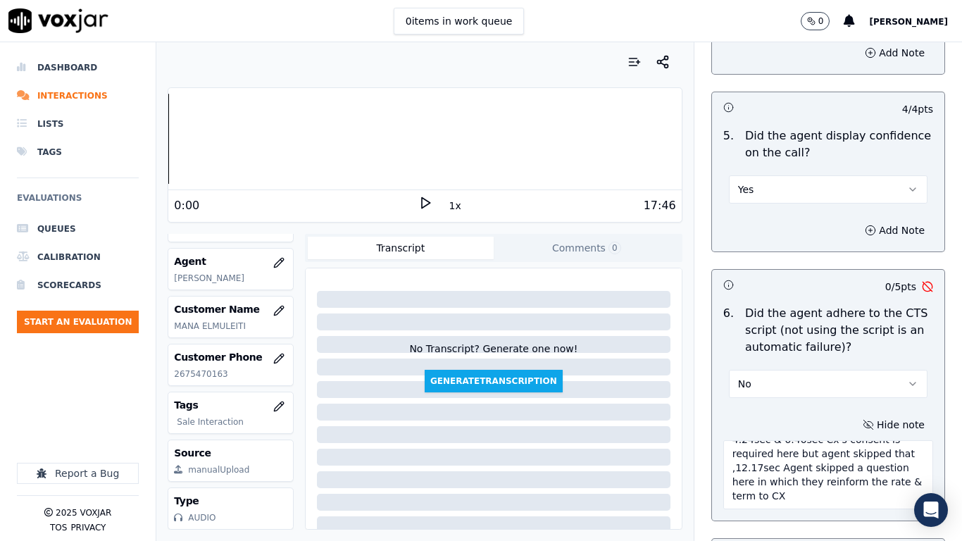
scroll to position [14, 0]
drag, startPoint x: 731, startPoint y: 486, endPoint x: 725, endPoint y: 482, distance: 7.6
click at [725, 427] on textarea "4.24sec & 6.46sec Cx's consent is required here but agent skipped that ,12.17se…" at bounding box center [828, 474] width 210 height 69
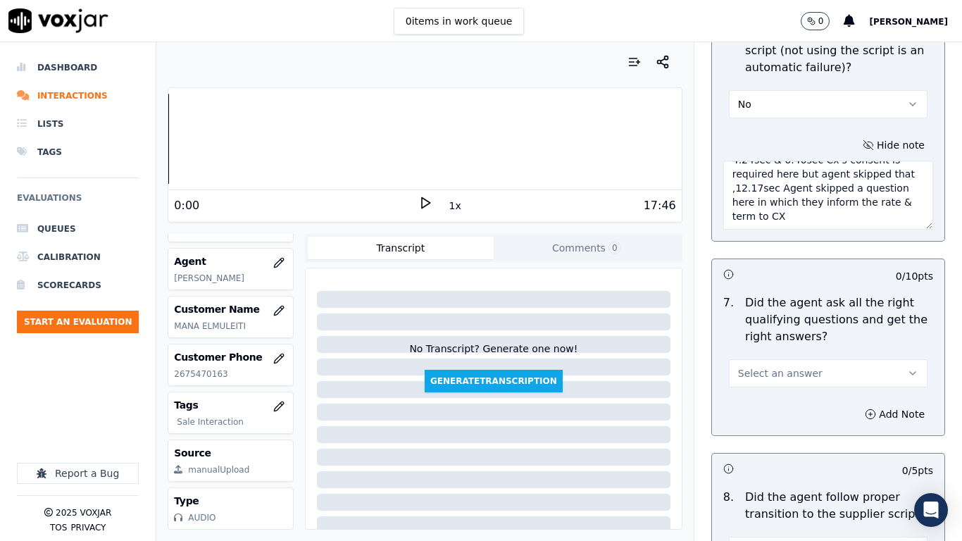
scroll to position [3168, 0]
type textarea "4.24sec & 6.46sec Cx's consent is required here but agent skipped that ,12.17se…"
click at [795, 359] on button "Select an answer" at bounding box center [828, 371] width 199 height 28
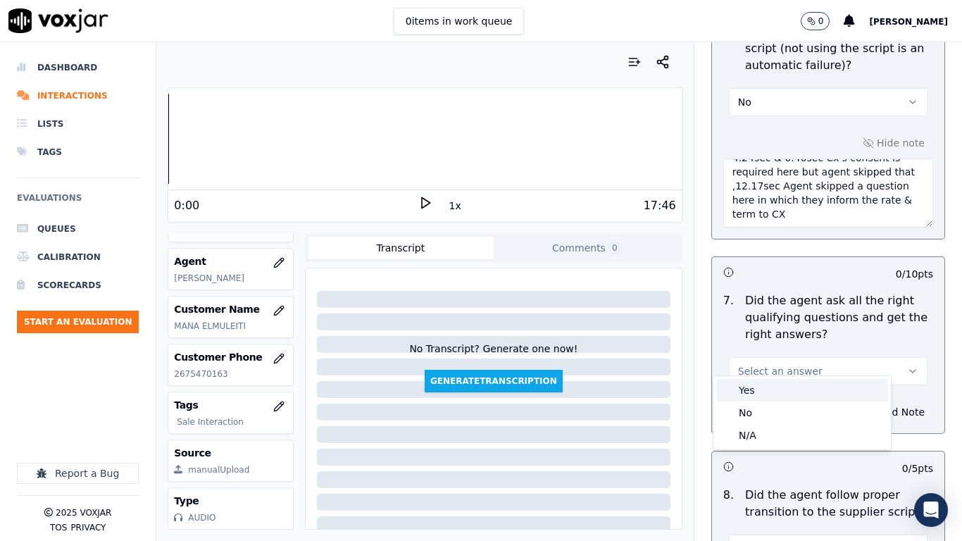
click at [790, 390] on div "Yes" at bounding box center [802, 390] width 172 height 23
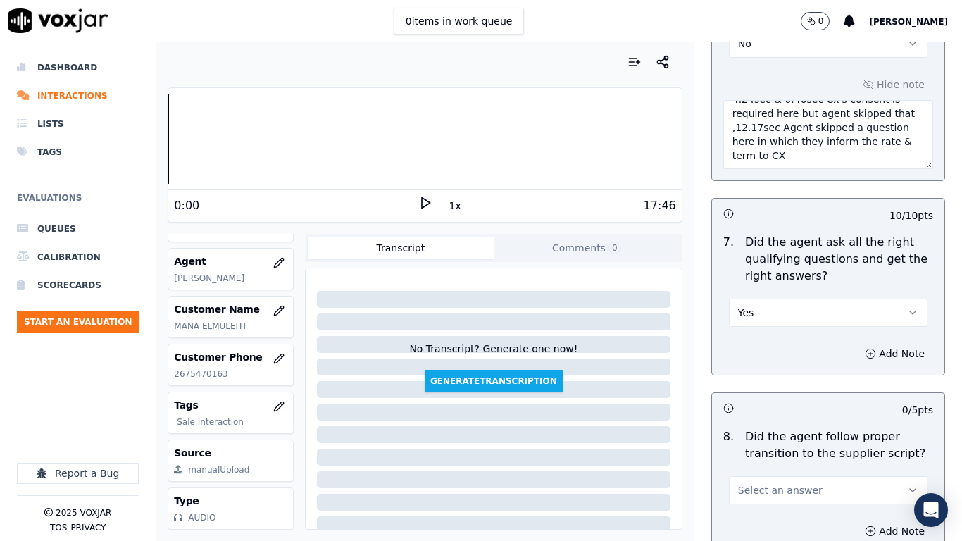
scroll to position [3450, 0]
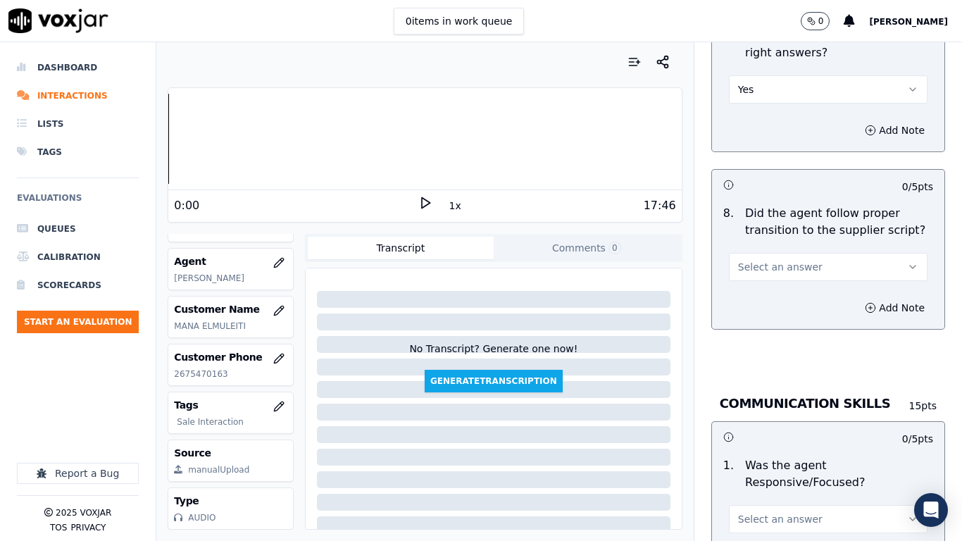
click at [777, 260] on span "Select an answer" at bounding box center [780, 267] width 84 height 14
click at [777, 289] on div "Yes" at bounding box center [802, 286] width 172 height 23
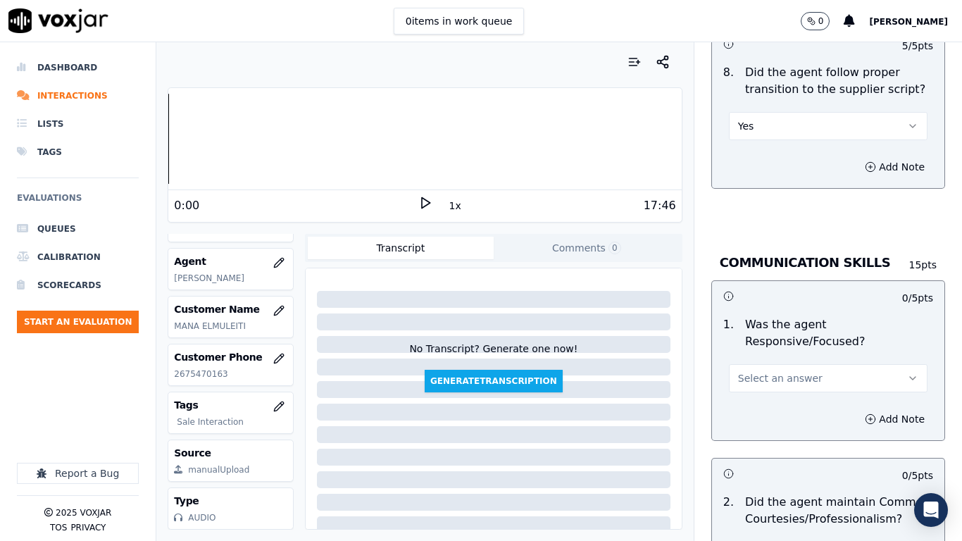
scroll to position [3802, 0]
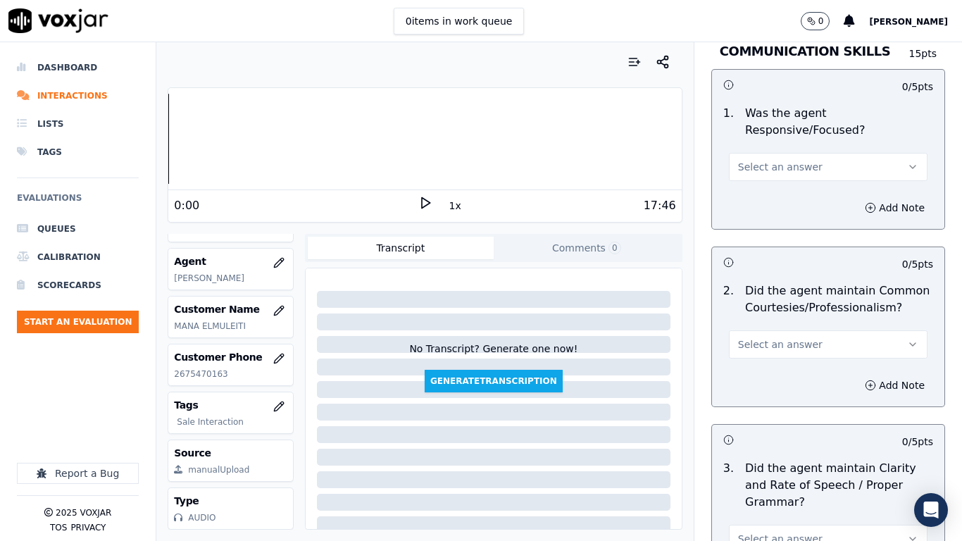
click at [767, 160] on span "Select an answer" at bounding box center [780, 167] width 84 height 14
click at [762, 186] on div "Yes" at bounding box center [802, 186] width 172 height 23
click at [750, 337] on span "Select an answer" at bounding box center [780, 344] width 84 height 14
click at [745, 361] on div "Yes" at bounding box center [802, 363] width 172 height 23
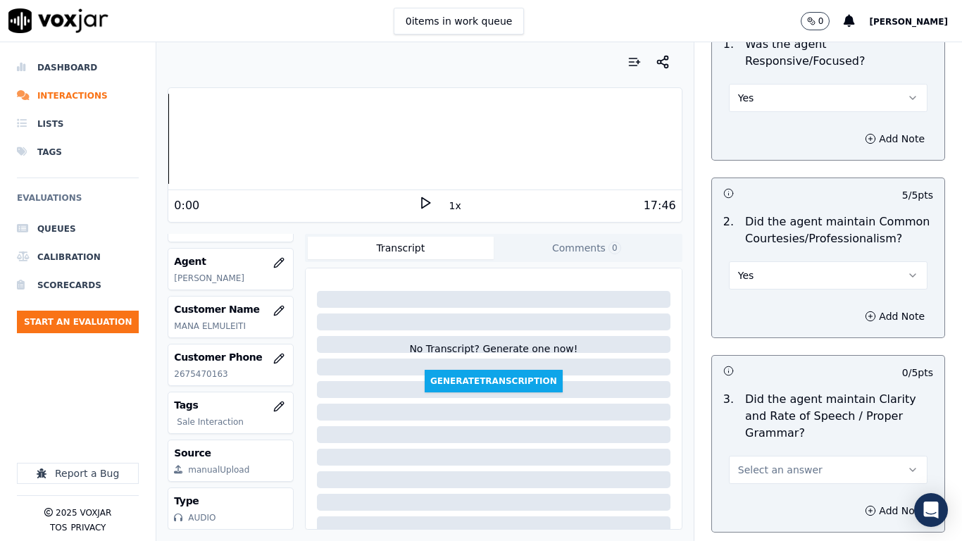
scroll to position [3970, 0]
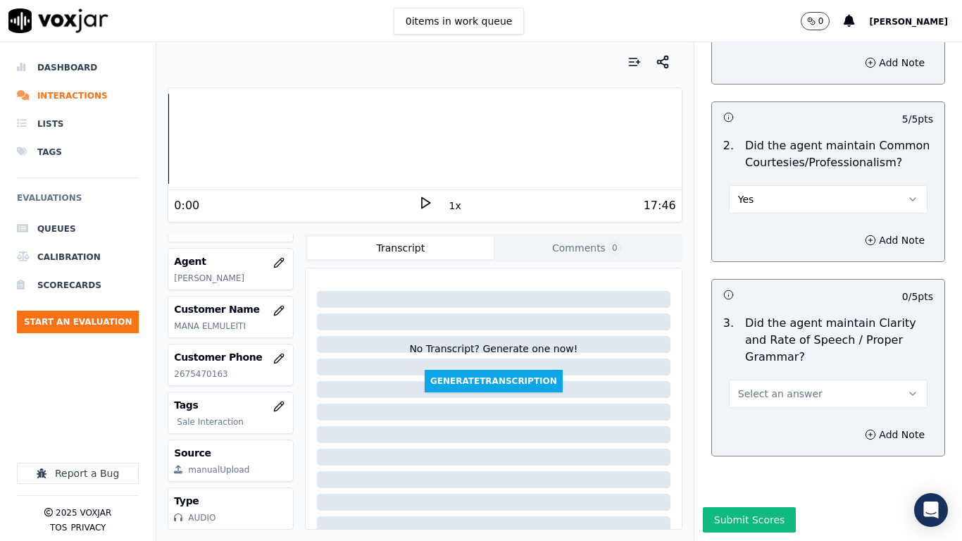
click at [754, 386] on span "Select an answer" at bounding box center [780, 393] width 84 height 14
click at [751, 391] on div "Yes" at bounding box center [802, 389] width 172 height 23
click at [748, 427] on button "Submit Scores" at bounding box center [750, 519] width 94 height 25
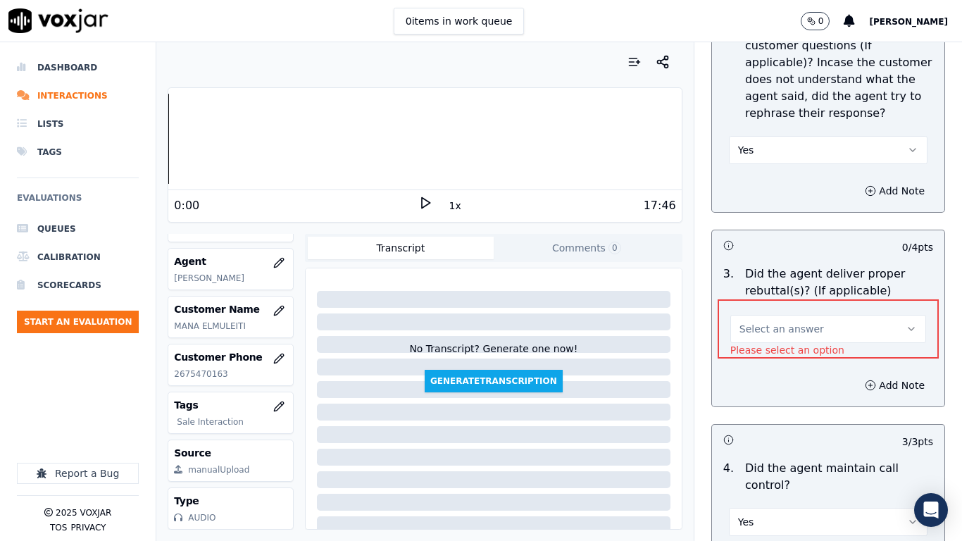
scroll to position [2479, 0]
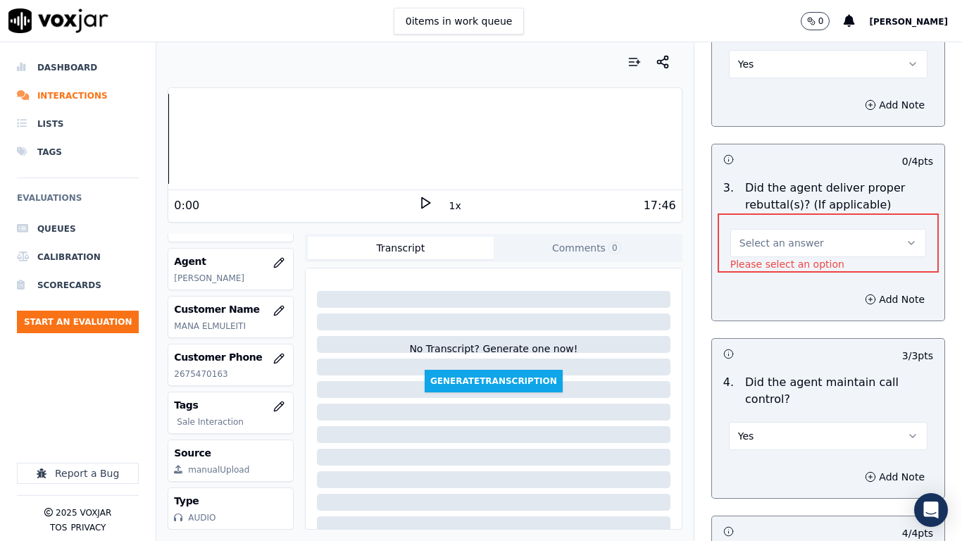
drag, startPoint x: 779, startPoint y: 227, endPoint x: 781, endPoint y: 239, distance: 12.8
click at [780, 236] on span "Select an answer" at bounding box center [781, 243] width 84 height 14
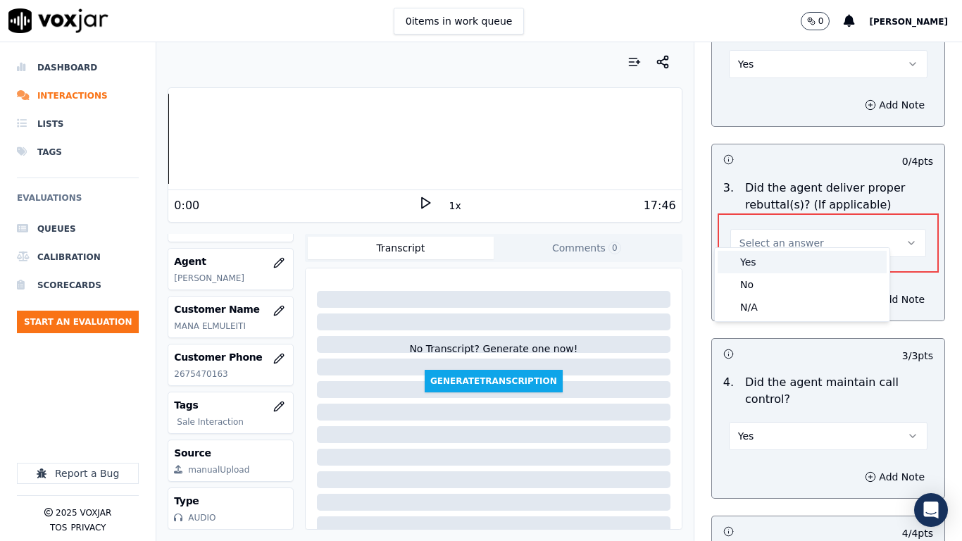
click at [788, 266] on div "Yes" at bounding box center [801, 262] width 169 height 23
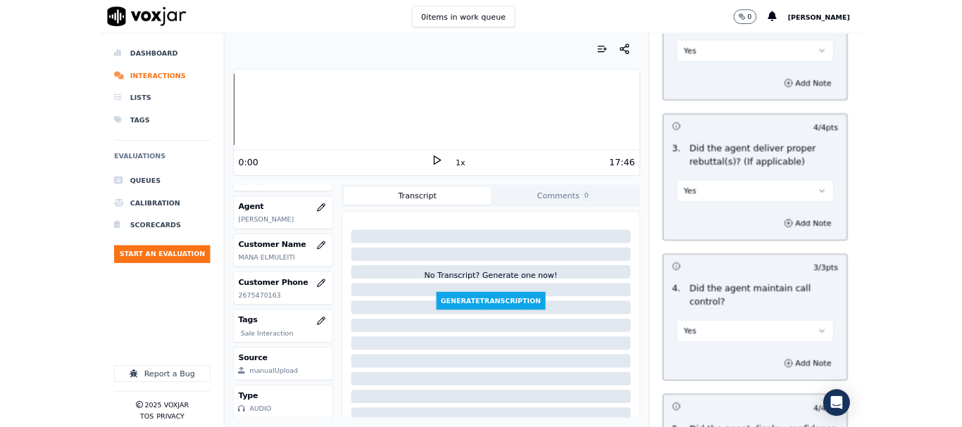
scroll to position [3970, 0]
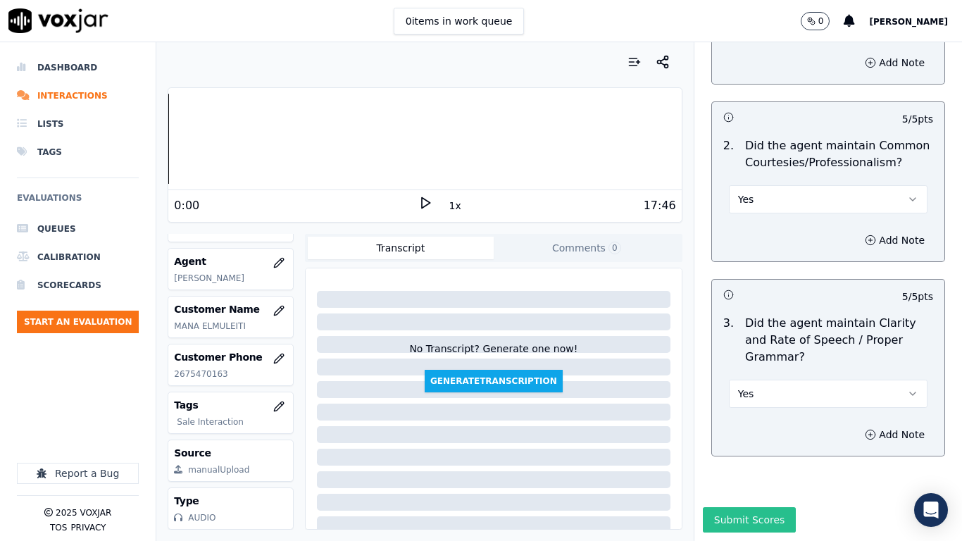
click at [733, 427] on button "Submit Scores" at bounding box center [750, 519] width 94 height 25
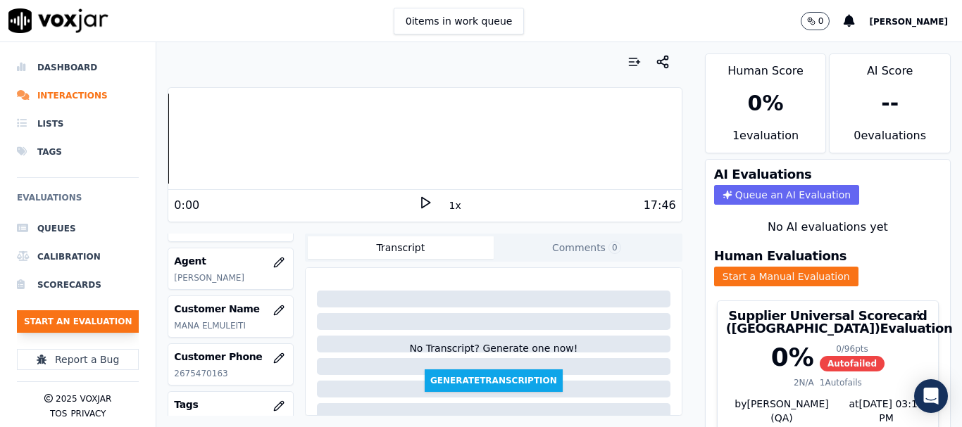
click at [107, 321] on button "Start an Evaluation" at bounding box center [78, 321] width 122 height 23
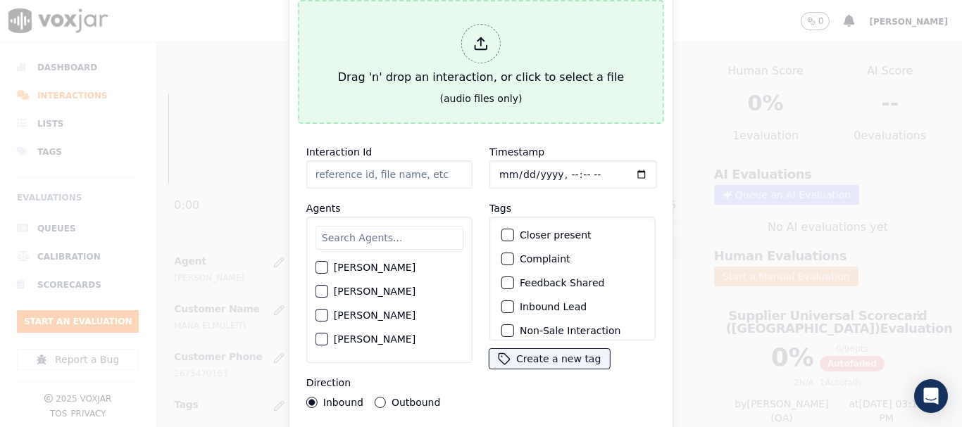
click at [429, 60] on div "Drag 'n' drop an interaction, or click to select a file" at bounding box center [480, 54] width 297 height 73
type input "20250814-185403_2672331378-all.mp3"
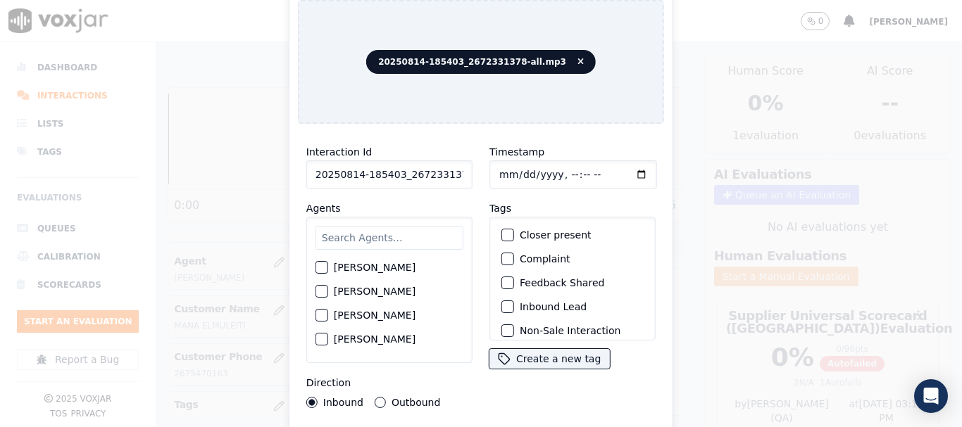
click at [363, 240] on input "text" at bounding box center [389, 238] width 148 height 24
type input "ca"
click at [371, 263] on label "CAROLINE JARAMILLO" at bounding box center [375, 268] width 82 height 10
click at [328, 262] on button "CAROLINE JARAMILLO" at bounding box center [321, 268] width 13 height 13
click at [380, 397] on button "Outbound" at bounding box center [380, 402] width 11 height 11
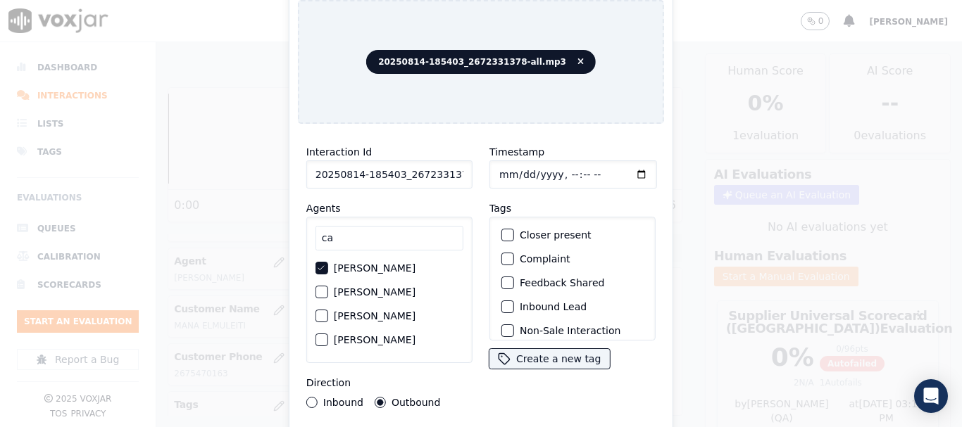
click at [494, 165] on input "Timestamp" at bounding box center [573, 175] width 168 height 28
type input "2025-08-14T09:56"
click at [339, 398] on label "Inbound" at bounding box center [343, 403] width 40 height 10
click at [317, 397] on button "Inbound" at bounding box center [311, 402] width 11 height 11
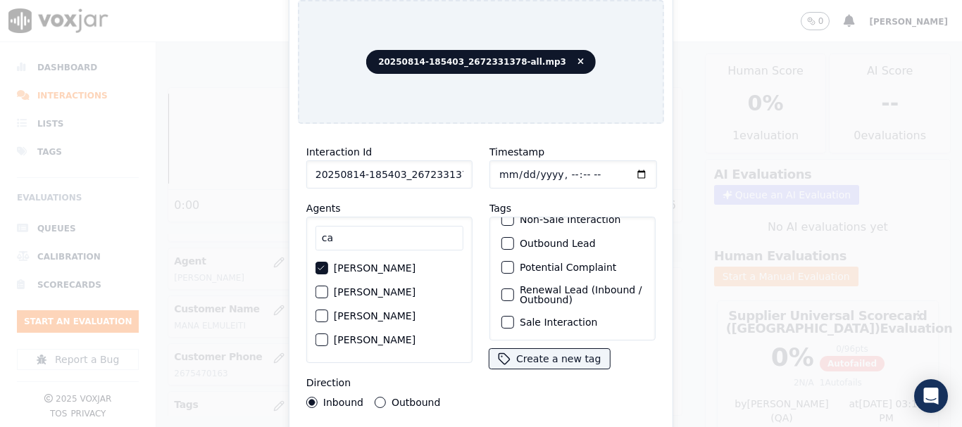
click at [567, 317] on label "Sale Interaction" at bounding box center [558, 322] width 77 height 10
click at [514, 316] on button "Sale Interaction" at bounding box center [507, 322] width 13 height 13
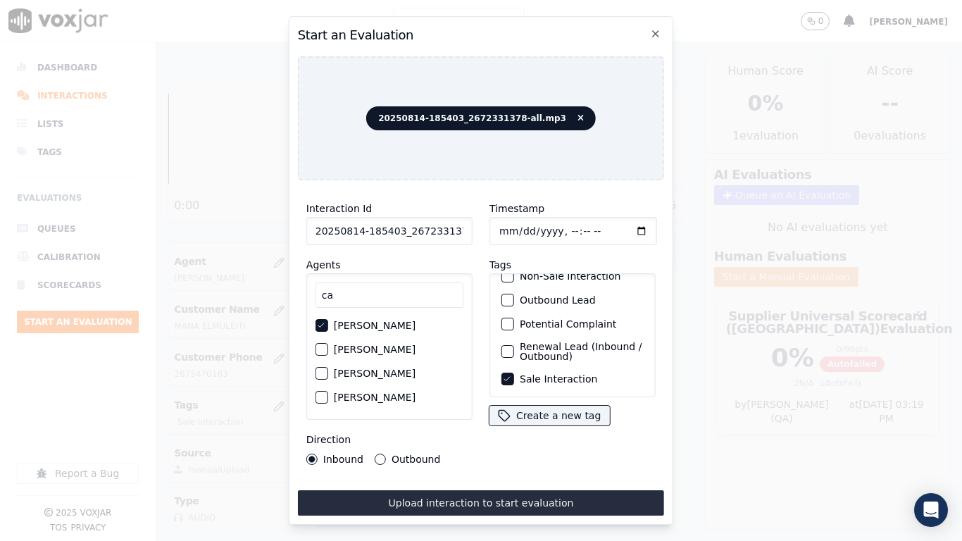
click at [520, 427] on button "Upload interaction to start evaluation" at bounding box center [481, 502] width 366 height 25
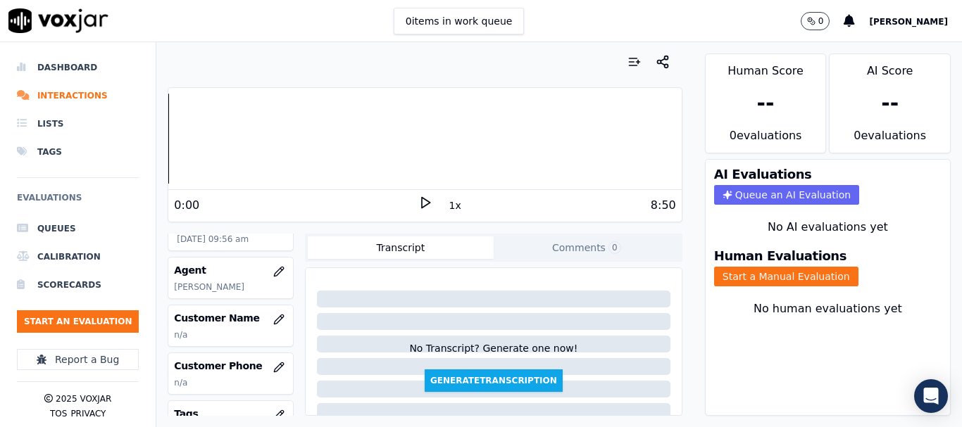
scroll to position [141, 0]
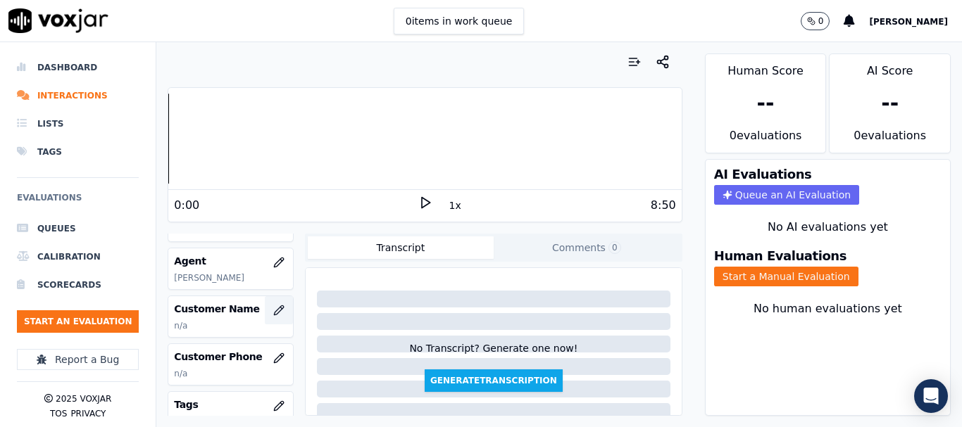
click at [273, 313] on icon "button" at bounding box center [278, 310] width 11 height 11
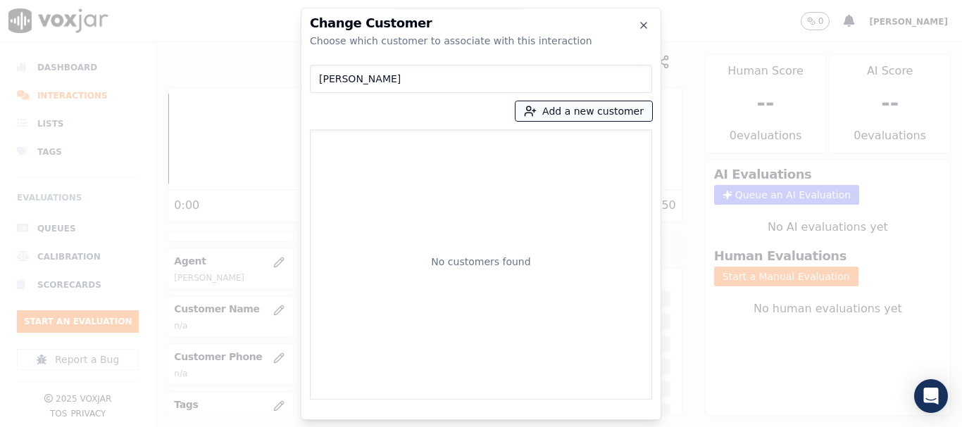
type input "CHARLES DUREN"
click at [567, 105] on button "Add a new customer" at bounding box center [583, 111] width 137 height 20
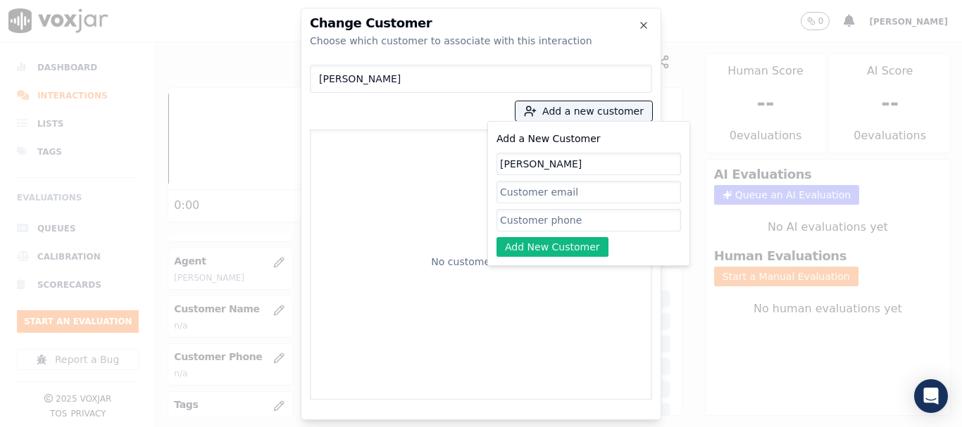
type input "CHARLES DUREN"
click at [541, 218] on input "Add a New Customer" at bounding box center [588, 220] width 184 height 23
paste input "2672331378"
type input "2672331378"
click at [544, 245] on button "Add New Customer" at bounding box center [552, 247] width 112 height 20
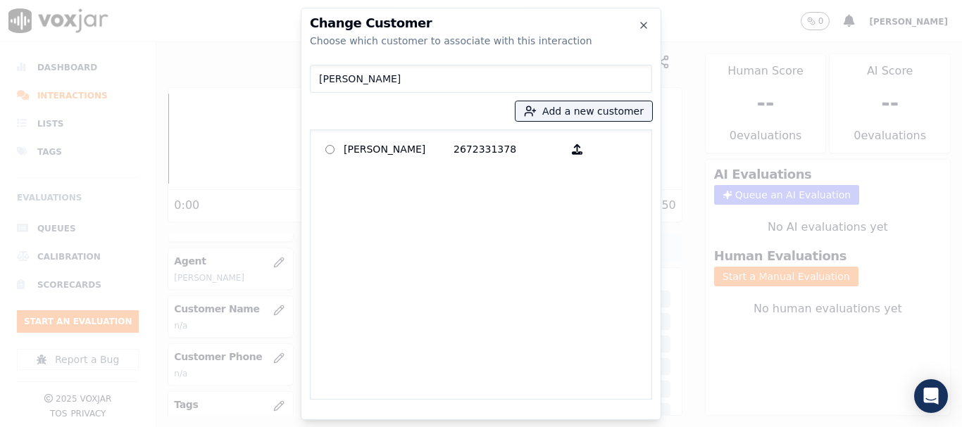
click at [337, 149] on p at bounding box center [329, 150] width 27 height 22
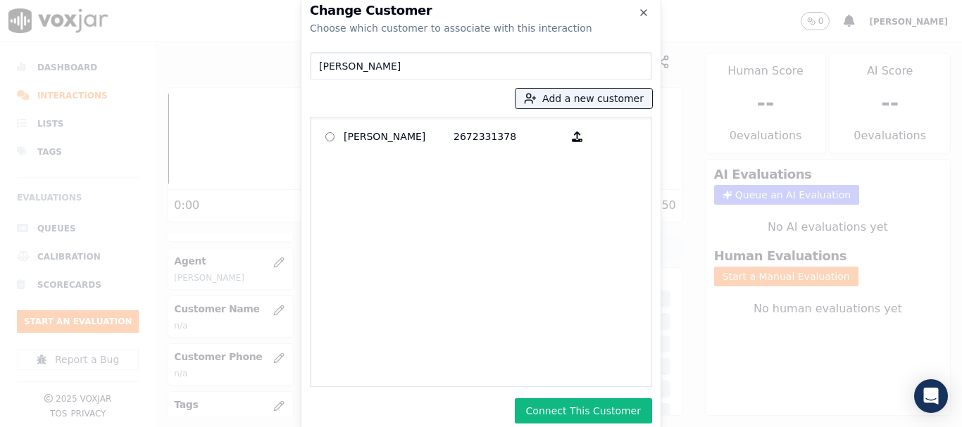
click at [586, 415] on button "Connect This Customer" at bounding box center [583, 410] width 137 height 25
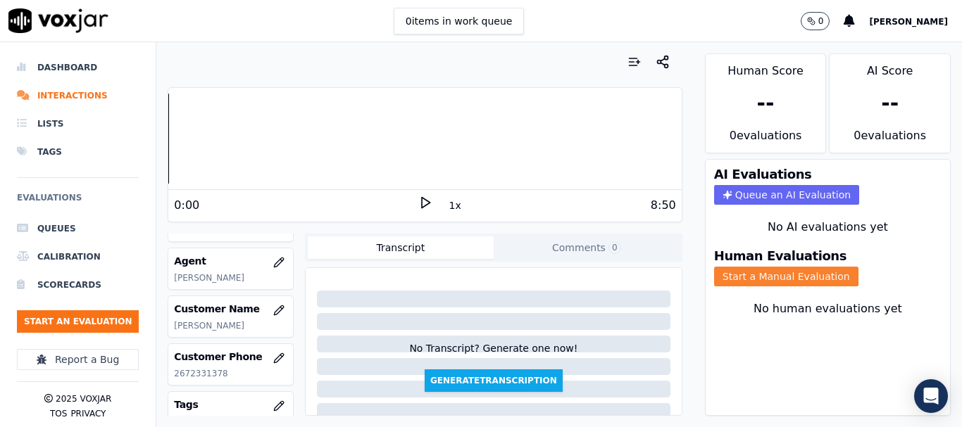
click at [750, 272] on button "Start a Manual Evaluation" at bounding box center [786, 277] width 144 height 20
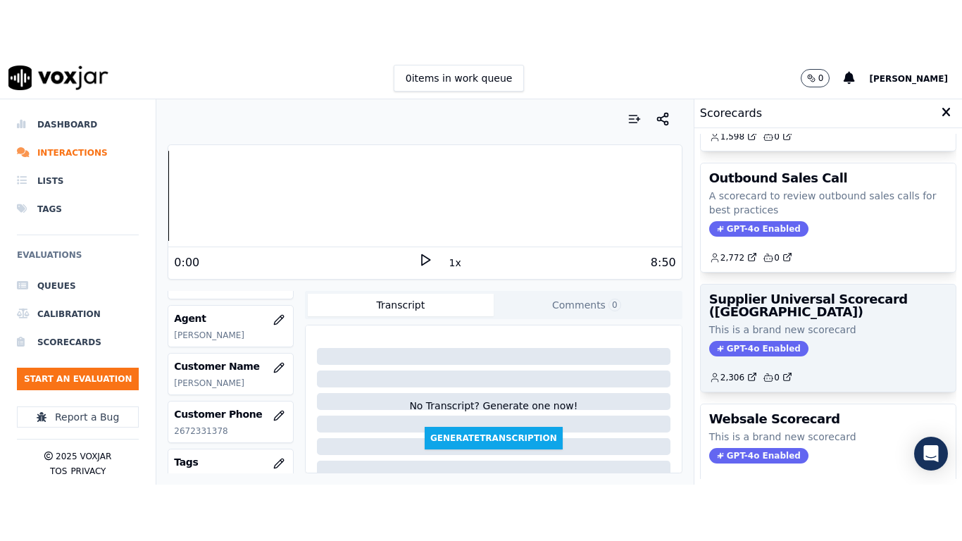
scroll to position [211, 0]
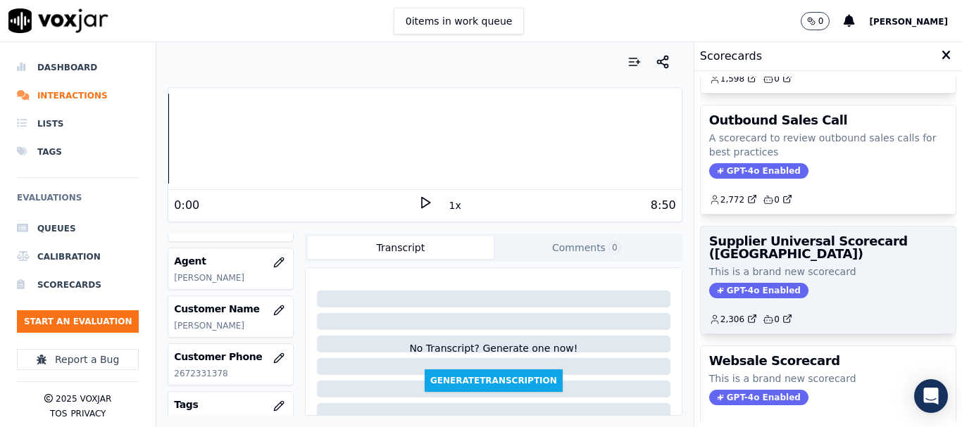
click at [799, 260] on div "Supplier Universal Scorecard (Colombia) This is a brand new scorecard GPT-4o En…" at bounding box center [827, 280] width 255 height 107
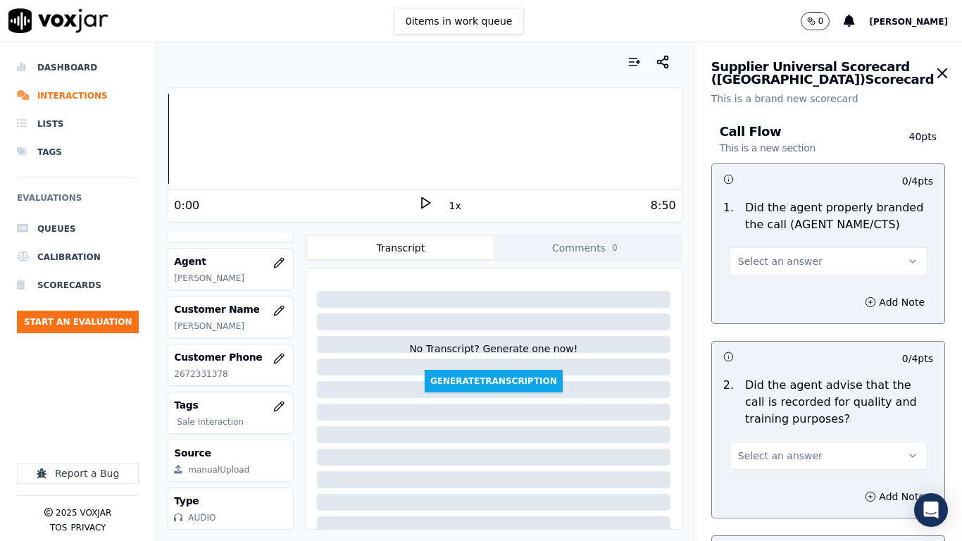
click at [798, 254] on button "Select an answer" at bounding box center [828, 261] width 199 height 28
click at [788, 294] on div "Yes" at bounding box center [802, 293] width 172 height 23
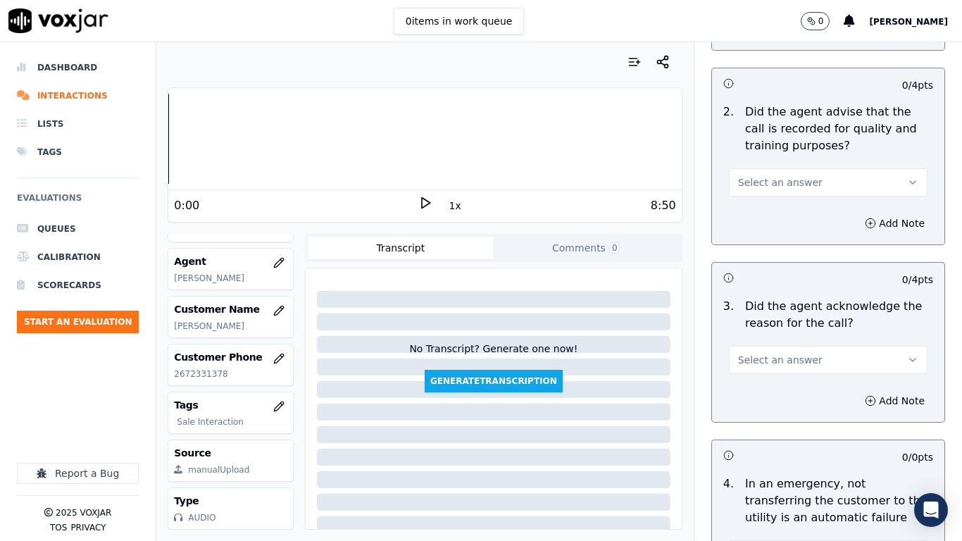
scroll to position [282, 0]
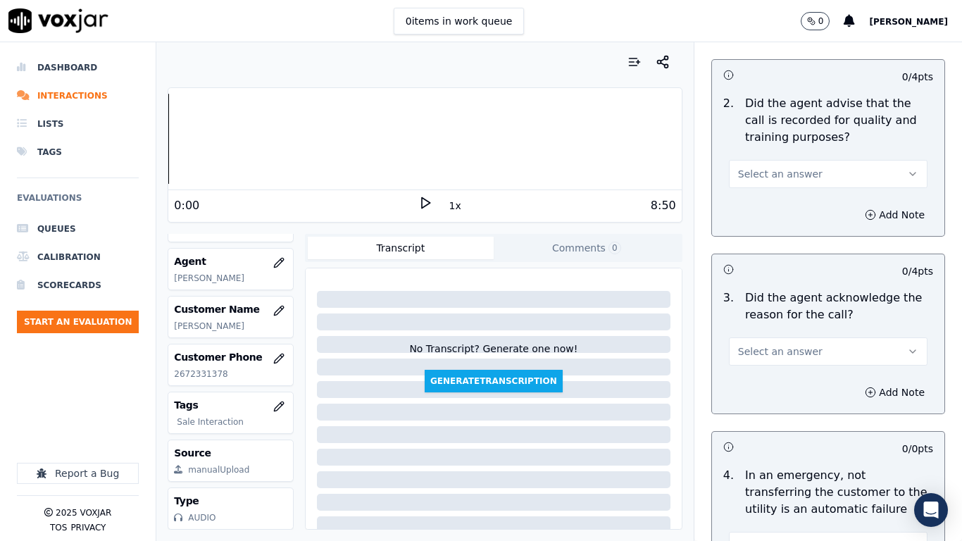
click at [772, 177] on span "Select an answer" at bounding box center [780, 174] width 84 height 14
click at [768, 204] on div "Yes" at bounding box center [802, 205] width 172 height 23
click at [796, 343] on button "Select an answer" at bounding box center [828, 351] width 199 height 28
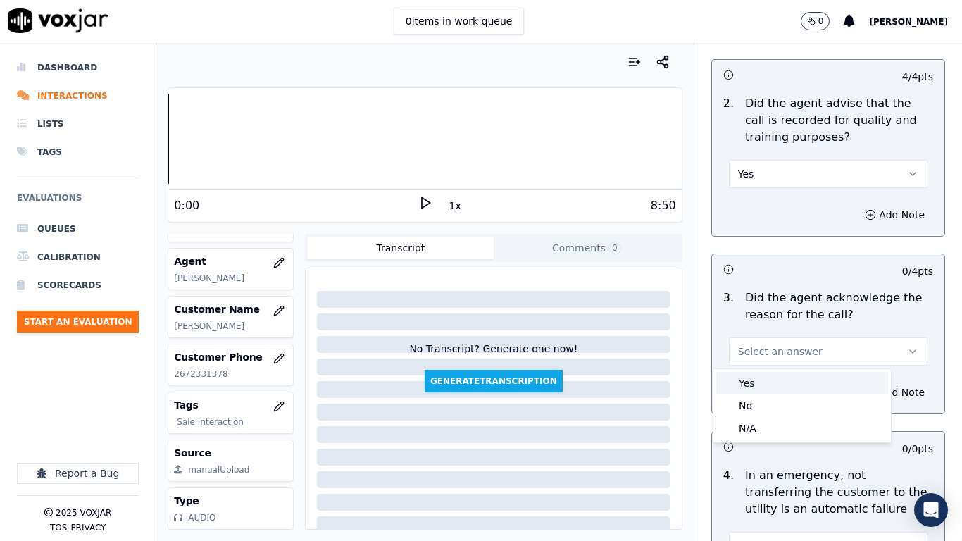
click at [788, 391] on div "Yes" at bounding box center [802, 383] width 172 height 23
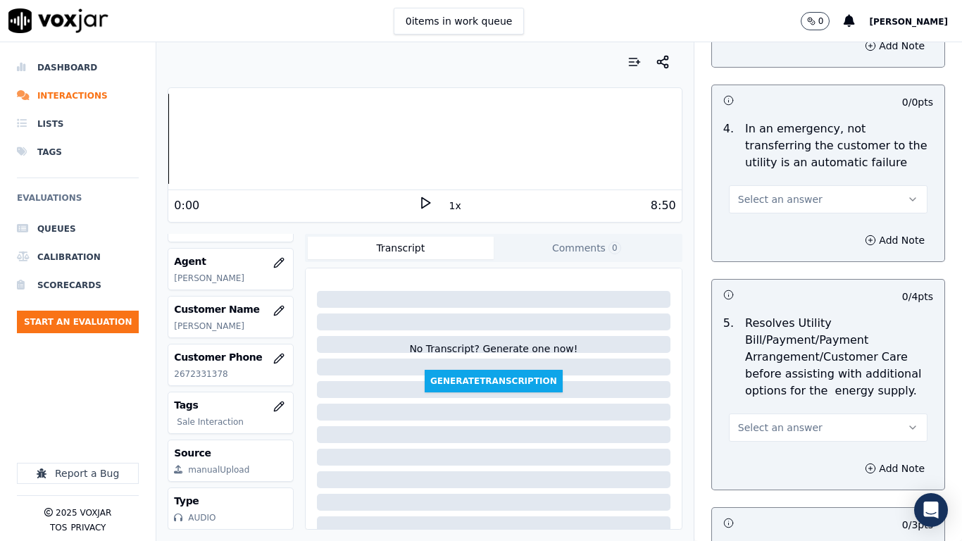
scroll to position [634, 0]
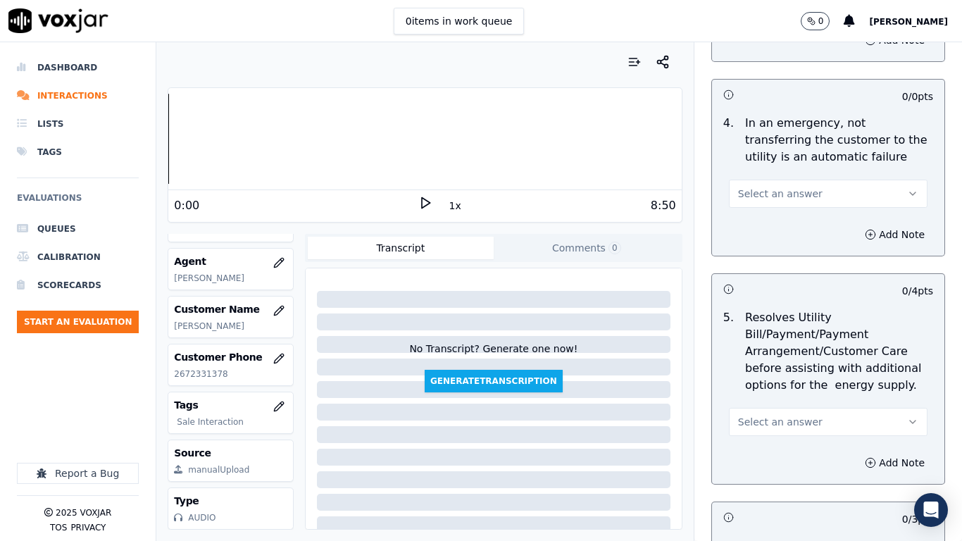
click at [758, 189] on span "Select an answer" at bounding box center [780, 194] width 84 height 14
click at [761, 222] on div "Yes" at bounding box center [802, 225] width 172 height 23
click at [785, 419] on span "Select an answer" at bounding box center [780, 422] width 84 height 14
click at [785, 427] on div "Yes" at bounding box center [802, 453] width 172 height 23
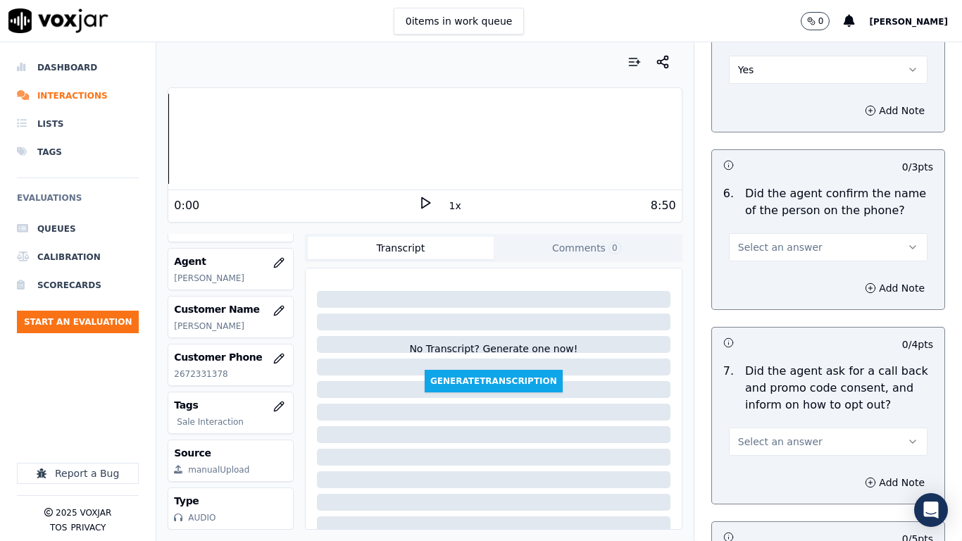
drag, startPoint x: 762, startPoint y: 248, endPoint x: 762, endPoint y: 257, distance: 9.2
click at [762, 249] on span "Select an answer" at bounding box center [780, 247] width 84 height 14
click at [763, 283] on div "Yes" at bounding box center [802, 279] width 172 height 23
click at [753, 68] on button "Yes" at bounding box center [828, 70] width 199 height 28
click at [757, 144] on div "N/A" at bounding box center [802, 146] width 172 height 23
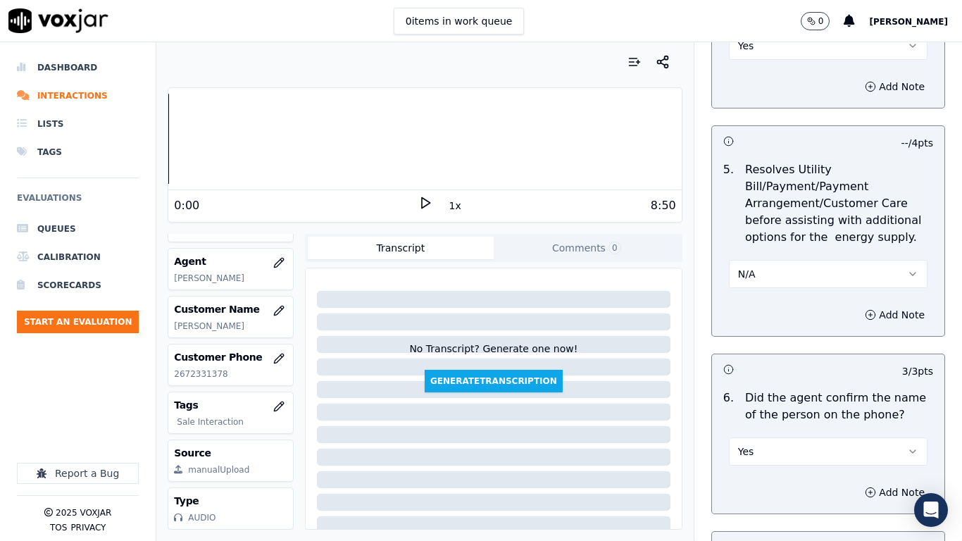
scroll to position [774, 0]
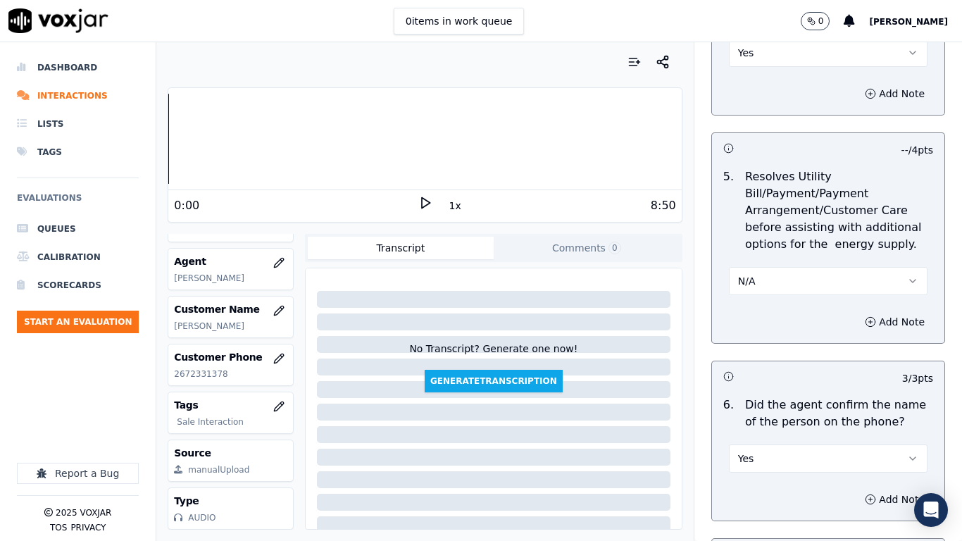
drag, startPoint x: 758, startPoint y: 56, endPoint x: 759, endPoint y: 68, distance: 11.3
click at [759, 68] on div "4 . In an emergency, not transferring the customer to the utility is an automat…" at bounding box center [828, 20] width 232 height 104
click at [759, 56] on button "Yes" at bounding box center [828, 53] width 199 height 28
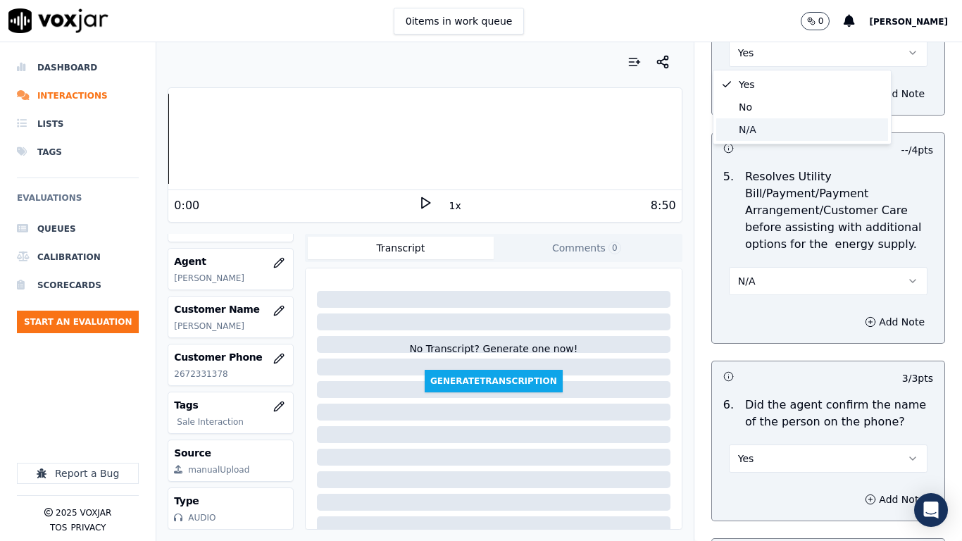
click at [757, 126] on div "N/A" at bounding box center [802, 129] width 172 height 23
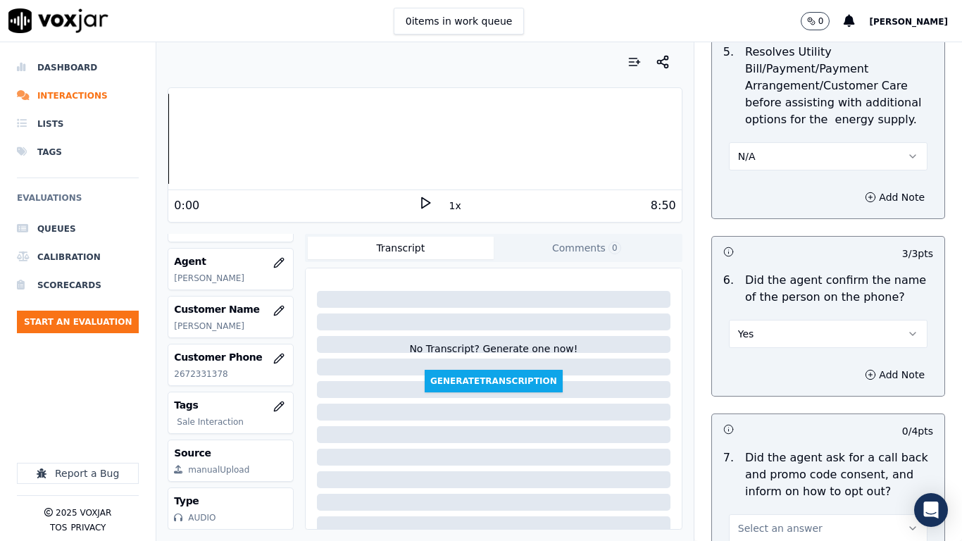
scroll to position [1126, 0]
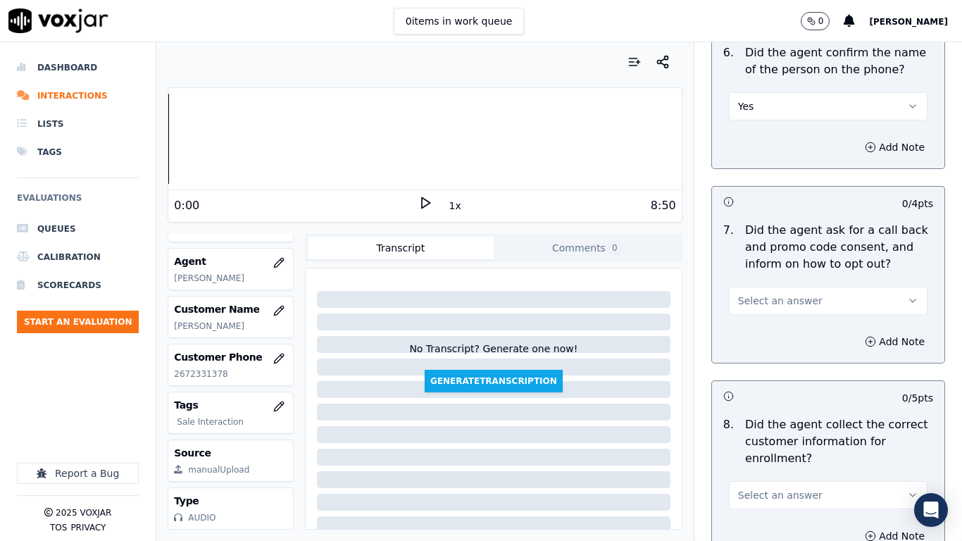
click at [765, 301] on span "Select an answer" at bounding box center [780, 301] width 84 height 14
click at [764, 340] on div "Yes" at bounding box center [802, 332] width 172 height 23
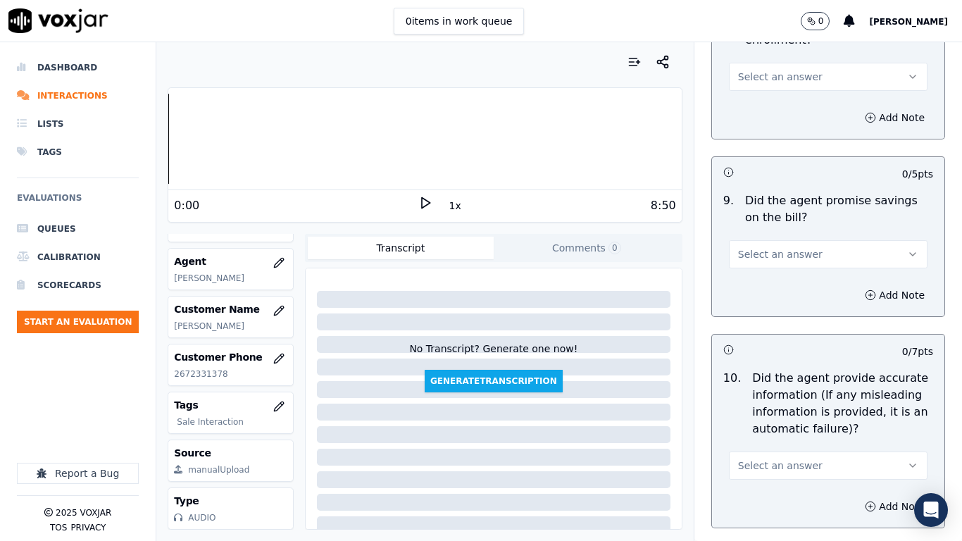
scroll to position [1549, 0]
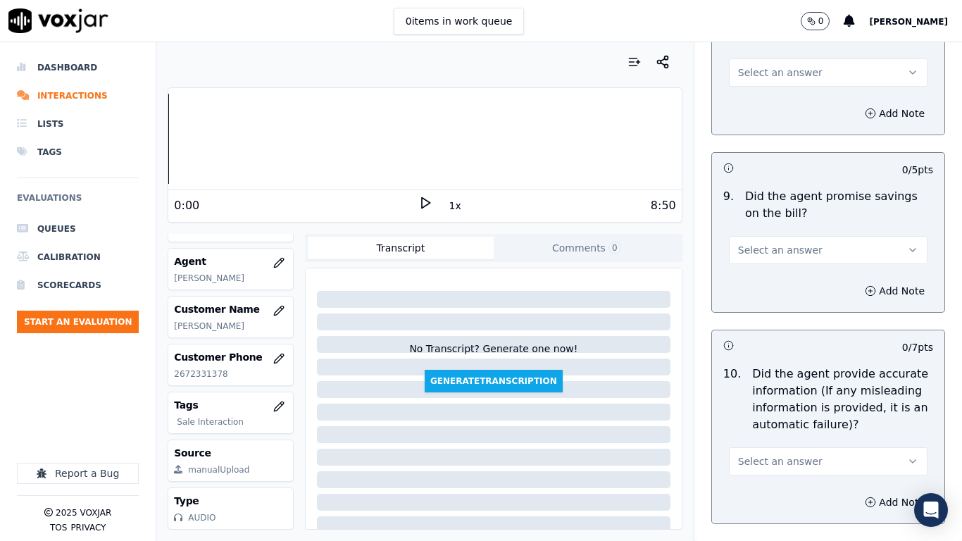
click at [753, 77] on span "Select an answer" at bounding box center [780, 72] width 84 height 14
click at [753, 106] on div "Yes" at bounding box center [802, 104] width 172 height 23
drag, startPoint x: 770, startPoint y: 248, endPoint x: 769, endPoint y: 256, distance: 7.9
click at [769, 256] on span "Select an answer" at bounding box center [780, 250] width 84 height 14
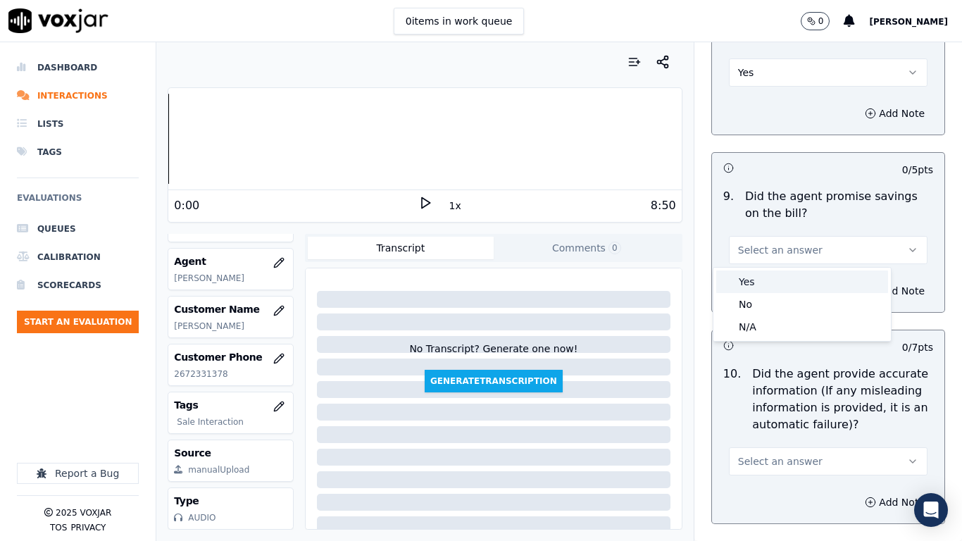
click at [763, 282] on div "Yes" at bounding box center [802, 281] width 172 height 23
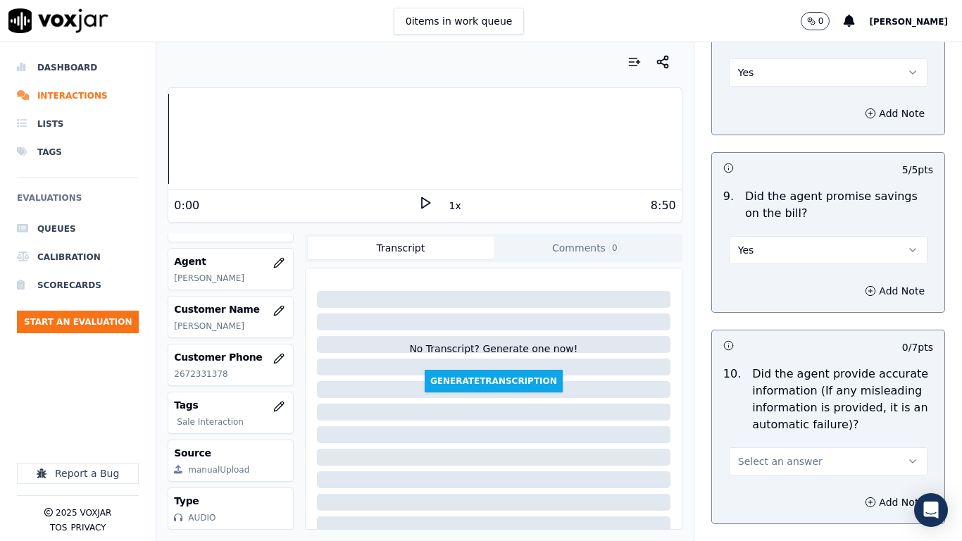
drag, startPoint x: 784, startPoint y: 460, endPoint x: 781, endPoint y: 487, distance: 27.5
click at [784, 427] on span "Select an answer" at bounding box center [780, 461] width 84 height 14
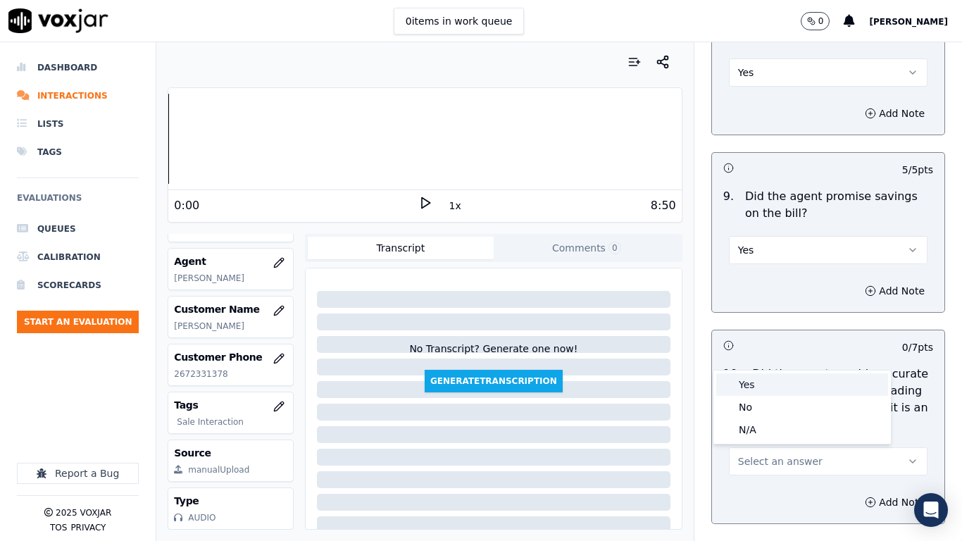
click at [761, 384] on div "Yes" at bounding box center [802, 384] width 172 height 23
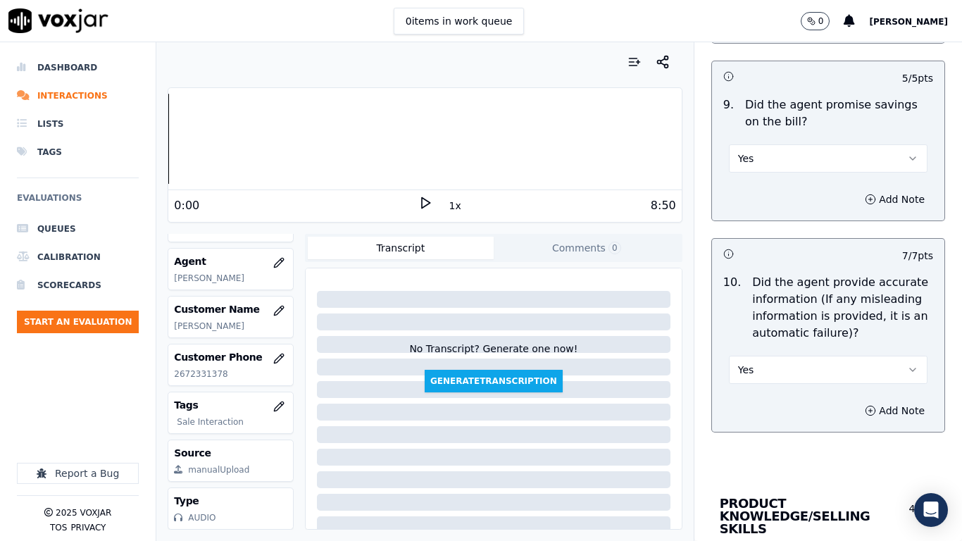
scroll to position [1971, 0]
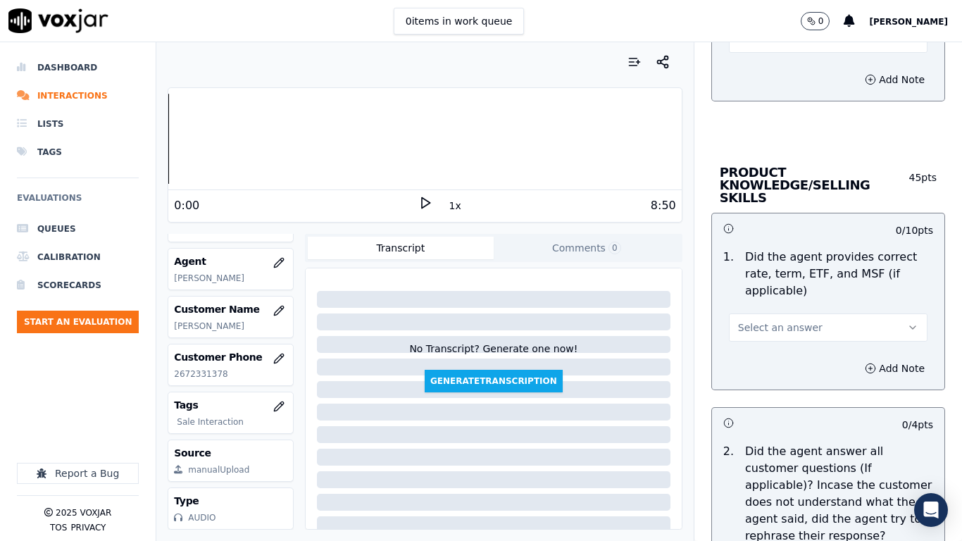
click at [785, 320] on span "Select an answer" at bounding box center [780, 327] width 84 height 14
click at [768, 352] on div "Yes" at bounding box center [802, 346] width 172 height 23
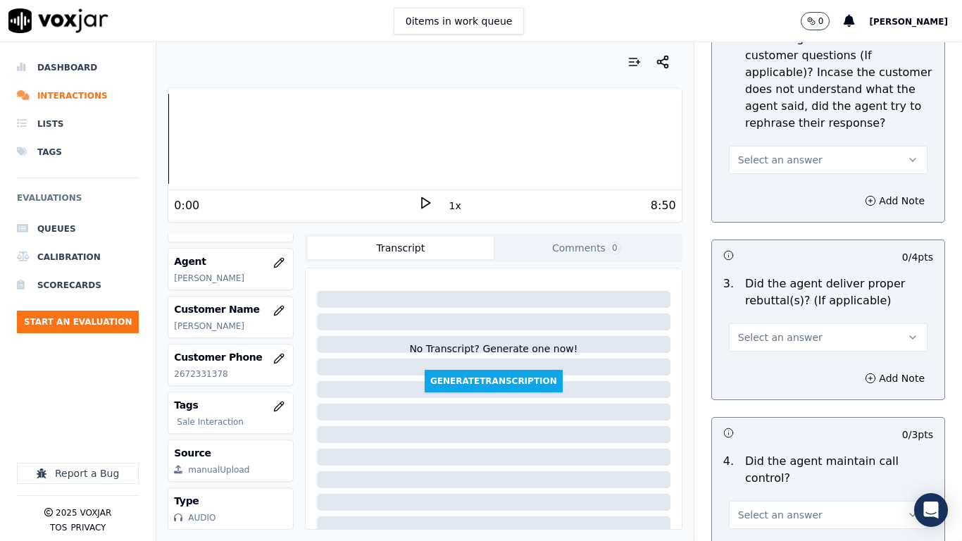
scroll to position [2394, 0]
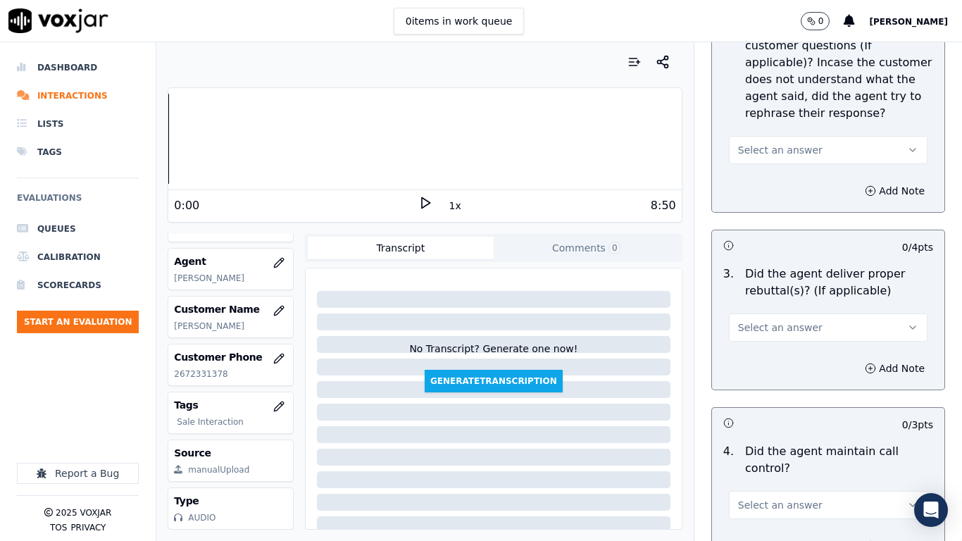
click at [752, 143] on span "Select an answer" at bounding box center [780, 150] width 84 height 14
click at [754, 167] on div "Yes" at bounding box center [802, 169] width 172 height 23
click at [774, 313] on button "Select an answer" at bounding box center [828, 327] width 199 height 28
click at [771, 352] on div "Yes" at bounding box center [802, 346] width 172 height 23
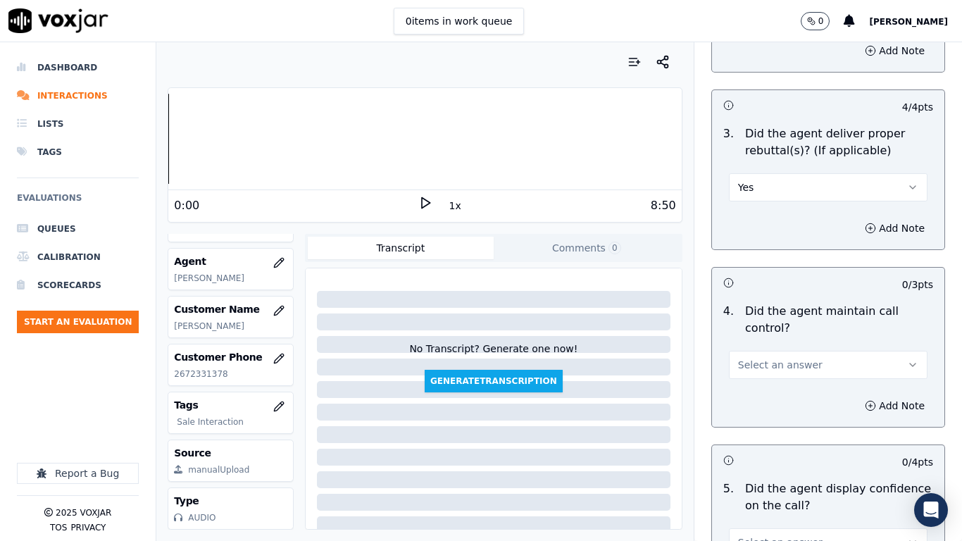
scroll to position [2746, 0]
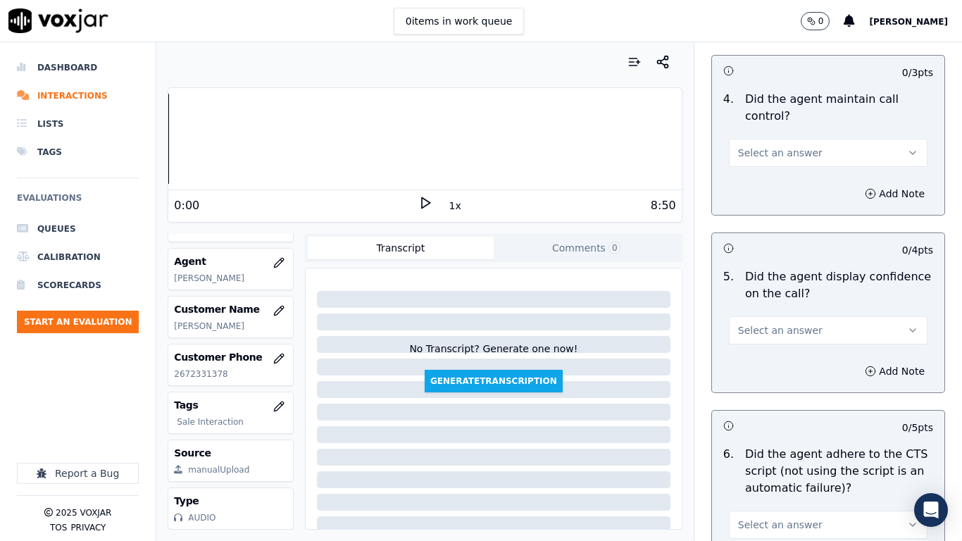
click at [753, 146] on span "Select an answer" at bounding box center [780, 153] width 84 height 14
click at [753, 170] on div "Yes" at bounding box center [802, 172] width 172 height 23
click at [762, 323] on span "Select an answer" at bounding box center [780, 330] width 84 height 14
click at [755, 347] on div "Yes" at bounding box center [802, 349] width 172 height 23
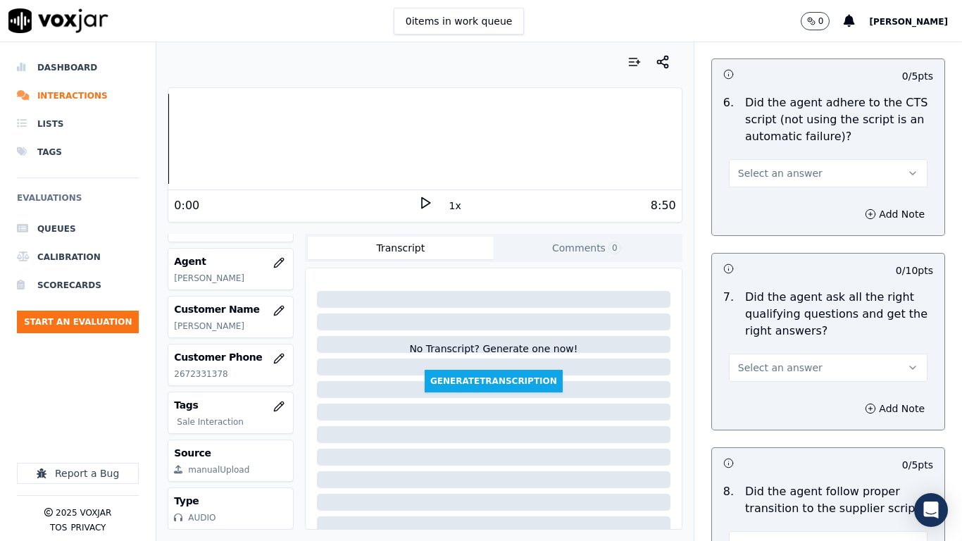
scroll to position [3098, 0]
click at [757, 165] on span "Select an answer" at bounding box center [780, 172] width 84 height 14
click at [758, 182] on div "Yes" at bounding box center [802, 191] width 172 height 23
click at [763, 360] on span "Select an answer" at bounding box center [780, 367] width 84 height 14
click at [767, 382] on div "Yes" at bounding box center [802, 386] width 172 height 23
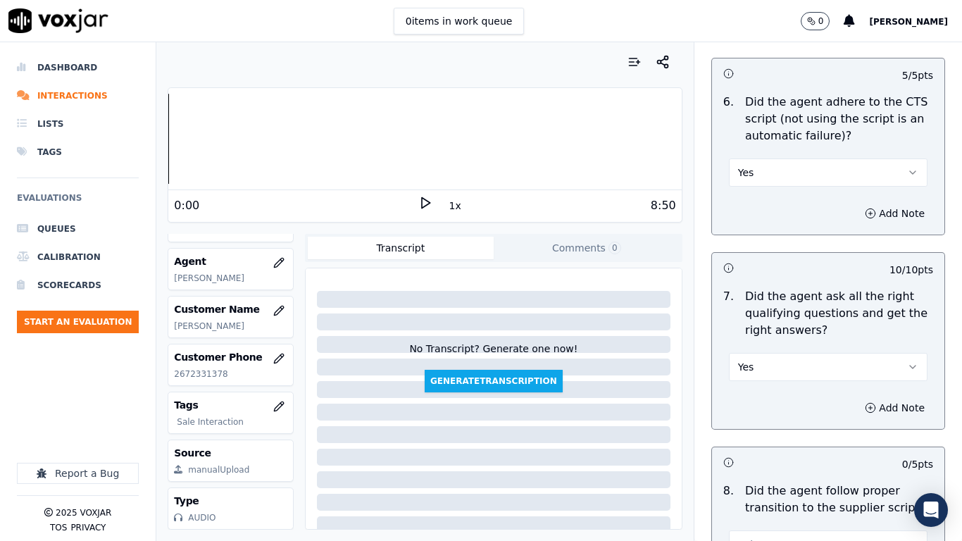
scroll to position [3450, 0]
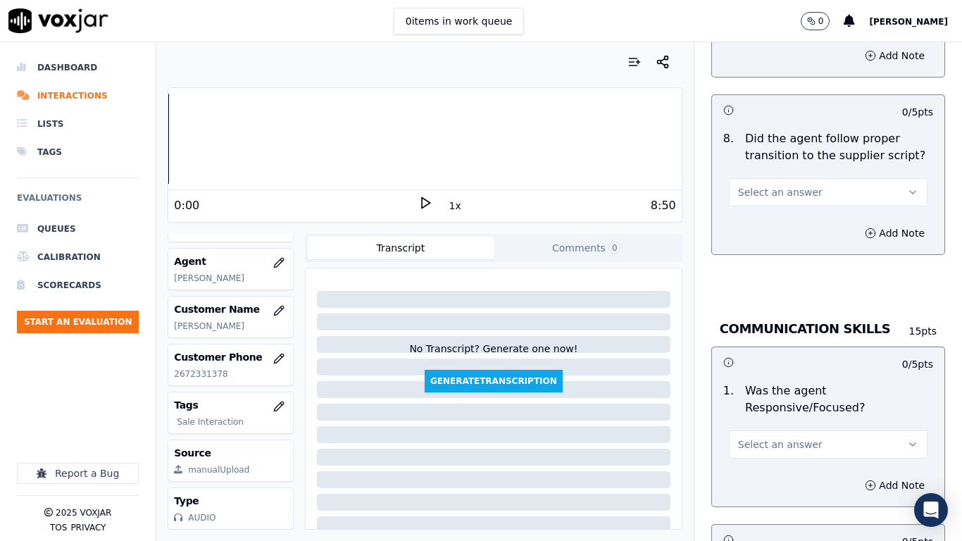
click at [758, 185] on span "Select an answer" at bounding box center [780, 192] width 84 height 14
click at [757, 213] on div "Yes" at bounding box center [802, 211] width 172 height 23
click at [774, 427] on span "Select an answer" at bounding box center [780, 444] width 84 height 14
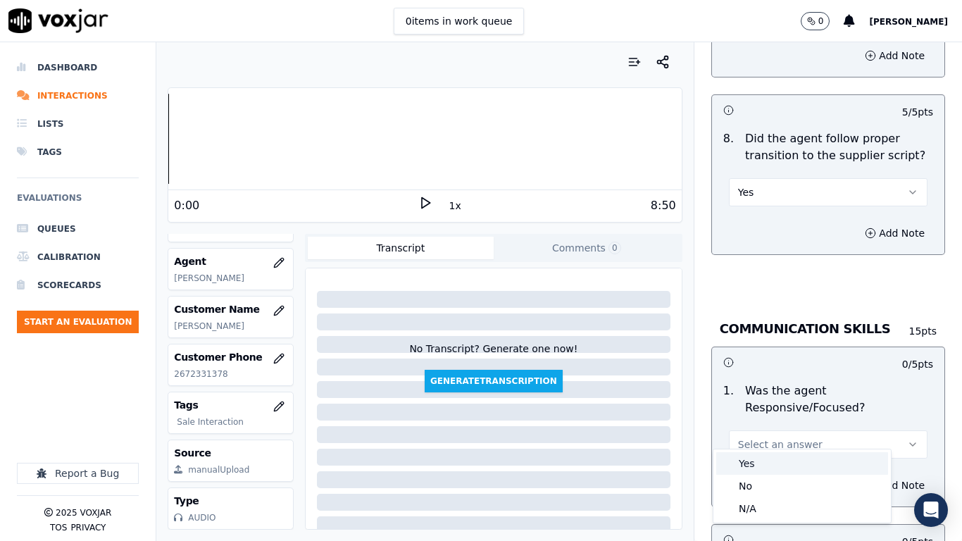
click at [754, 427] on div "Yes" at bounding box center [802, 463] width 172 height 23
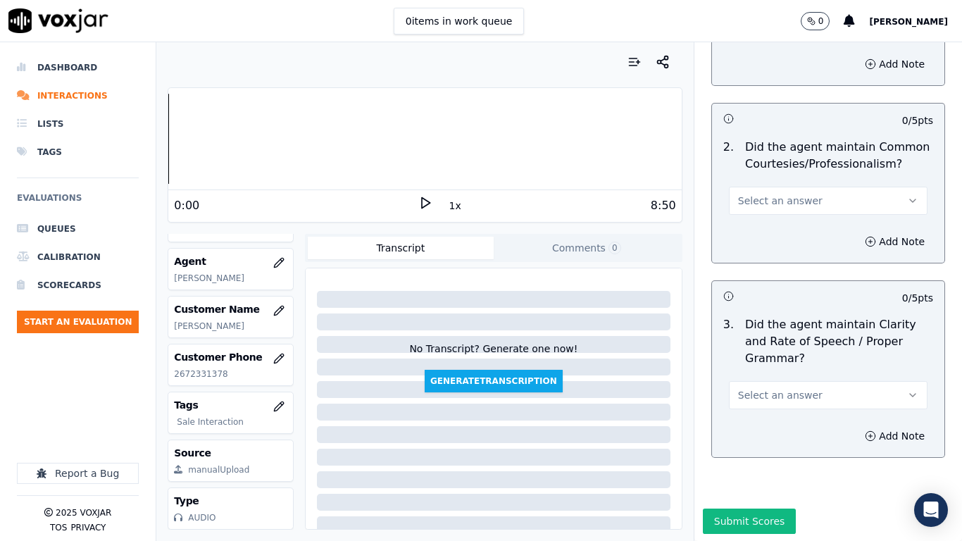
scroll to position [3872, 0]
click at [773, 192] on span "Select an answer" at bounding box center [780, 199] width 84 height 14
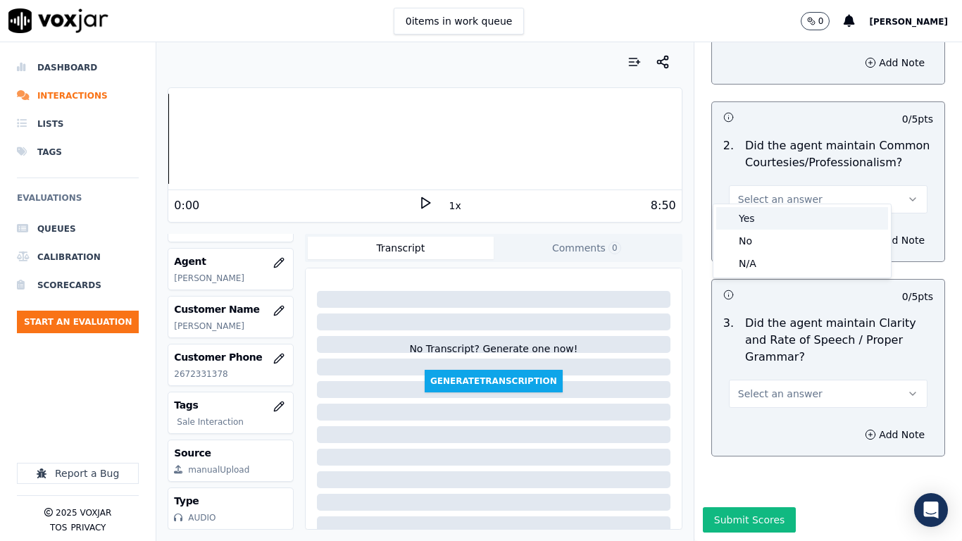
click at [770, 210] on div "Yes" at bounding box center [802, 218] width 172 height 23
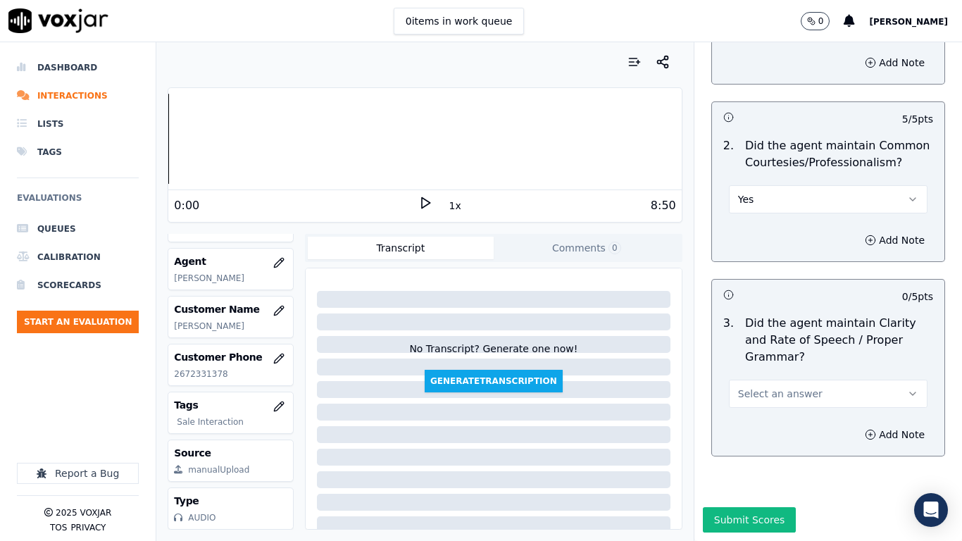
click at [751, 386] on span "Select an answer" at bounding box center [780, 393] width 84 height 14
click at [754, 415] on div "Yes" at bounding box center [802, 412] width 172 height 23
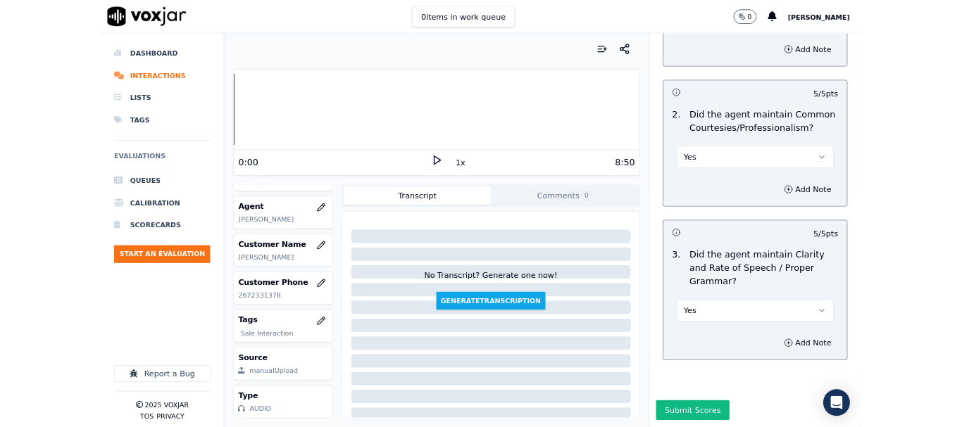
scroll to position [3895, 0]
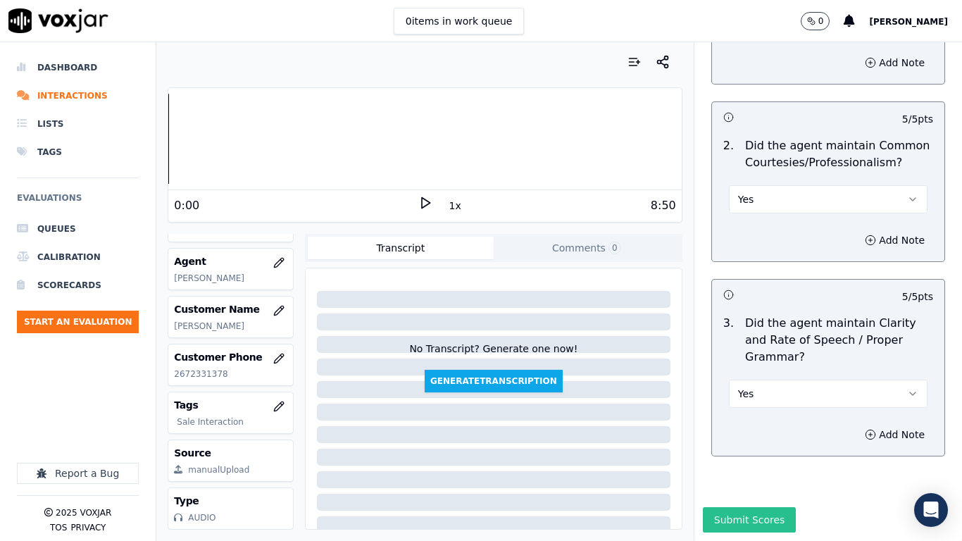
click at [746, 427] on button "Submit Scores" at bounding box center [750, 519] width 94 height 25
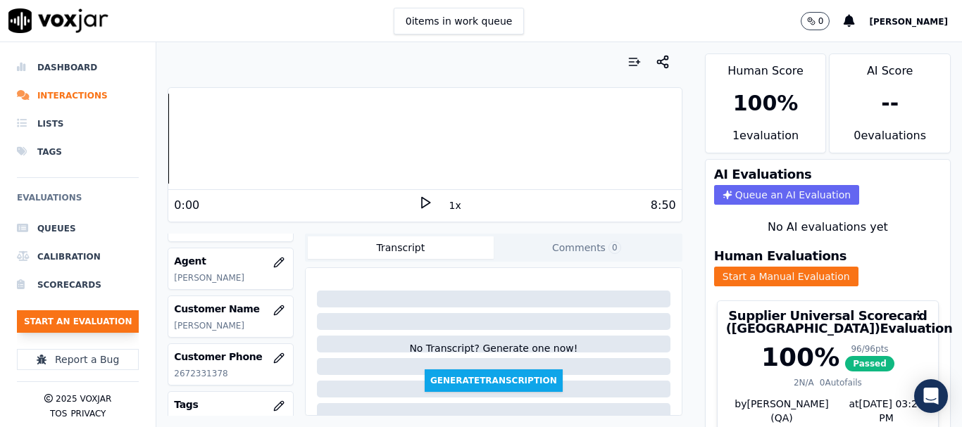
click at [93, 319] on button "Start an Evaluation" at bounding box center [78, 321] width 122 height 23
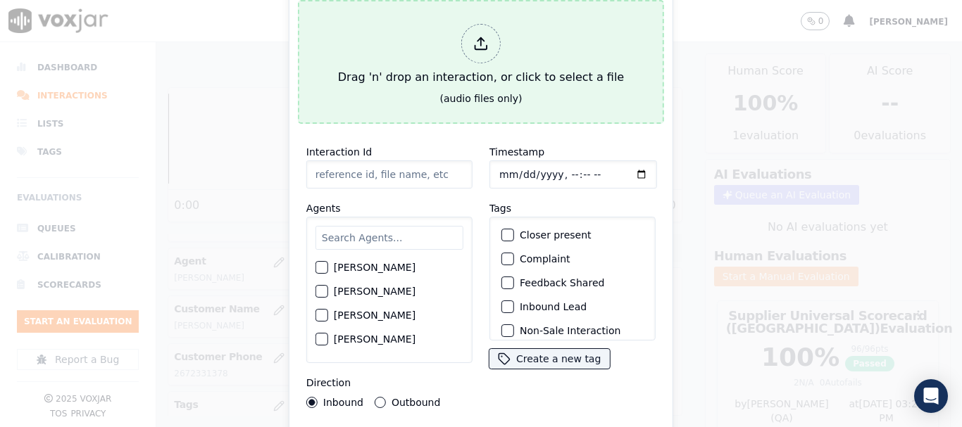
click at [446, 44] on div "Drag 'n' drop an interaction, or click to select a file" at bounding box center [480, 54] width 297 height 73
type input "20250814-175935_2672331378-all.mp3"
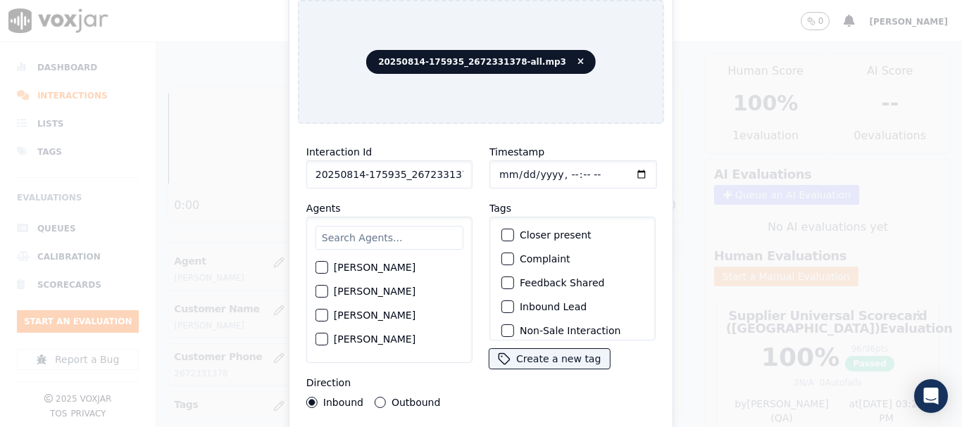
click at [382, 238] on input "text" at bounding box center [389, 238] width 148 height 24
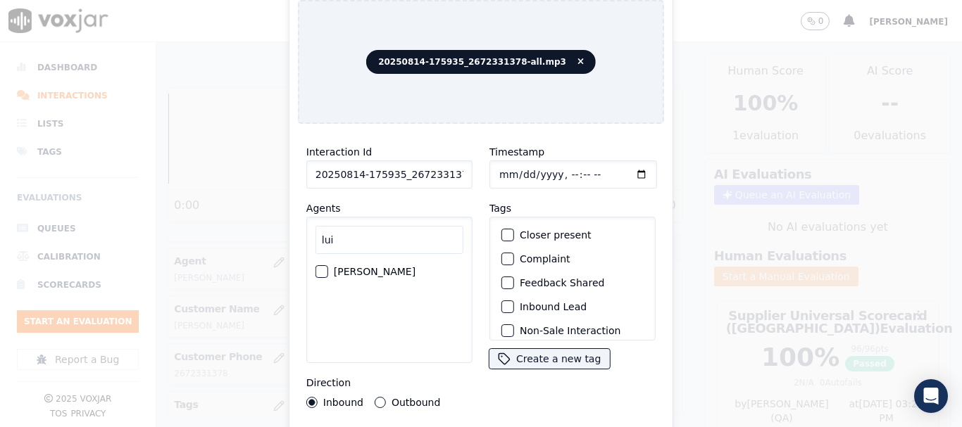
type input "lui"
click at [377, 267] on label "LUISA CAMPO" at bounding box center [375, 272] width 82 height 10
click at [328, 265] on button "LUISA CAMPO" at bounding box center [321, 271] width 13 height 13
click at [496, 172] on input "Timestamp" at bounding box center [573, 175] width 168 height 28
type input "2025-08-14T10:07"
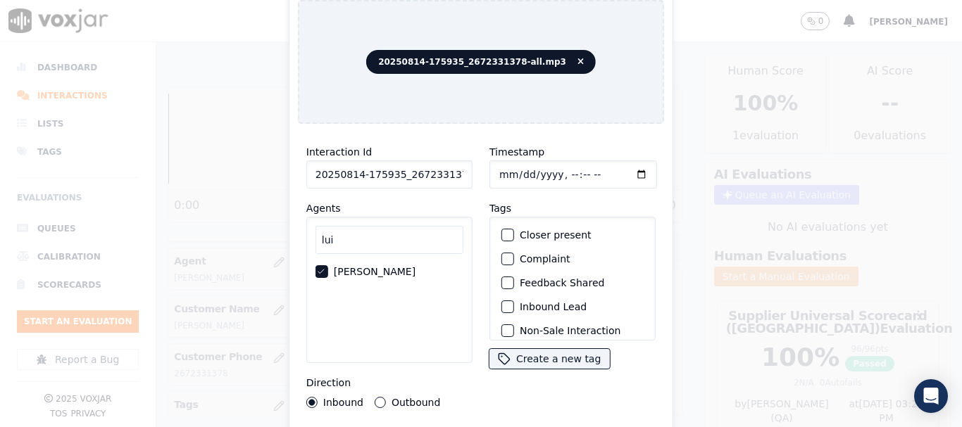
scroll to position [123, 0]
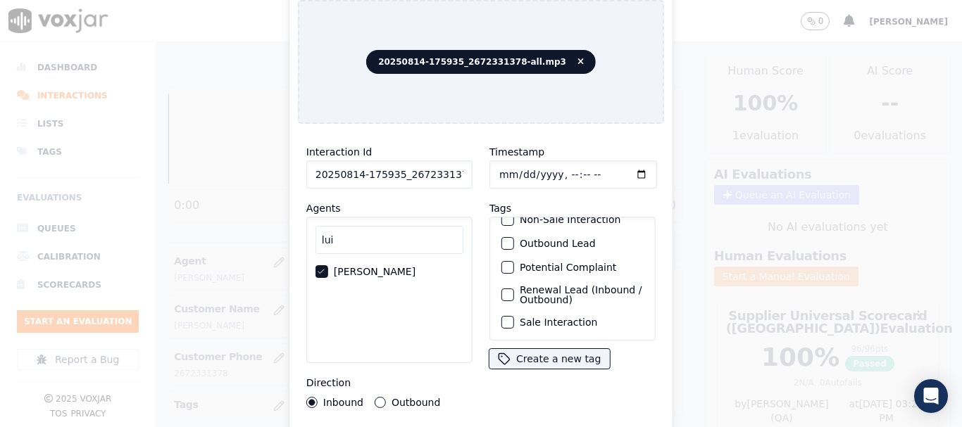
click at [544, 317] on label "Sale Interaction" at bounding box center [558, 322] width 77 height 10
click at [514, 316] on button "Sale Interaction" at bounding box center [507, 322] width 13 height 13
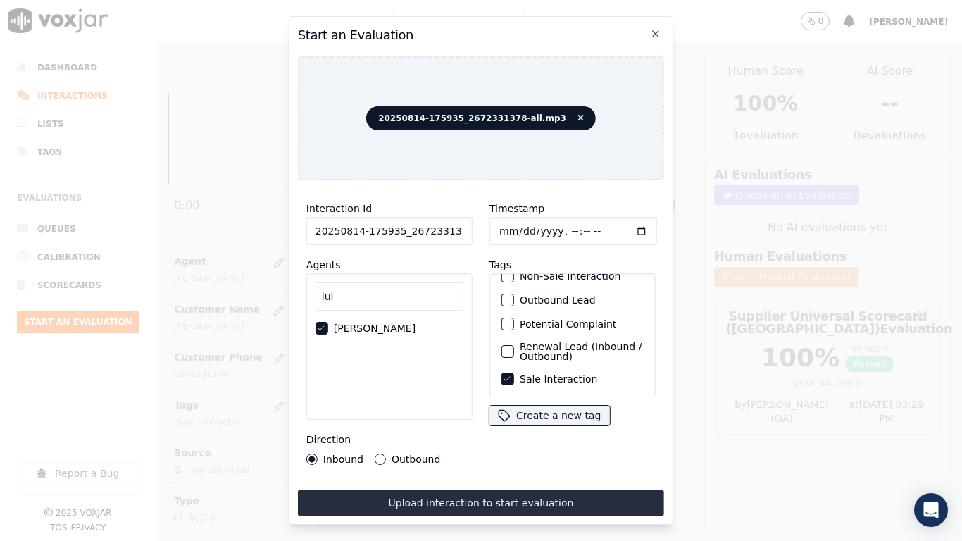
drag, startPoint x: 529, startPoint y: 494, endPoint x: 529, endPoint y: 506, distance: 12.0
click at [529, 427] on button "Upload interaction to start evaluation" at bounding box center [481, 502] width 366 height 25
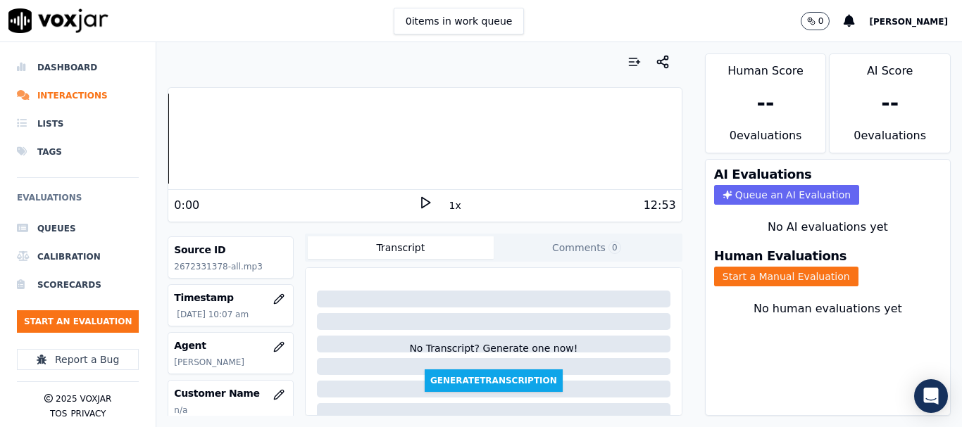
scroll to position [141, 0]
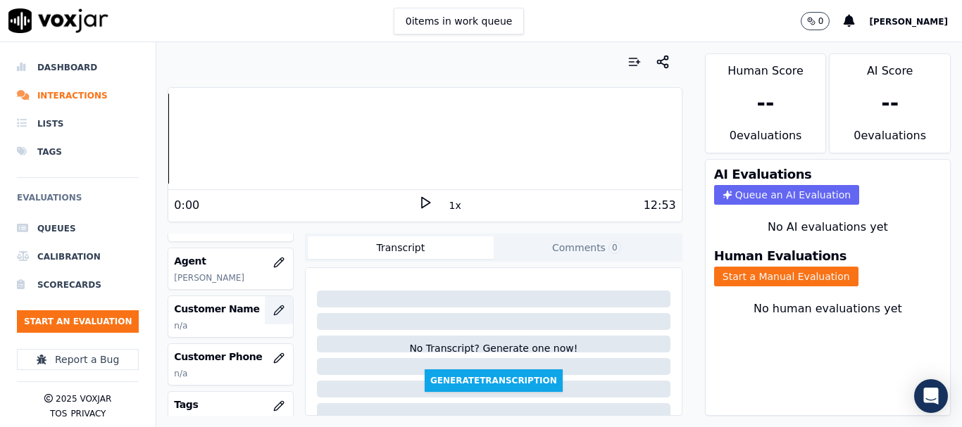
click at [274, 312] on icon "button" at bounding box center [278, 310] width 9 height 9
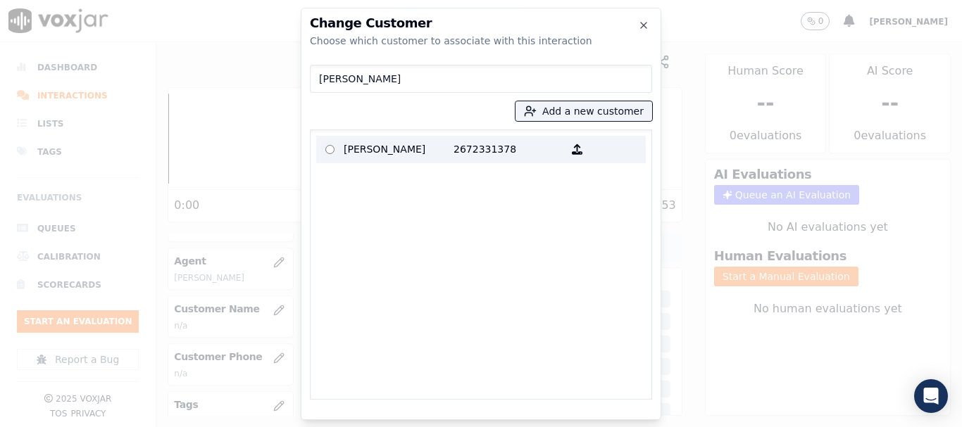
type input "CHARLES DUREN"
click at [401, 150] on p "CHARLES DUREN" at bounding box center [399, 150] width 110 height 22
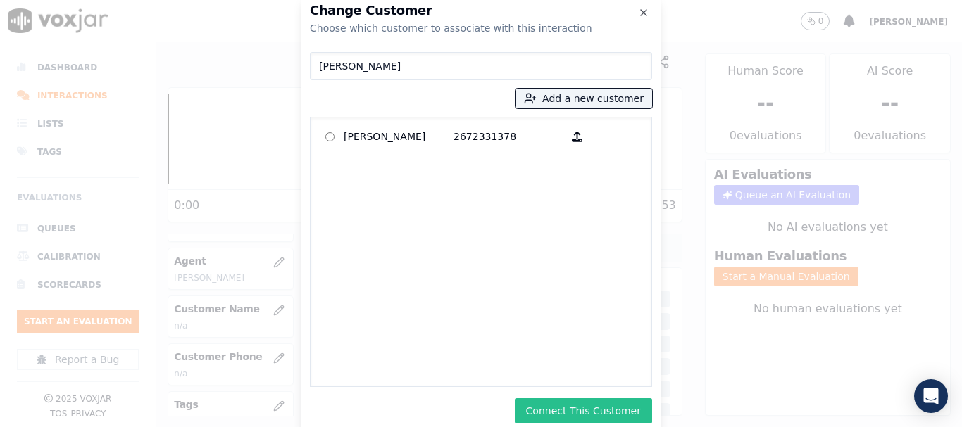
click at [588, 403] on button "Connect This Customer" at bounding box center [583, 410] width 137 height 25
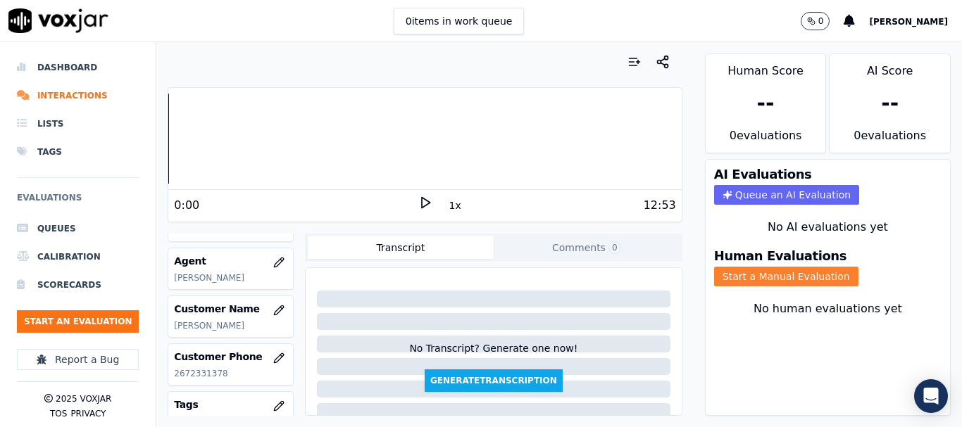
click at [789, 277] on button "Start a Manual Evaluation" at bounding box center [786, 277] width 144 height 20
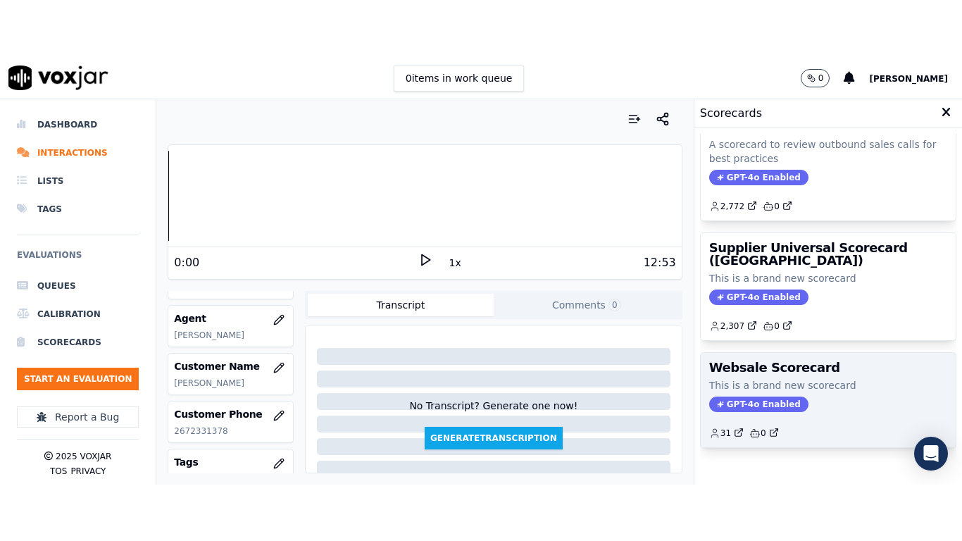
scroll to position [282, 0]
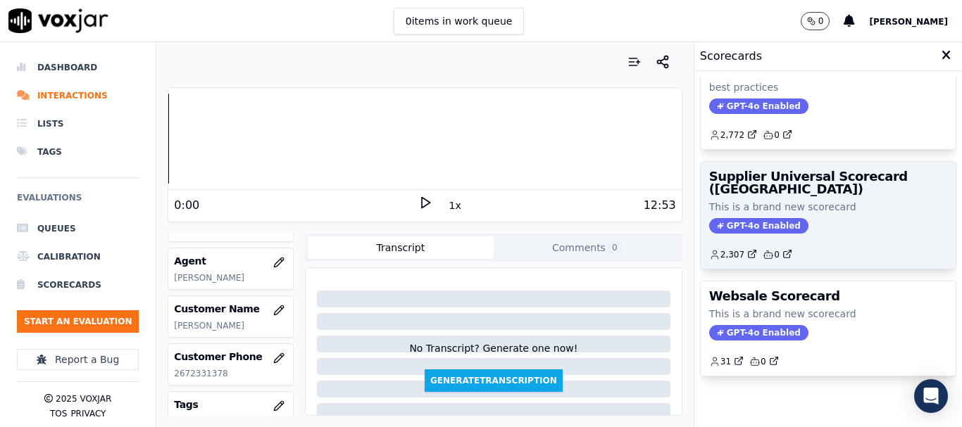
click at [774, 221] on span "GPT-4o Enabled" at bounding box center [758, 225] width 99 height 15
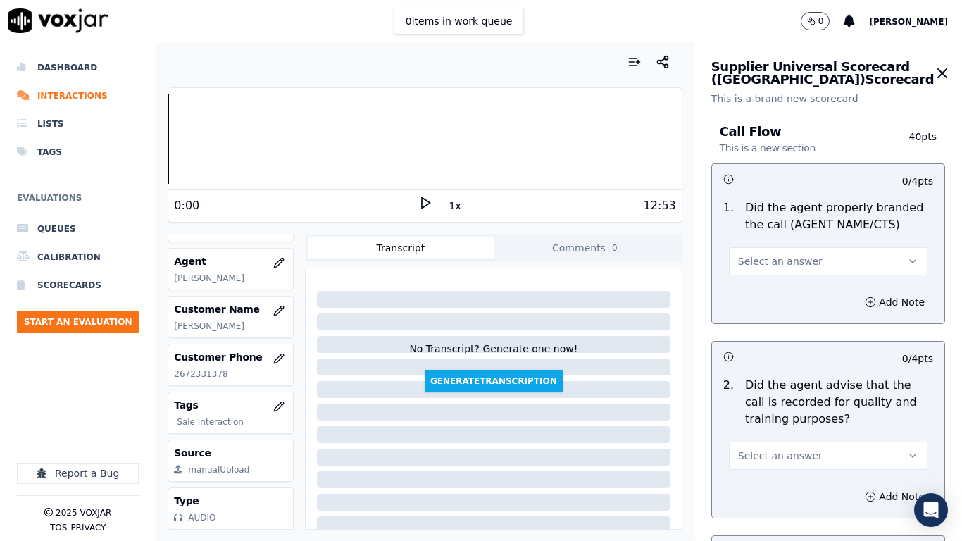
click at [803, 263] on button "Select an answer" at bounding box center [828, 261] width 199 height 28
click at [796, 294] on div "Yes" at bounding box center [802, 293] width 172 height 23
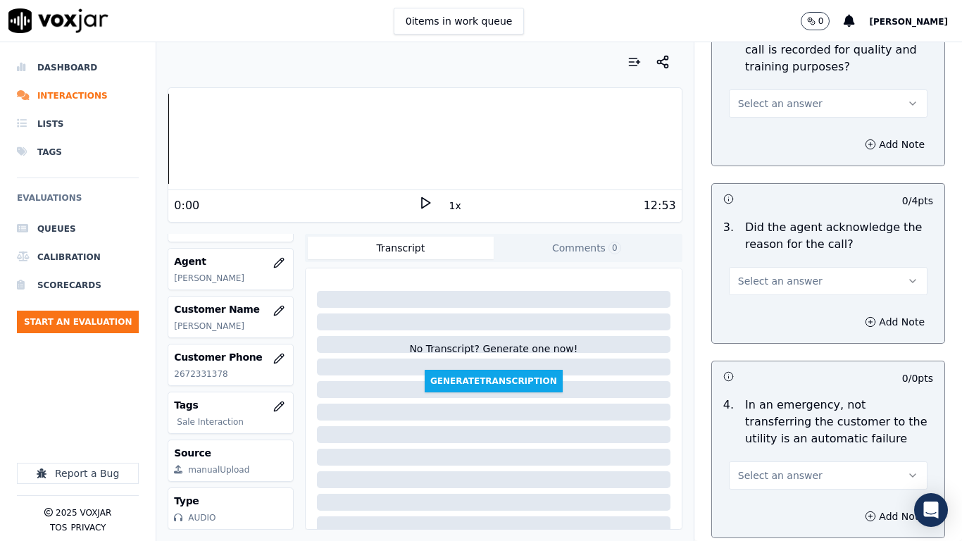
click at [783, 104] on span "Select an answer" at bounding box center [780, 103] width 84 height 14
click at [781, 134] on div "Yes" at bounding box center [802, 135] width 172 height 23
click at [801, 282] on button "Select an answer" at bounding box center [828, 281] width 199 height 28
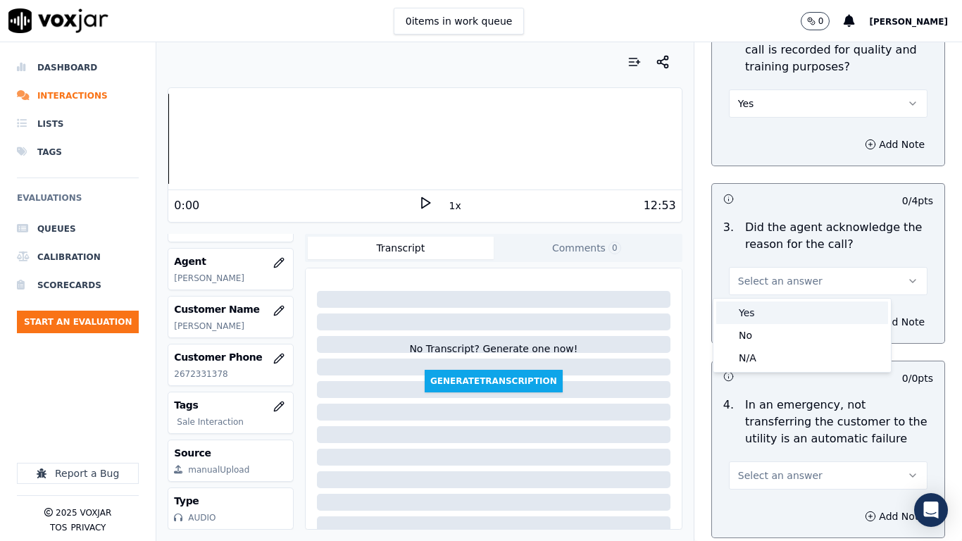
click at [790, 319] on div "Yes" at bounding box center [802, 312] width 172 height 23
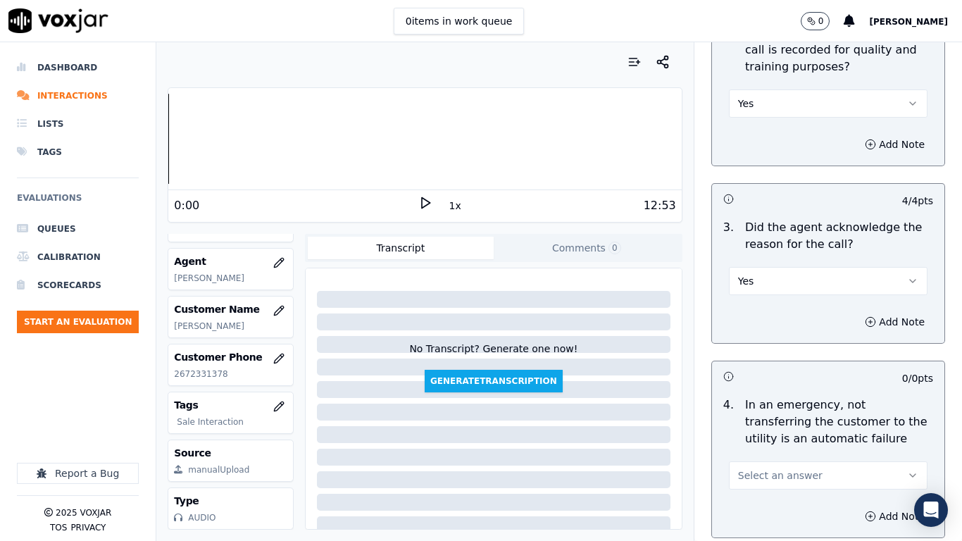
click at [803, 427] on button "Select an answer" at bounding box center [828, 475] width 199 height 28
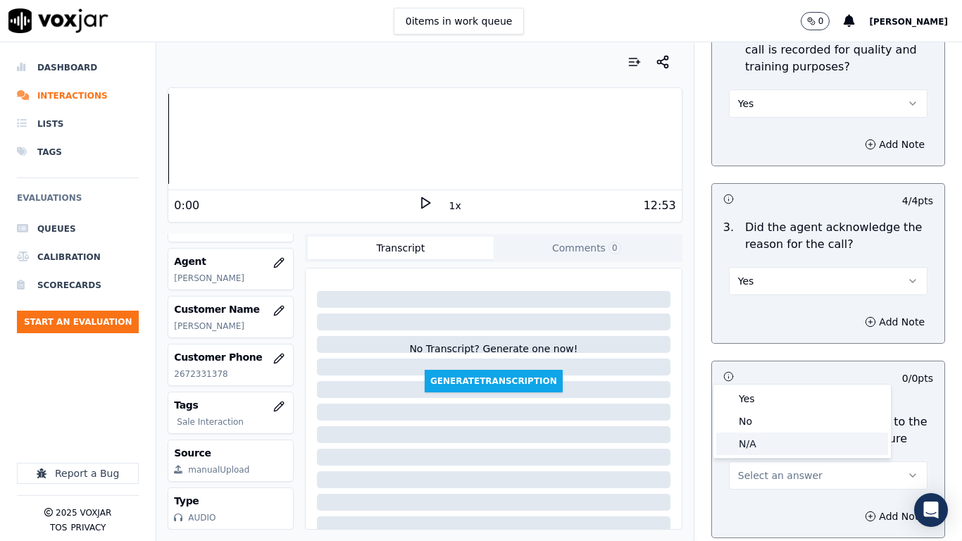
click at [773, 427] on div "N/A" at bounding box center [802, 443] width 172 height 23
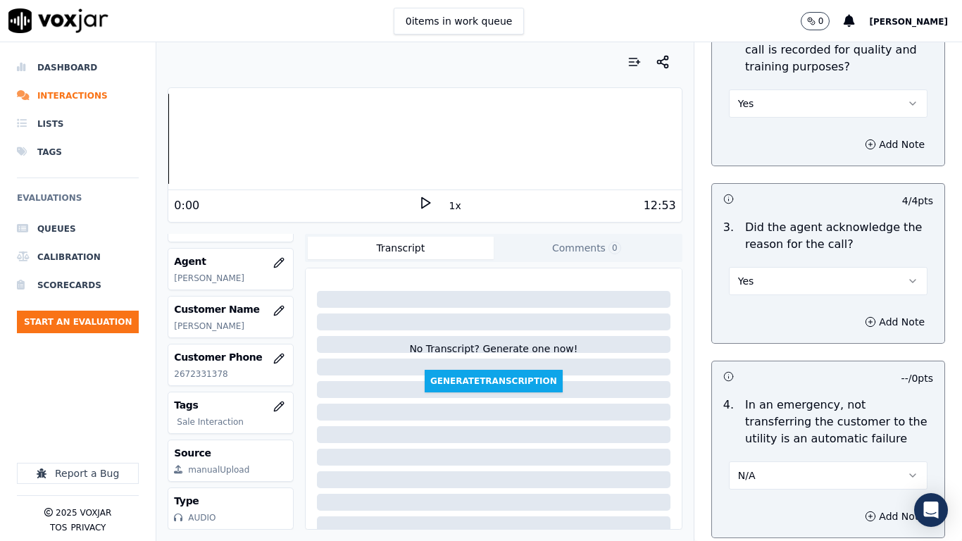
scroll to position [774, 0]
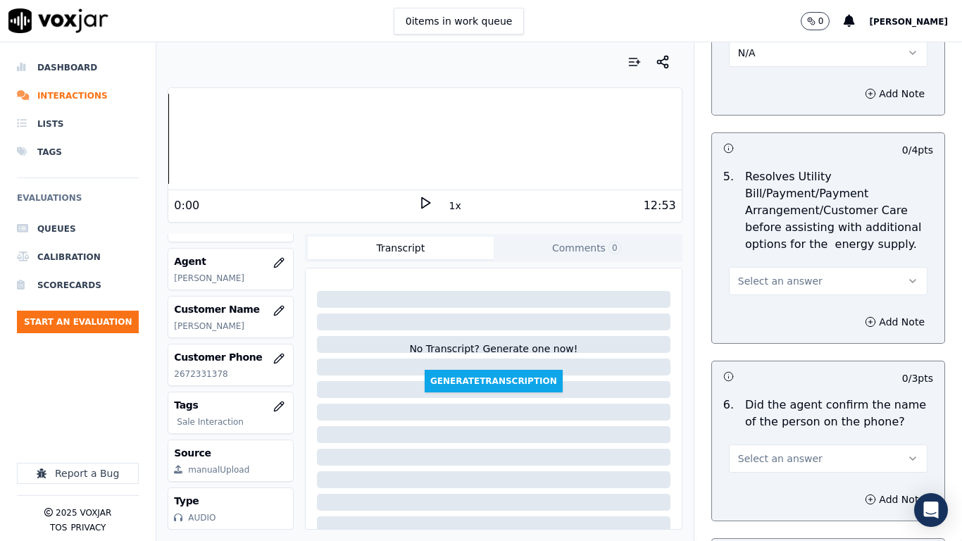
click at [774, 279] on span "Select an answer" at bounding box center [780, 281] width 84 height 14
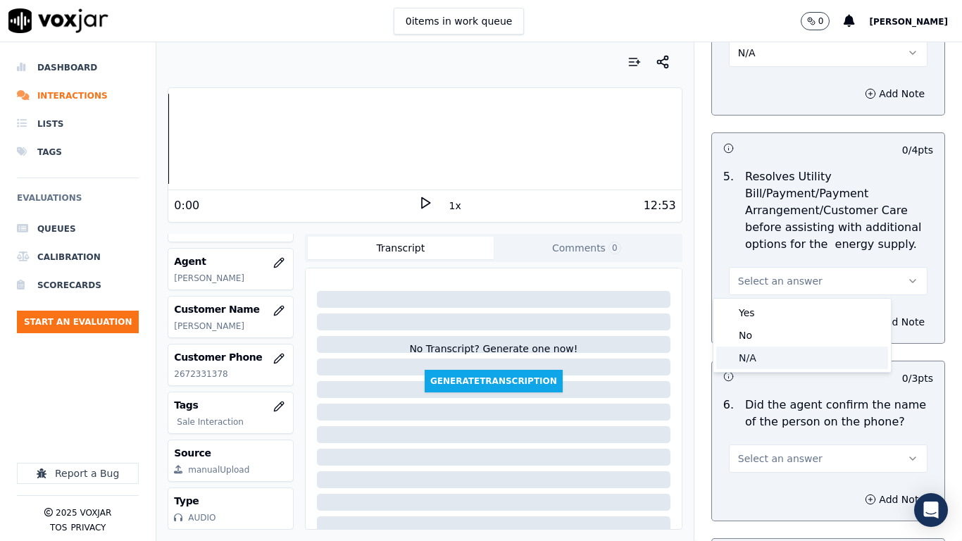
click at [785, 360] on div "N/A" at bounding box center [802, 357] width 172 height 23
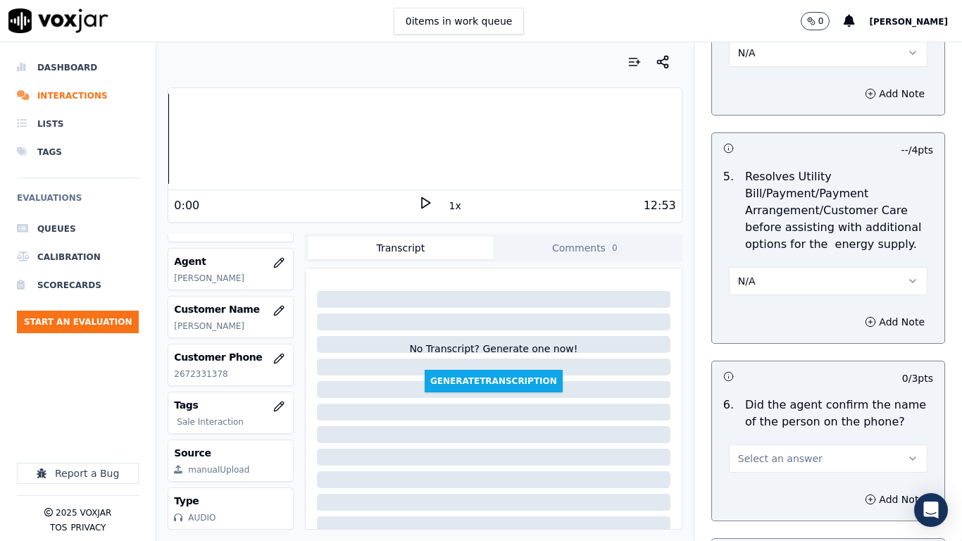
drag, startPoint x: 778, startPoint y: 458, endPoint x: 777, endPoint y: 483, distance: 24.6
click at [778, 427] on span "Select an answer" at bounding box center [780, 458] width 84 height 14
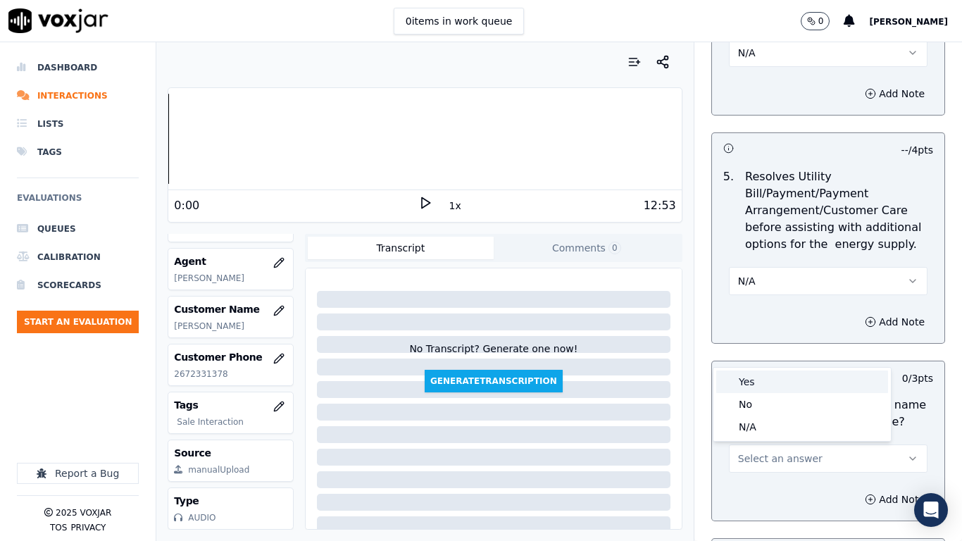
click at [760, 382] on div "Yes" at bounding box center [802, 381] width 172 height 23
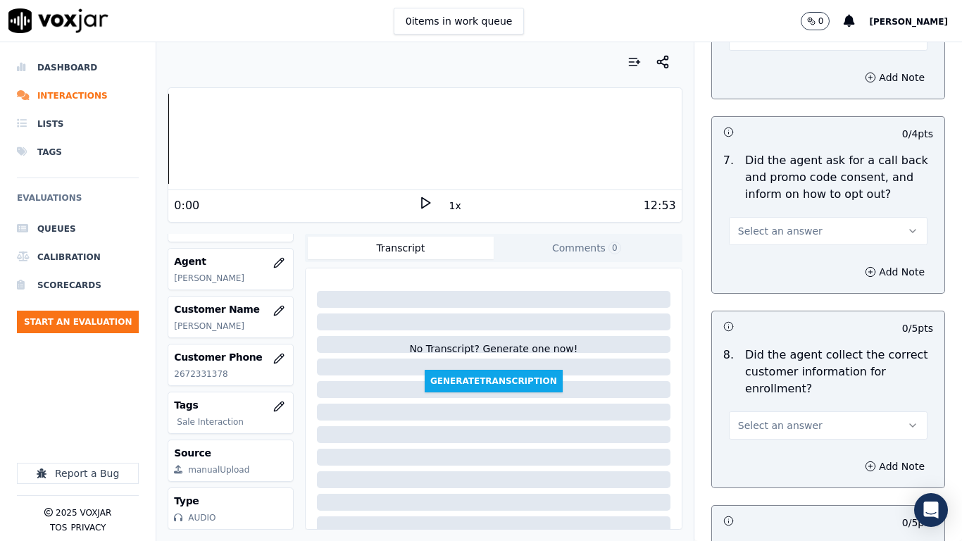
scroll to position [1197, 0]
click at [763, 222] on button "Select an answer" at bounding box center [828, 230] width 199 height 28
drag, startPoint x: 766, startPoint y: 255, endPoint x: 804, endPoint y: 381, distance: 131.6
click at [766, 258] on div "Yes" at bounding box center [802, 262] width 172 height 23
click at [792, 421] on span "Select an answer" at bounding box center [780, 424] width 84 height 14
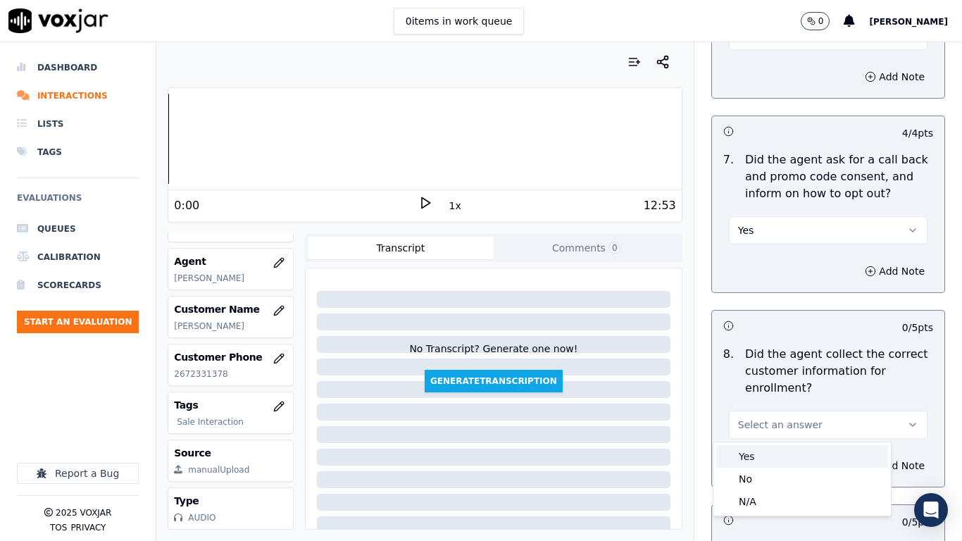
click at [781, 427] on div "Yes" at bounding box center [802, 456] width 172 height 23
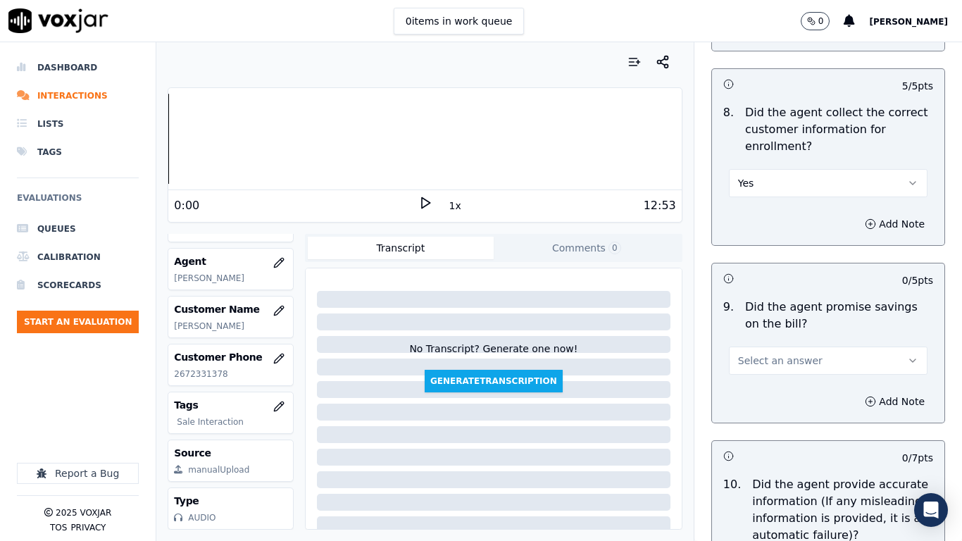
scroll to position [1549, 0]
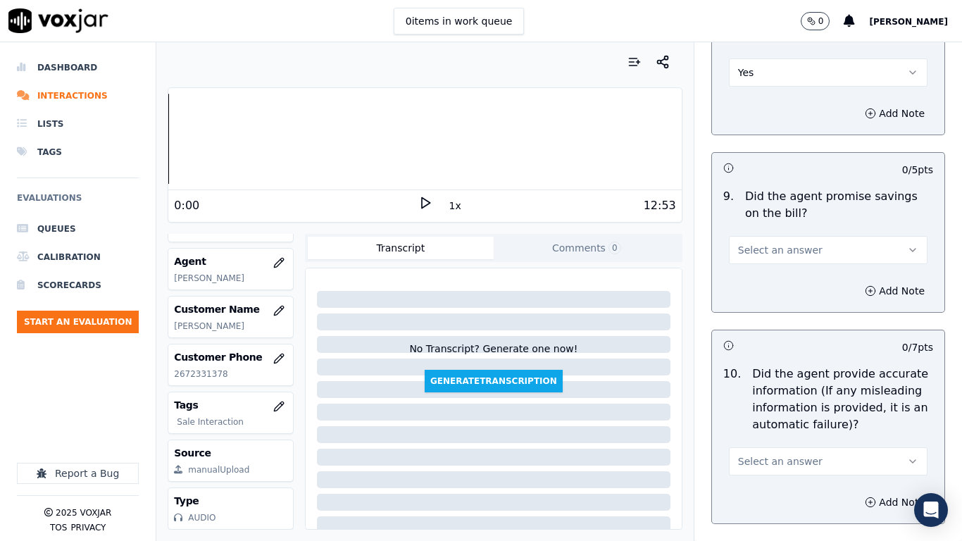
click at [779, 247] on span "Select an answer" at bounding box center [780, 250] width 84 height 14
click at [779, 284] on div "Yes" at bounding box center [802, 281] width 172 height 23
click at [796, 427] on button "Select an answer" at bounding box center [828, 461] width 199 height 28
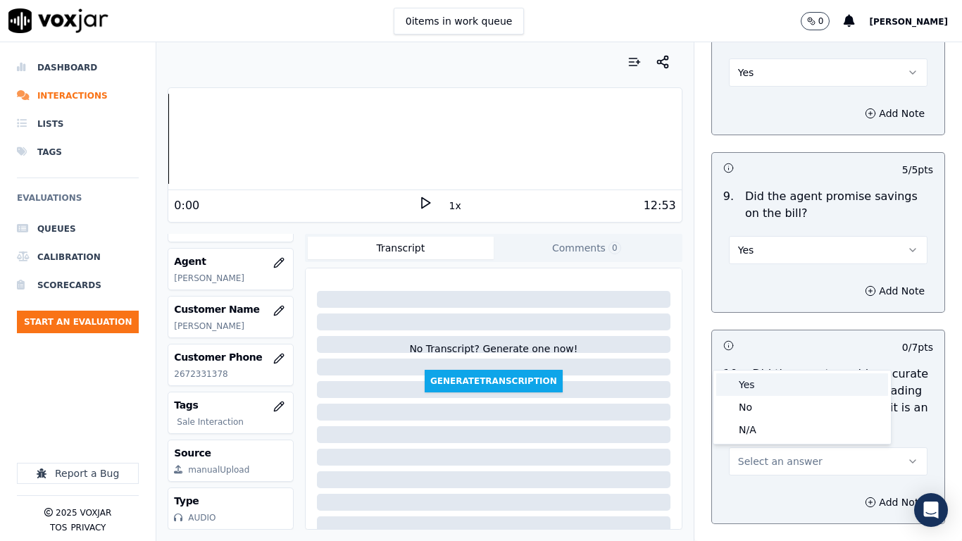
click at [757, 384] on div "Yes" at bounding box center [802, 384] width 172 height 23
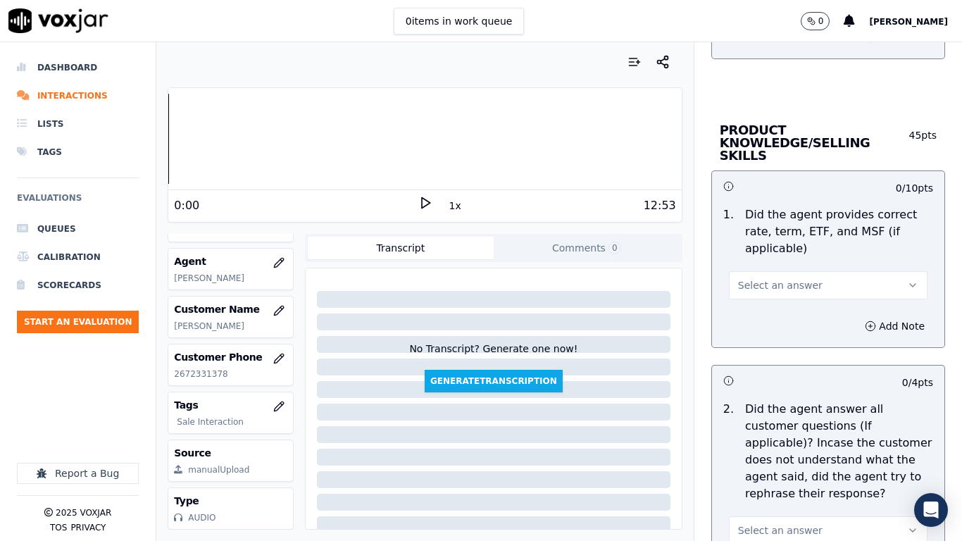
scroll to position [2042, 0]
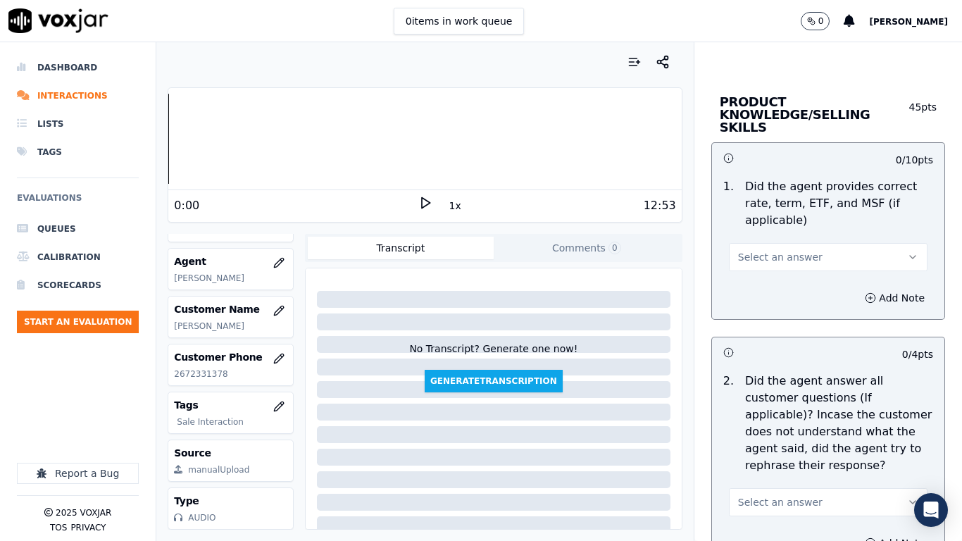
click at [774, 250] on span "Select an answer" at bounding box center [780, 257] width 84 height 14
click at [780, 275] on div "Yes" at bounding box center [802, 276] width 172 height 23
click at [798, 427] on button "Select an answer" at bounding box center [828, 502] width 199 height 28
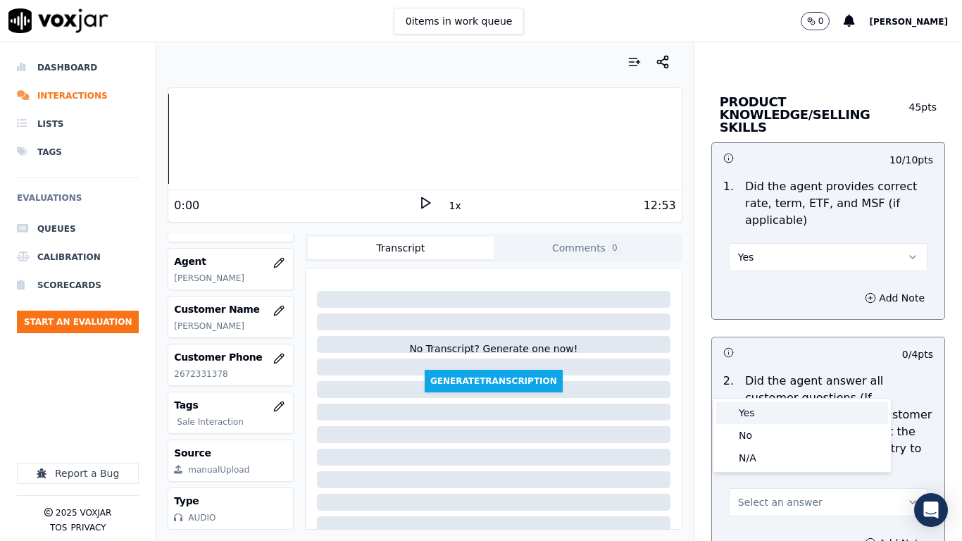
click at [752, 409] on div "Yes" at bounding box center [802, 412] width 172 height 23
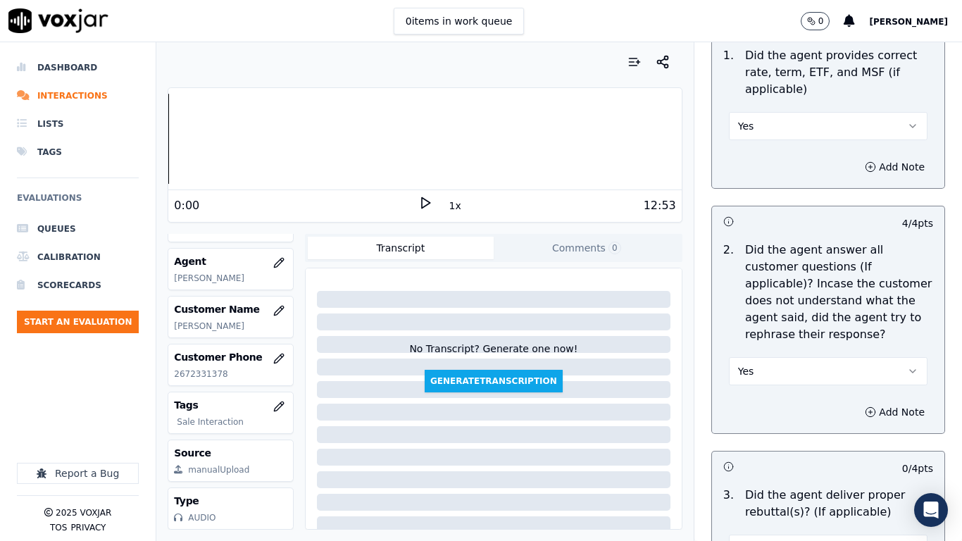
scroll to position [2464, 0]
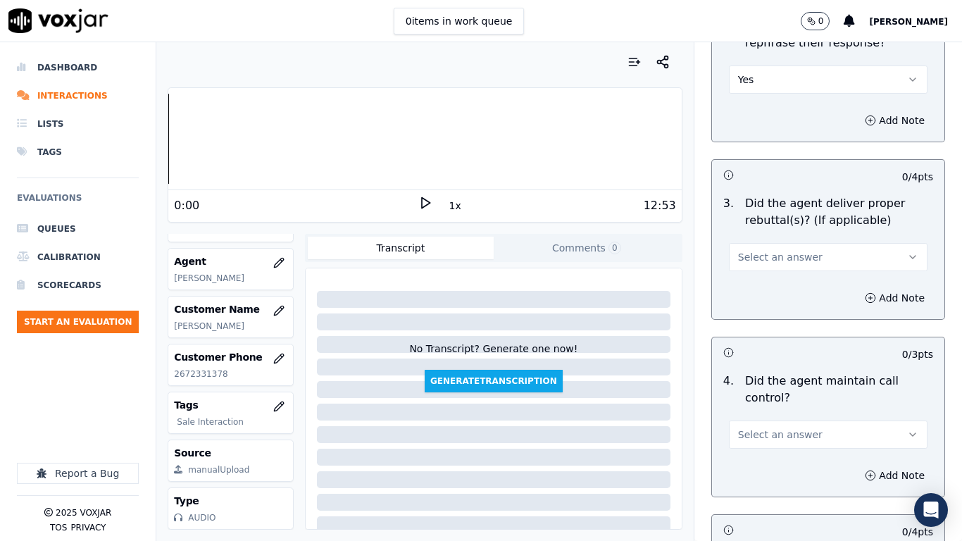
click at [769, 250] on span "Select an answer" at bounding box center [780, 257] width 84 height 14
click at [772, 268] on div "Yes" at bounding box center [802, 276] width 172 height 23
click at [787, 427] on span "Select an answer" at bounding box center [780, 434] width 84 height 14
click at [781, 427] on div "Yes" at bounding box center [802, 453] width 172 height 23
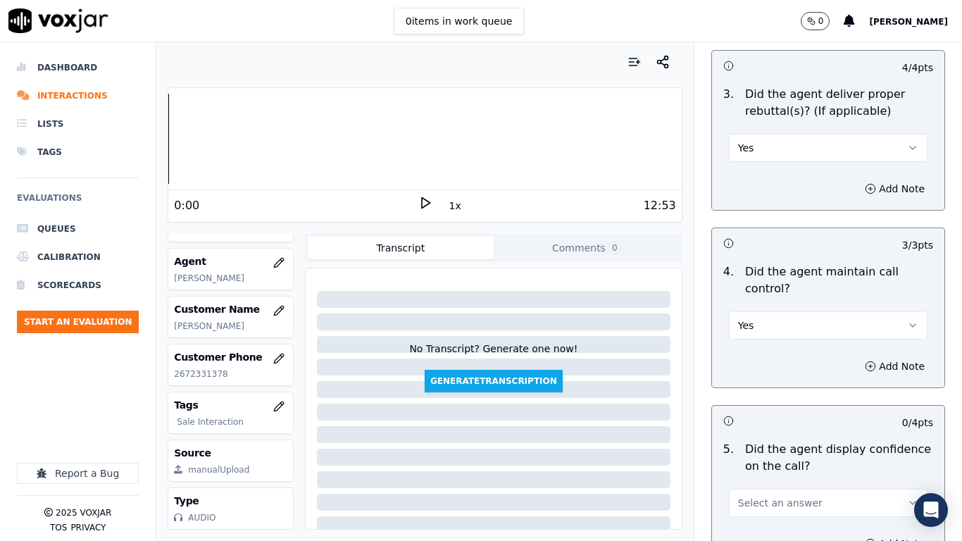
scroll to position [2886, 0]
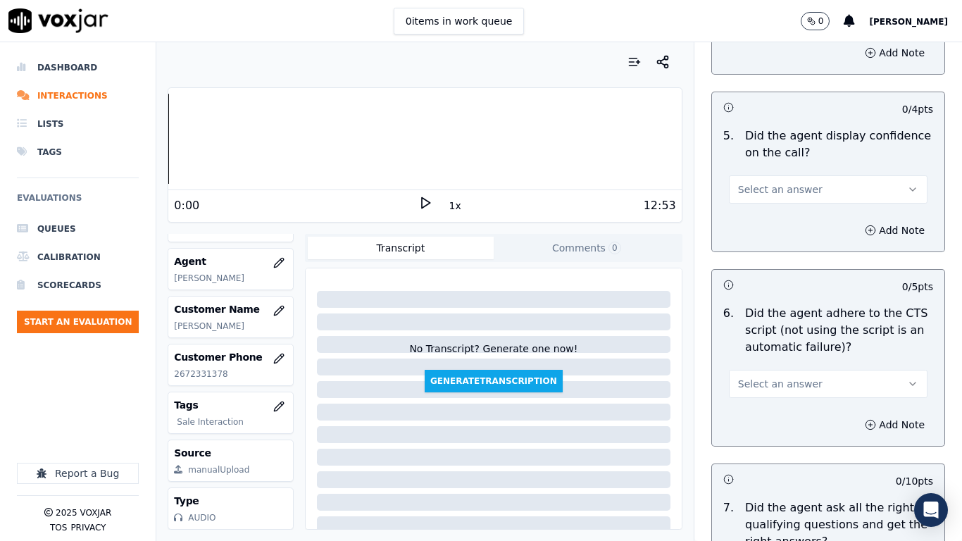
click at [764, 182] on span "Select an answer" at bounding box center [780, 189] width 84 height 14
click at [764, 204] on div "Yes" at bounding box center [802, 208] width 172 height 23
click at [794, 370] on button "Select an answer" at bounding box center [828, 384] width 199 height 28
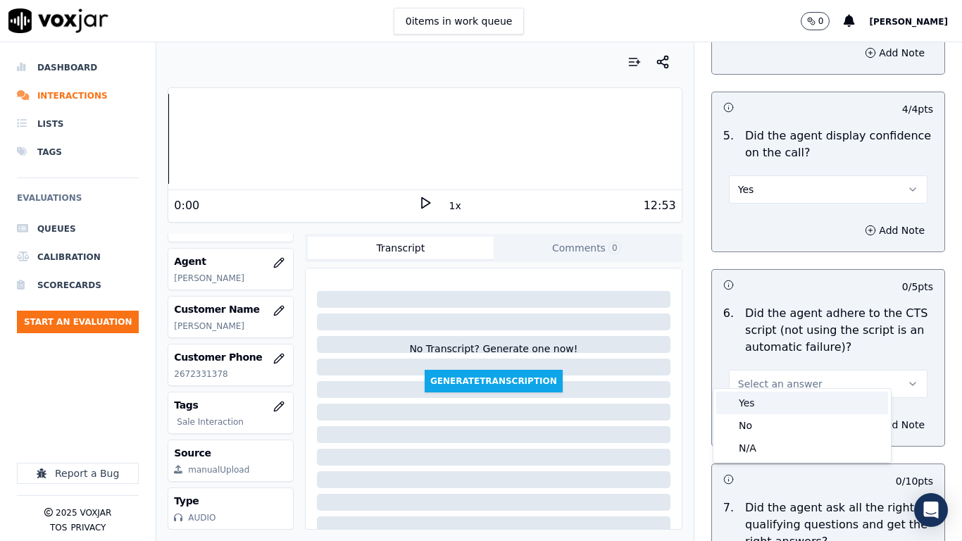
click at [772, 398] on div "Yes" at bounding box center [802, 402] width 172 height 23
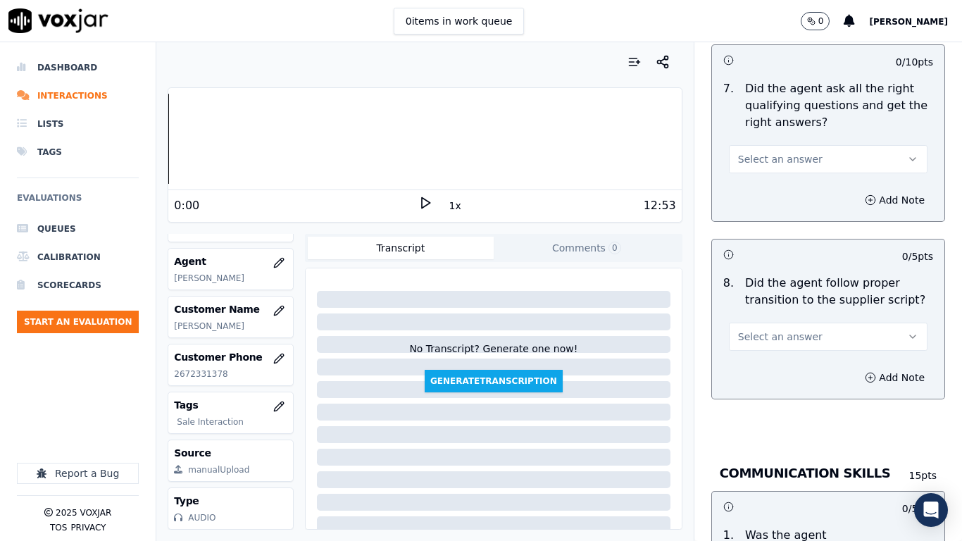
scroll to position [3309, 0]
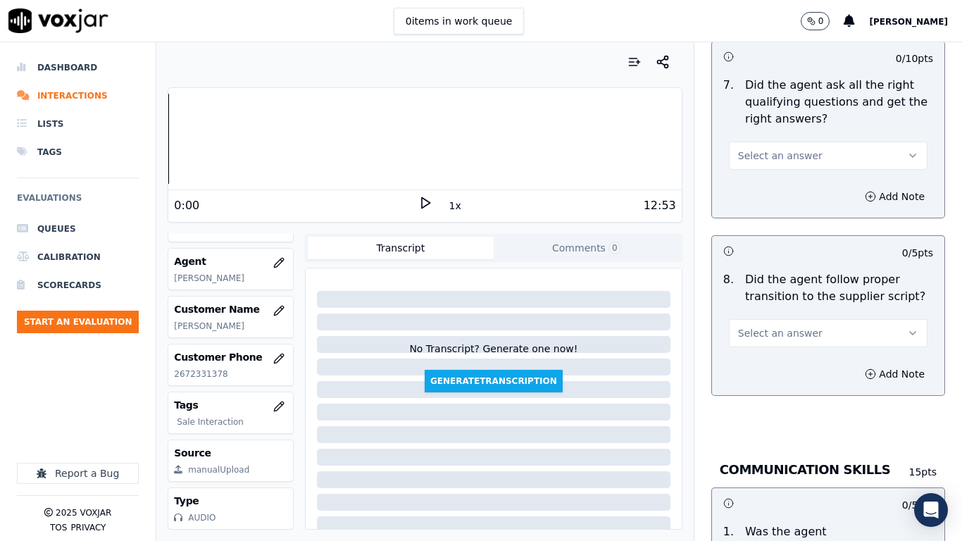
click at [767, 149] on span "Select an answer" at bounding box center [780, 156] width 84 height 14
click at [767, 178] on div "Yes" at bounding box center [802, 174] width 172 height 23
click at [772, 326] on span "Select an answer" at bounding box center [780, 333] width 84 height 14
click at [760, 358] on div "Yes" at bounding box center [802, 352] width 172 height 23
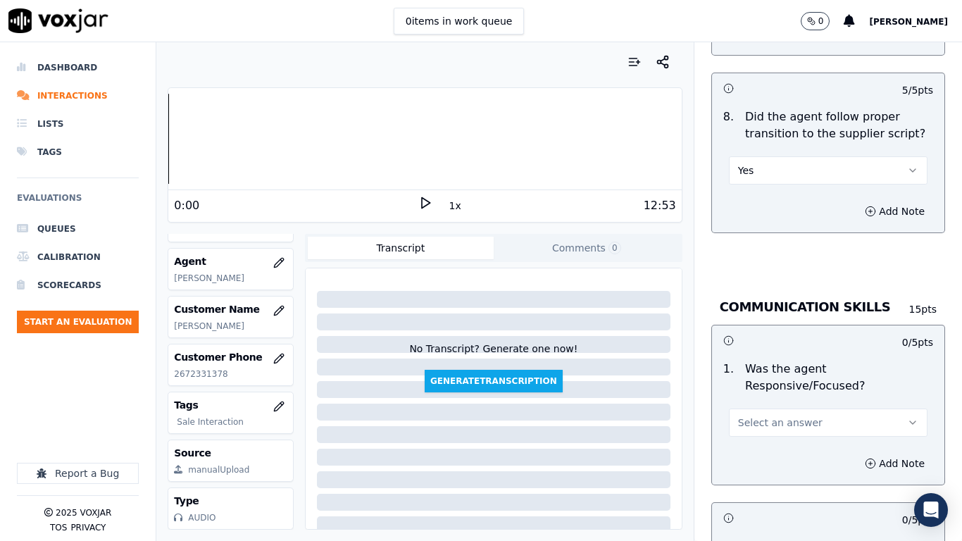
scroll to position [3731, 0]
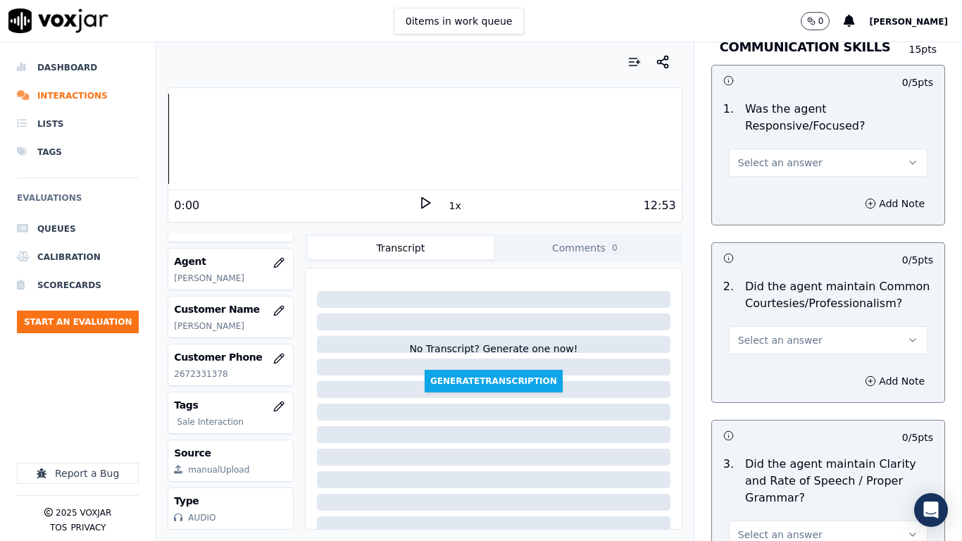
click at [779, 156] on span "Select an answer" at bounding box center [780, 163] width 84 height 14
click at [785, 189] on div "Yes" at bounding box center [802, 181] width 172 height 23
click at [783, 326] on button "Select an answer" at bounding box center [828, 340] width 199 height 28
click at [777, 358] on div "Yes" at bounding box center [802, 359] width 172 height 23
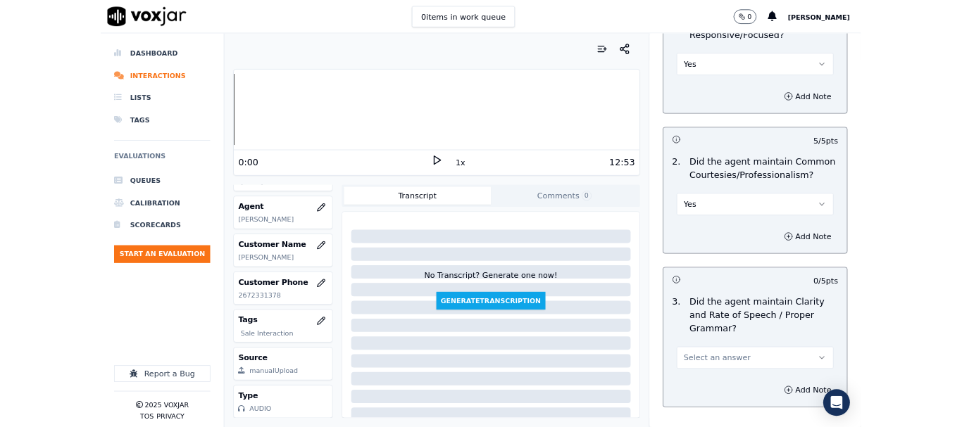
scroll to position [3895, 0]
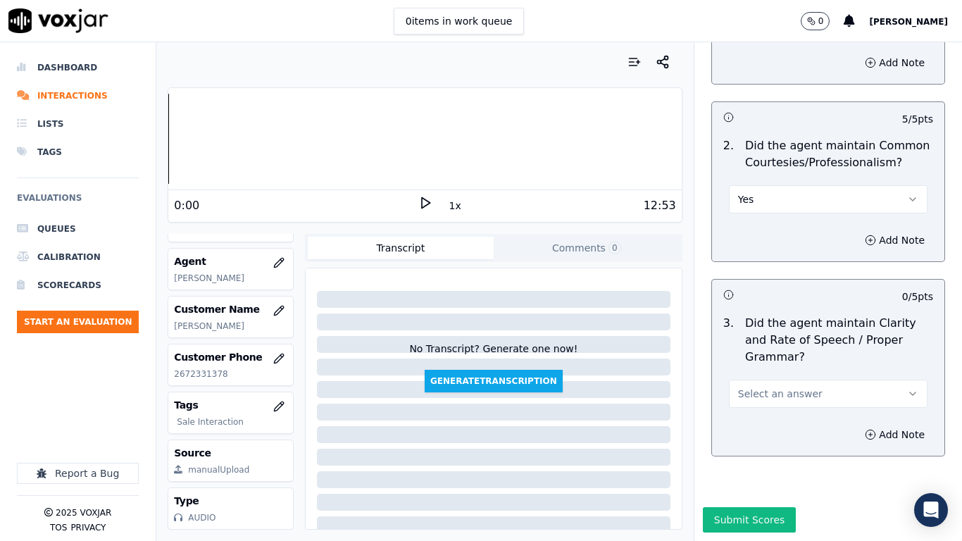
click at [760, 379] on button "Select an answer" at bounding box center [828, 393] width 199 height 28
click at [776, 388] on div "Yes" at bounding box center [802, 389] width 172 height 23
click at [727, 427] on button "Submit Scores" at bounding box center [750, 519] width 94 height 25
